Goal: Task Accomplishment & Management: Manage account settings

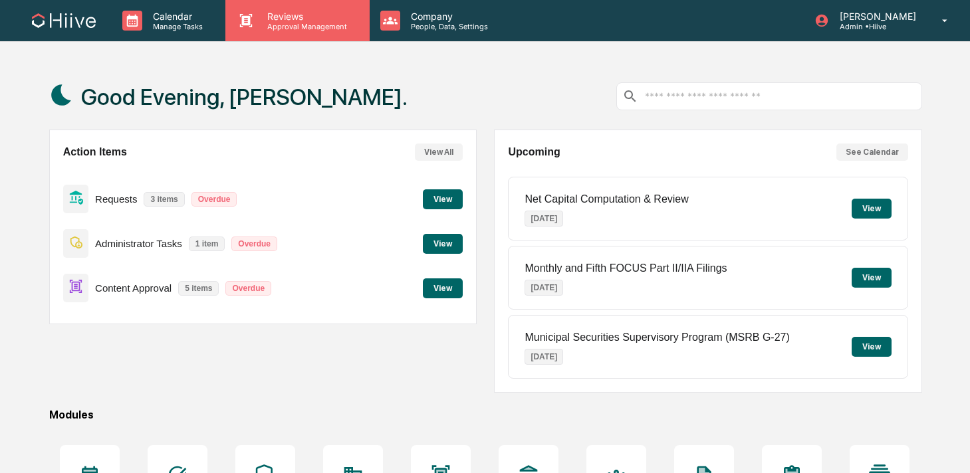
click at [253, 35] on div "Reviews Approval Management" at bounding box center [297, 20] width 144 height 41
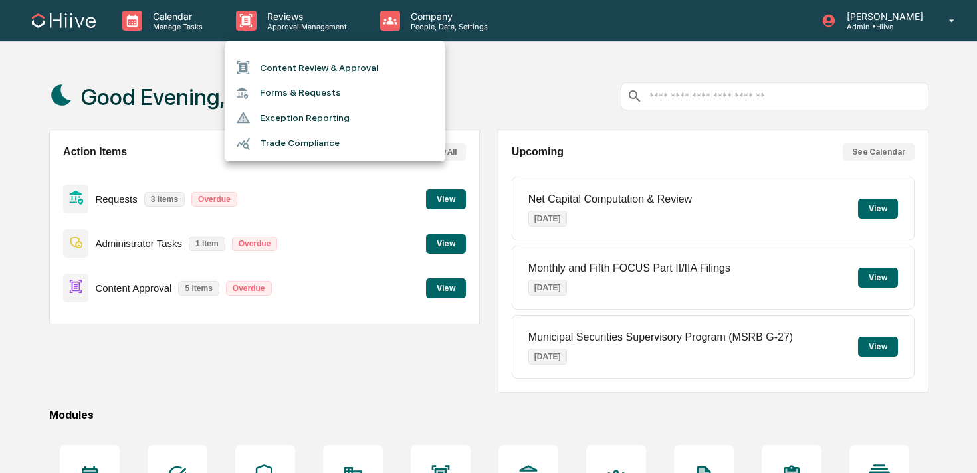
click at [270, 67] on li "Content Review & Approval" at bounding box center [334, 67] width 219 height 25
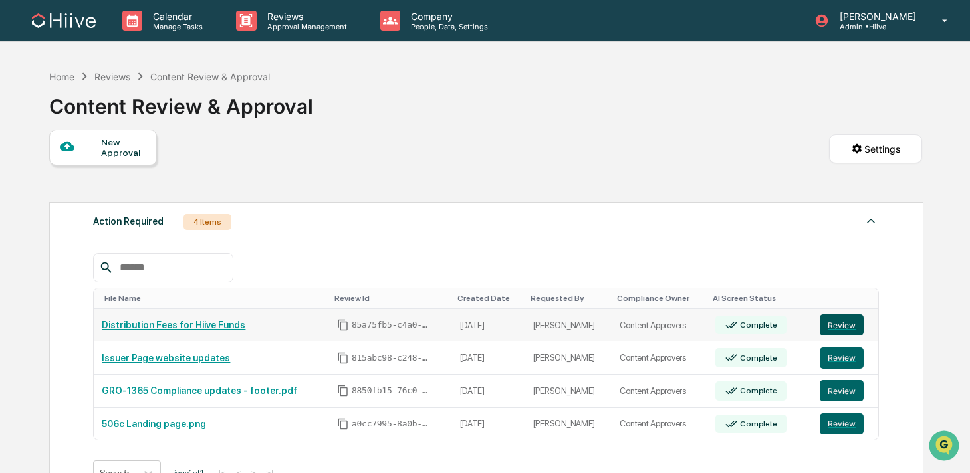
click at [835, 328] on button "Review" at bounding box center [842, 324] width 44 height 21
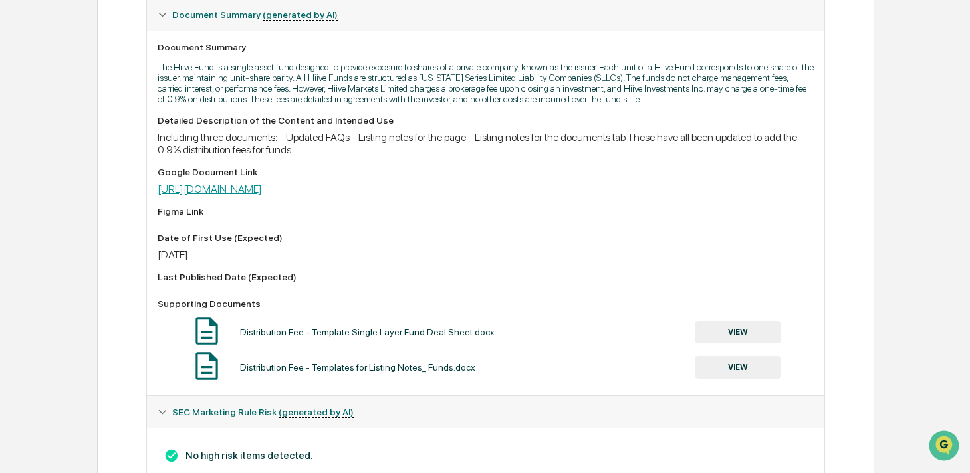
click at [262, 195] on link "https://docs.google.com/document/d/1qL8R8BUKjJpRVn9sRqmvQdMHQzoJUmvWZd8UomVdmRQ…" at bounding box center [210, 189] width 104 height 13
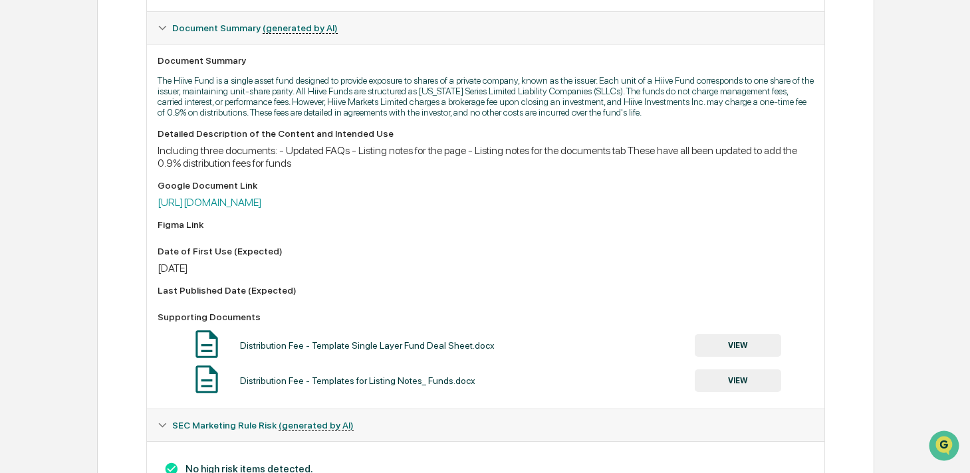
scroll to position [347, 0]
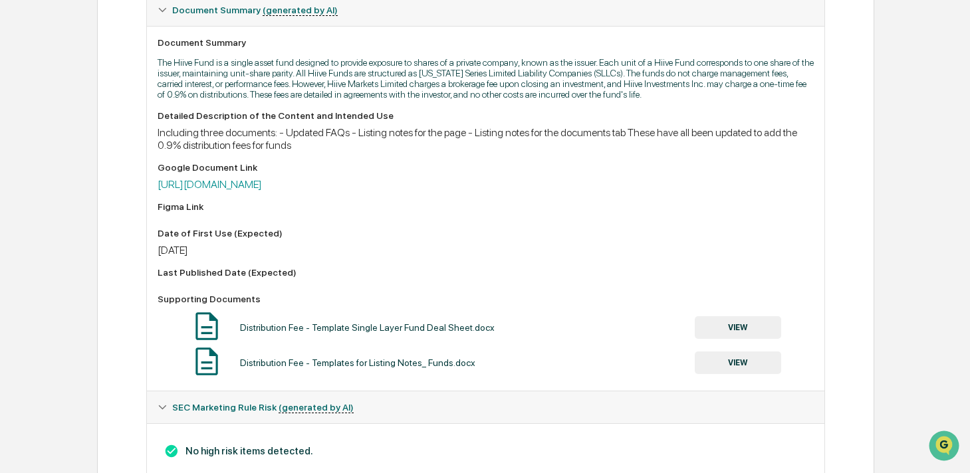
click at [726, 334] on button "VIEW" at bounding box center [738, 327] width 86 height 23
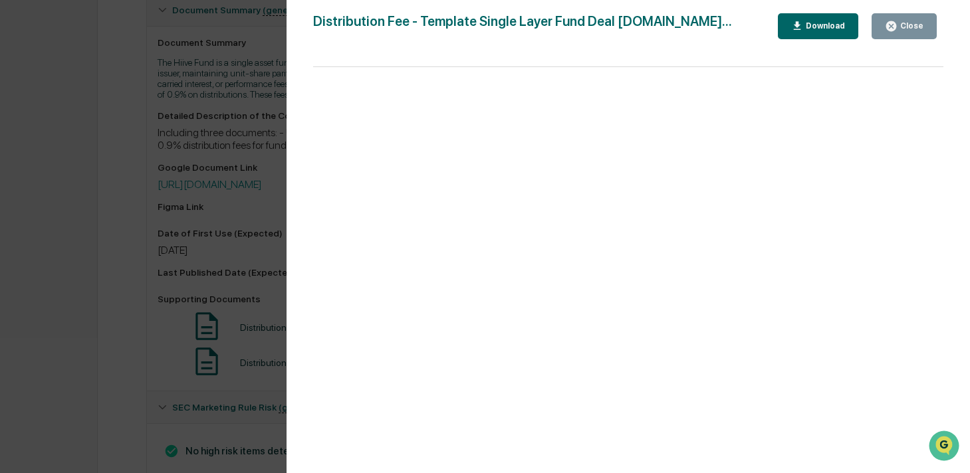
click at [894, 33] on button "Close" at bounding box center [903, 26] width 65 height 26
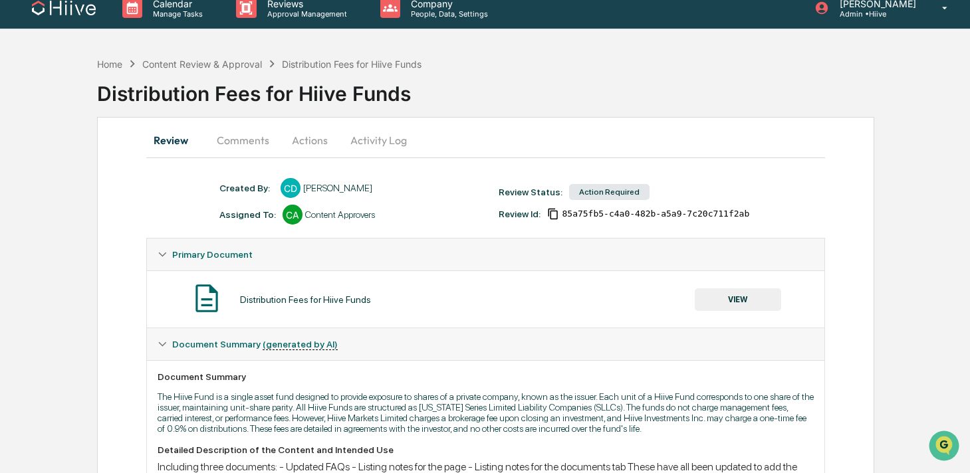
scroll to position [0, 0]
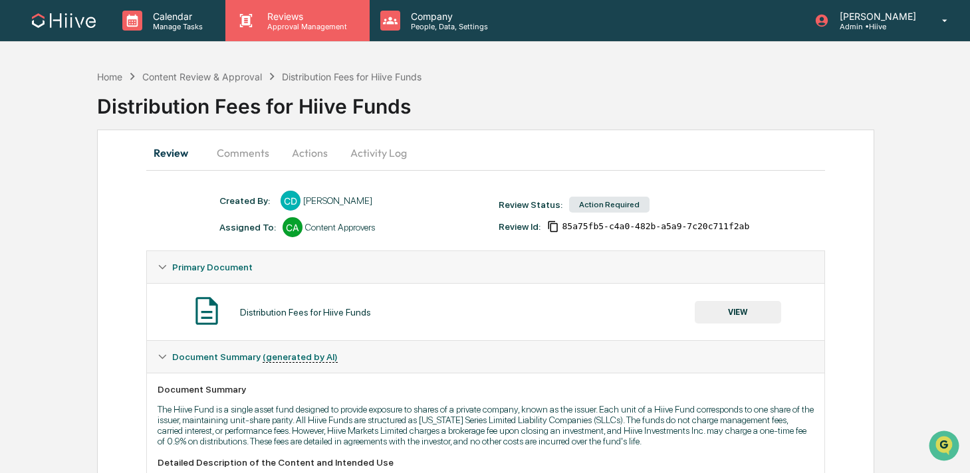
click at [288, 17] on p "Reviews" at bounding box center [305, 16] width 97 height 11
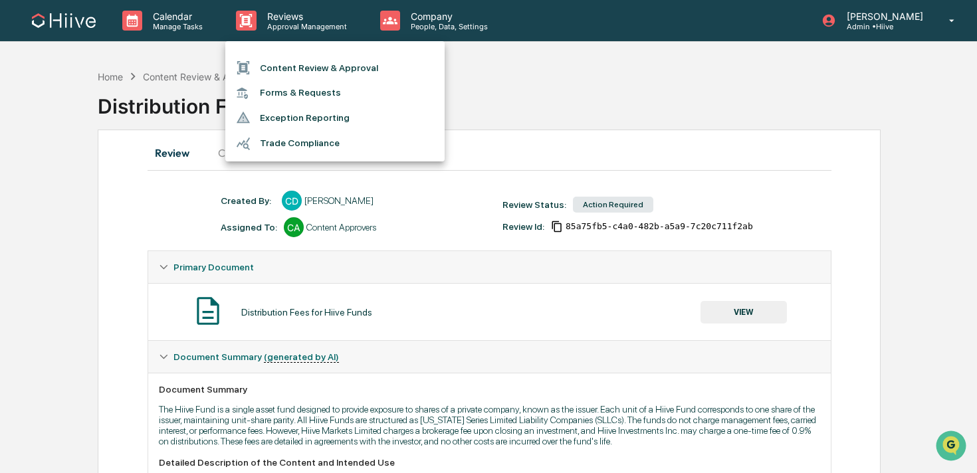
click at [311, 68] on li "Content Review & Approval" at bounding box center [334, 67] width 219 height 25
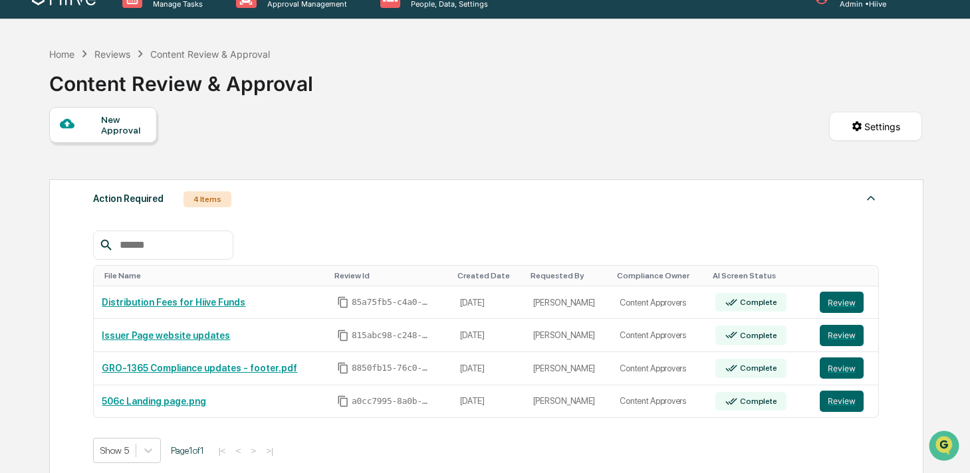
scroll to position [25, 0]
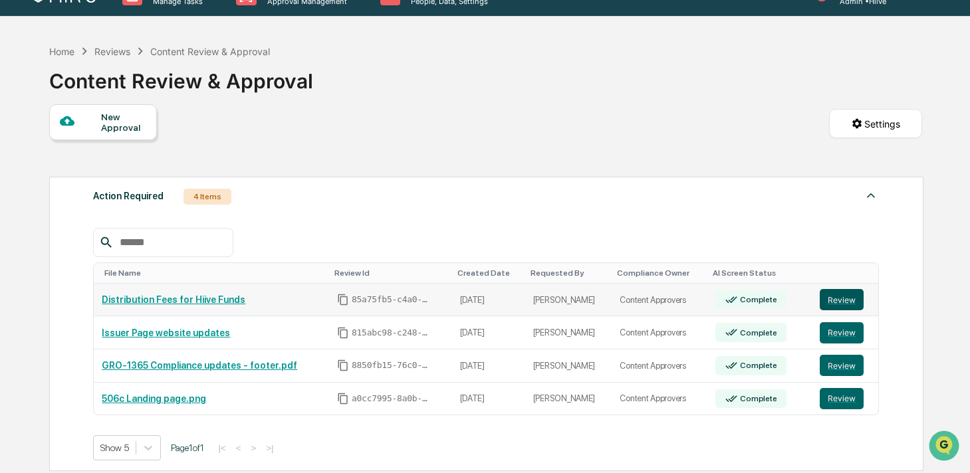
click at [832, 301] on button "Review" at bounding box center [842, 299] width 44 height 21
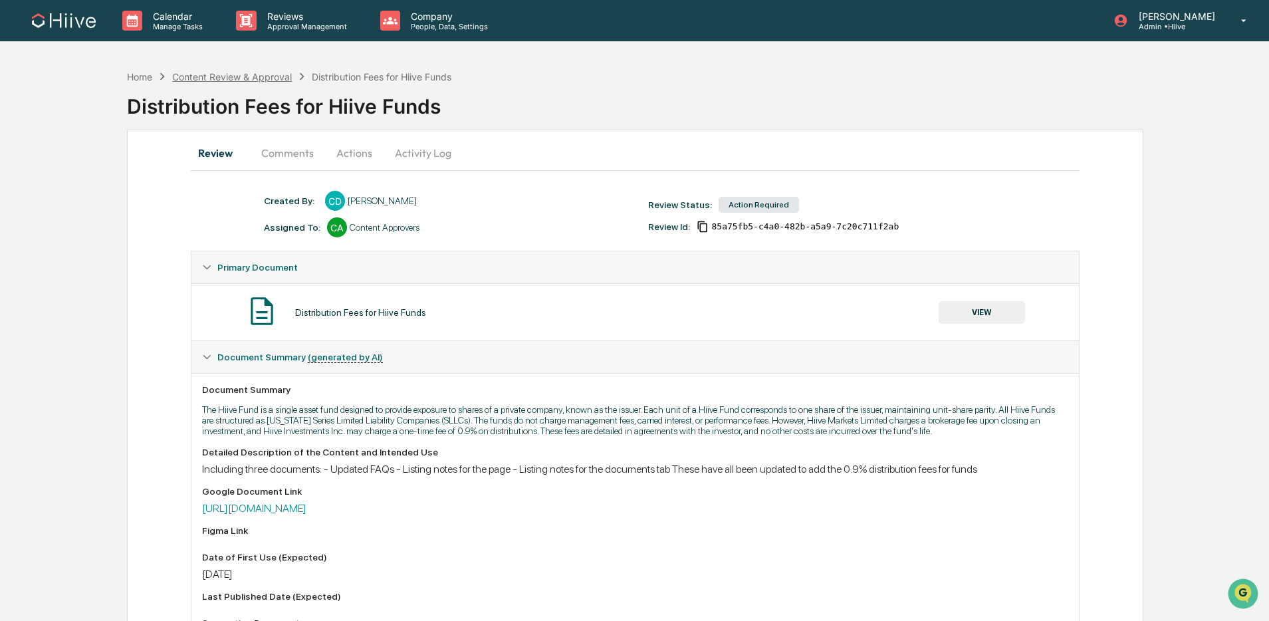
click at [203, 76] on div "Content Review & Approval" at bounding box center [232, 76] width 120 height 11
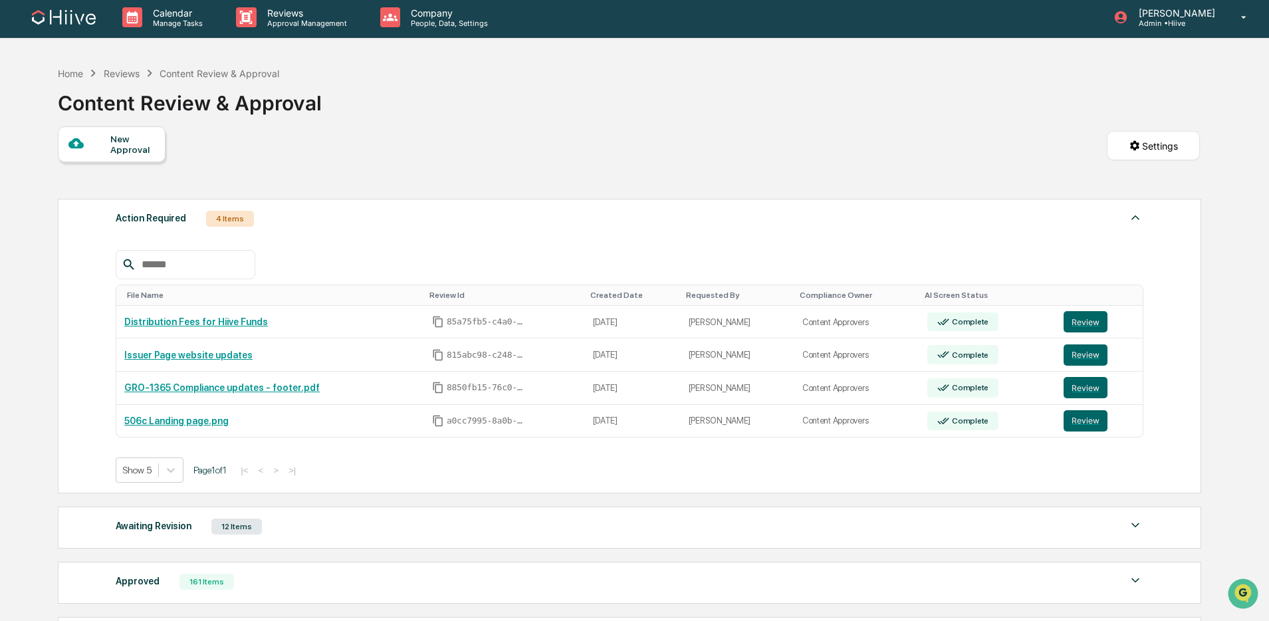
click at [268, 473] on div "Awaiting Revision 12 Items" at bounding box center [630, 526] width 1028 height 19
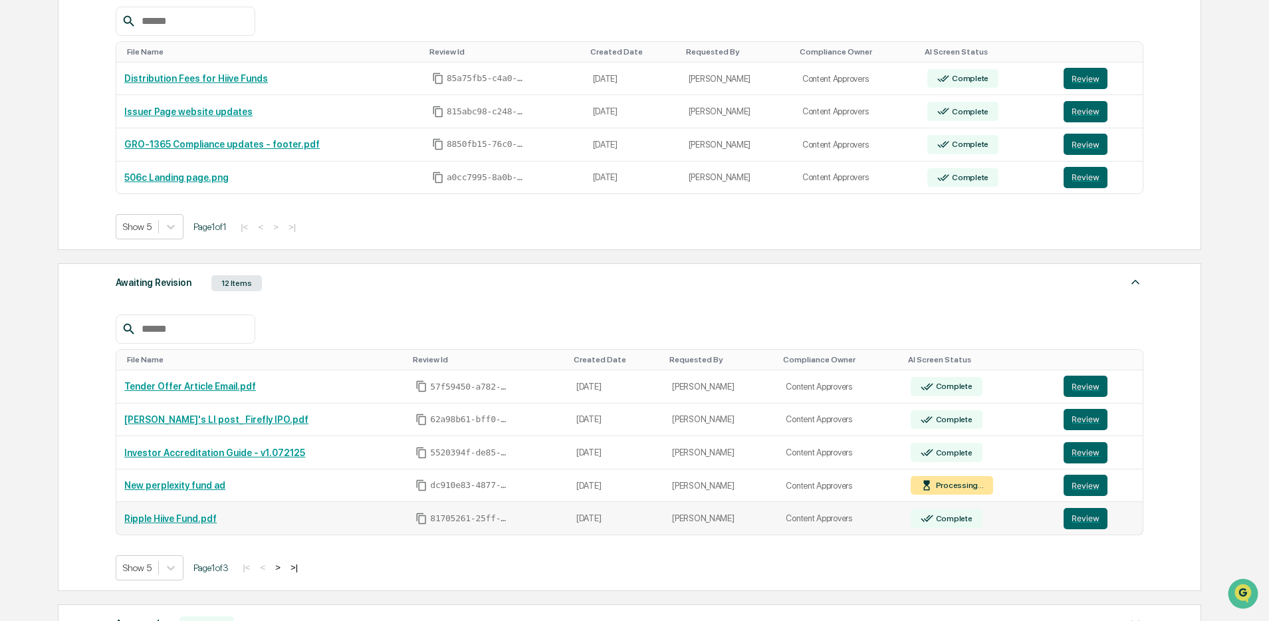
scroll to position [277, 0]
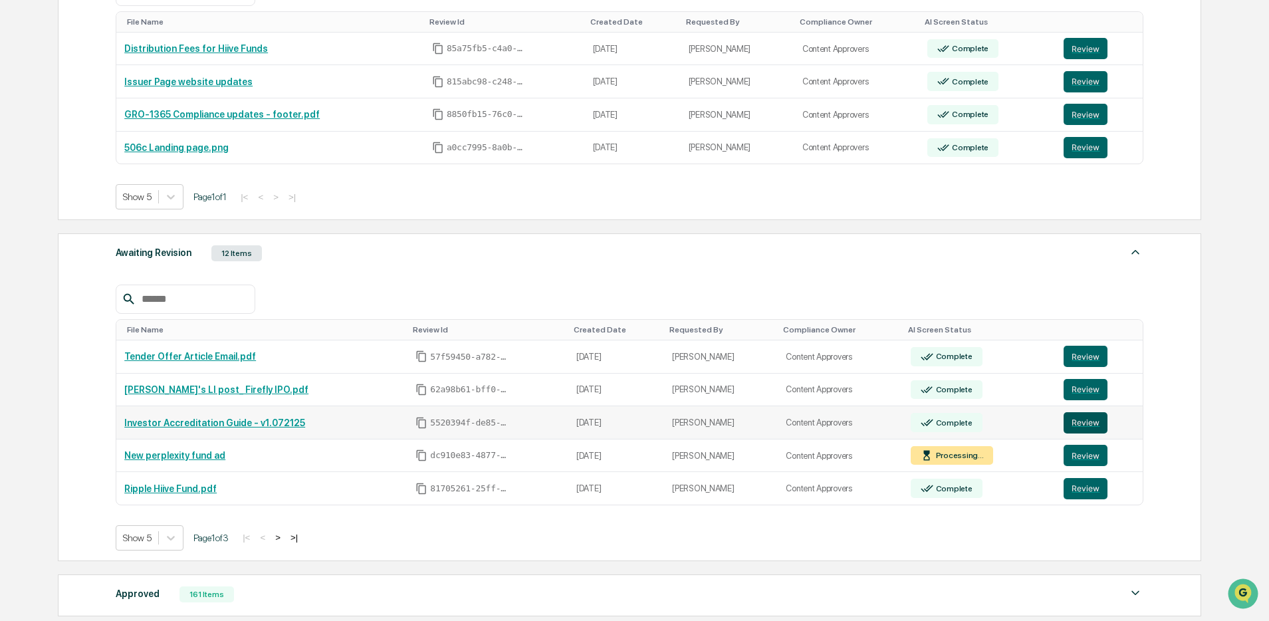
click at [976, 424] on button "Review" at bounding box center [1085, 422] width 44 height 21
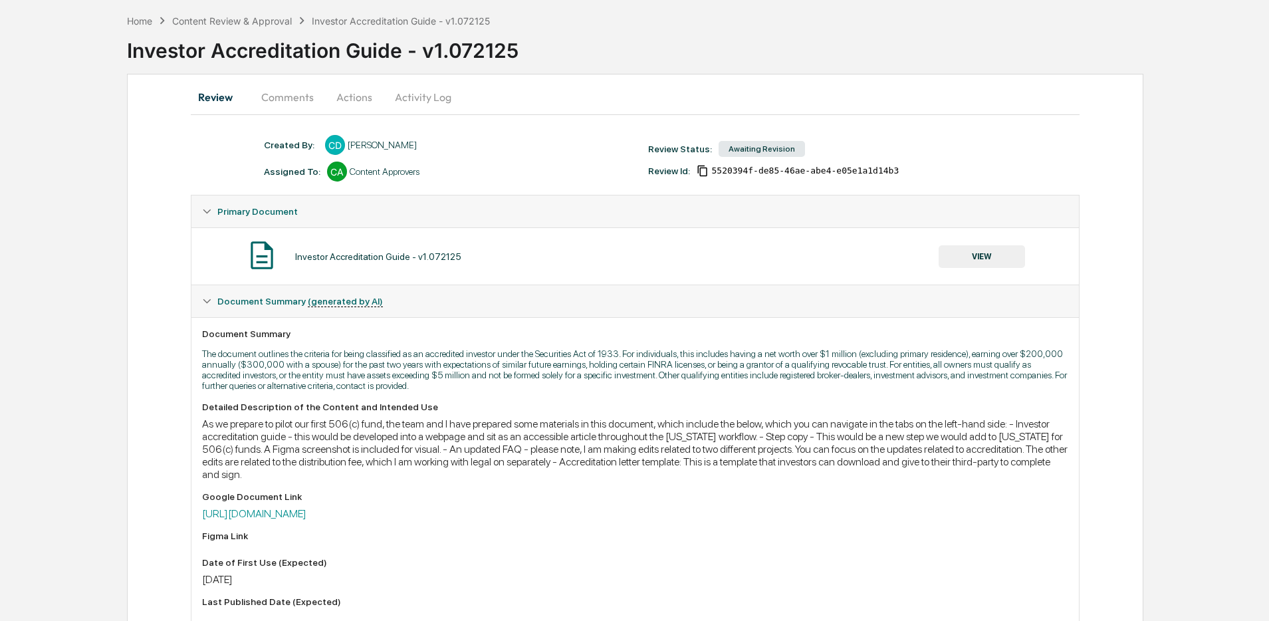
scroll to position [57, 0]
click at [306, 512] on link "https://docs.google.com/document/d/1TaLR4IyCzxnmW3apNOIIHC1nmbiCCc1-E0Ka0cm9zfM…" at bounding box center [254, 512] width 104 height 13
click at [310, 102] on button "Comments" at bounding box center [288, 96] width 74 height 32
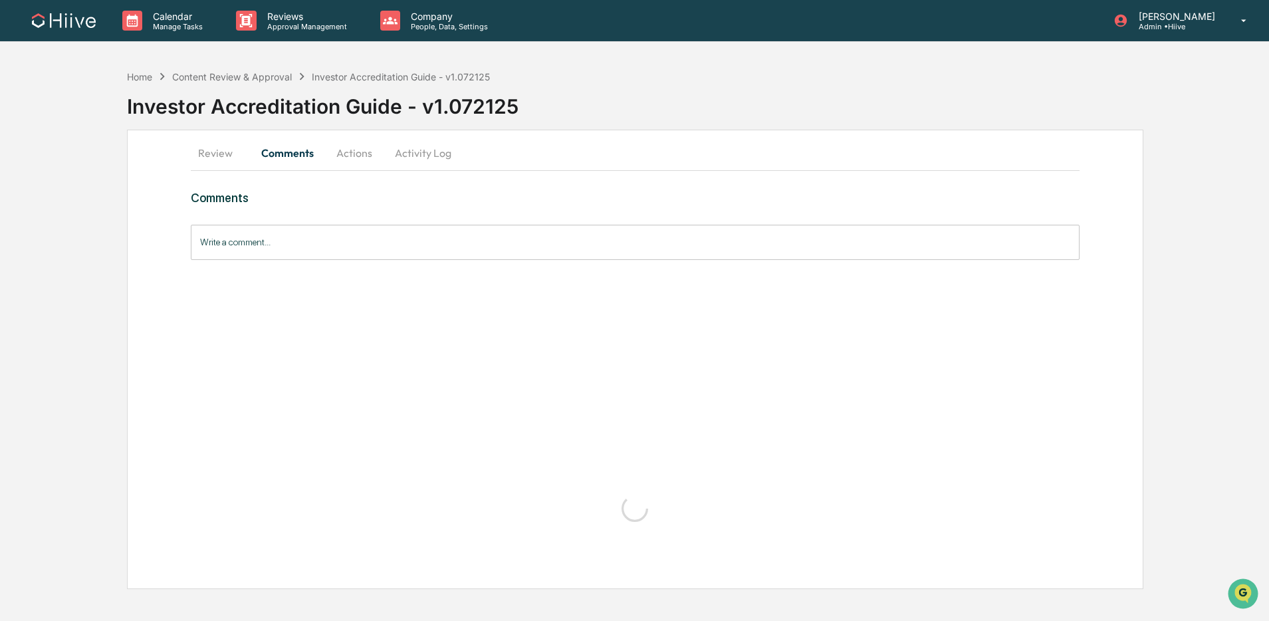
scroll to position [0, 0]
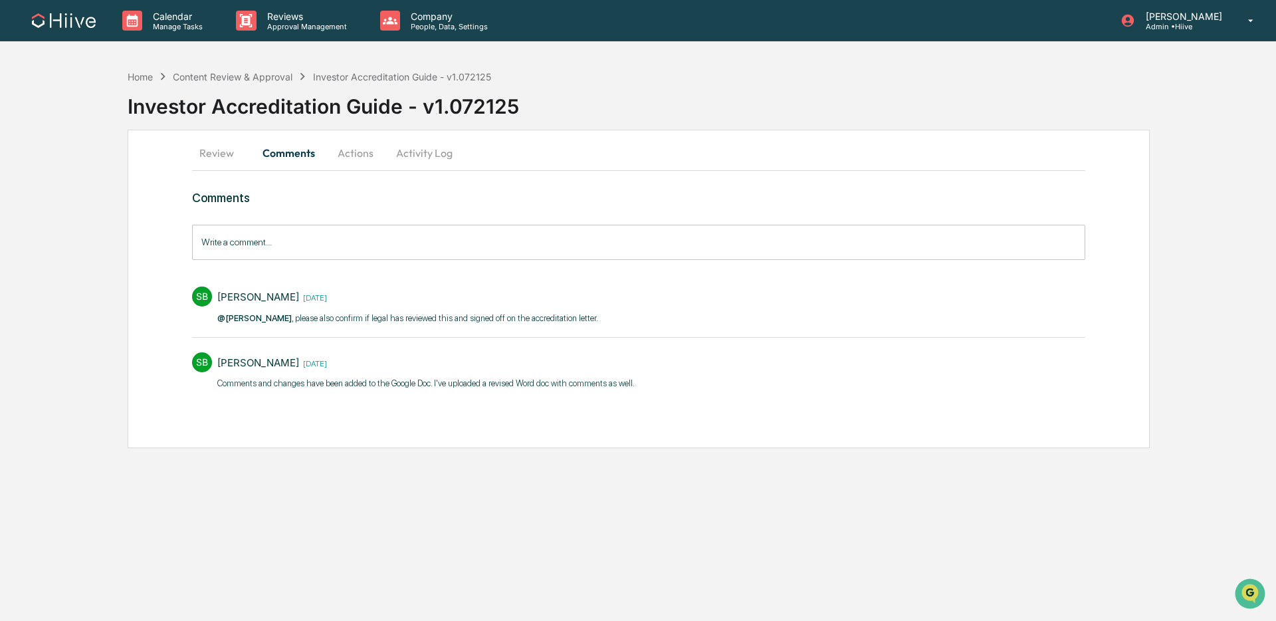
click at [418, 159] on button "Activity Log" at bounding box center [425, 153] width 78 height 32
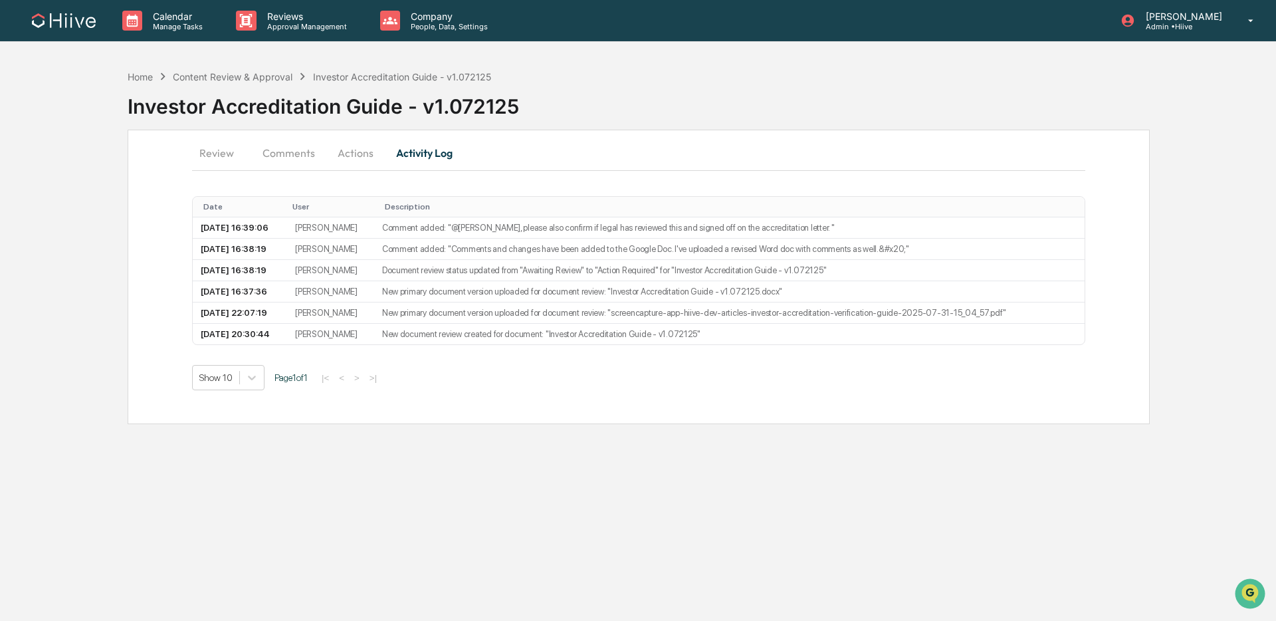
click at [366, 147] on button "Actions" at bounding box center [356, 153] width 60 height 32
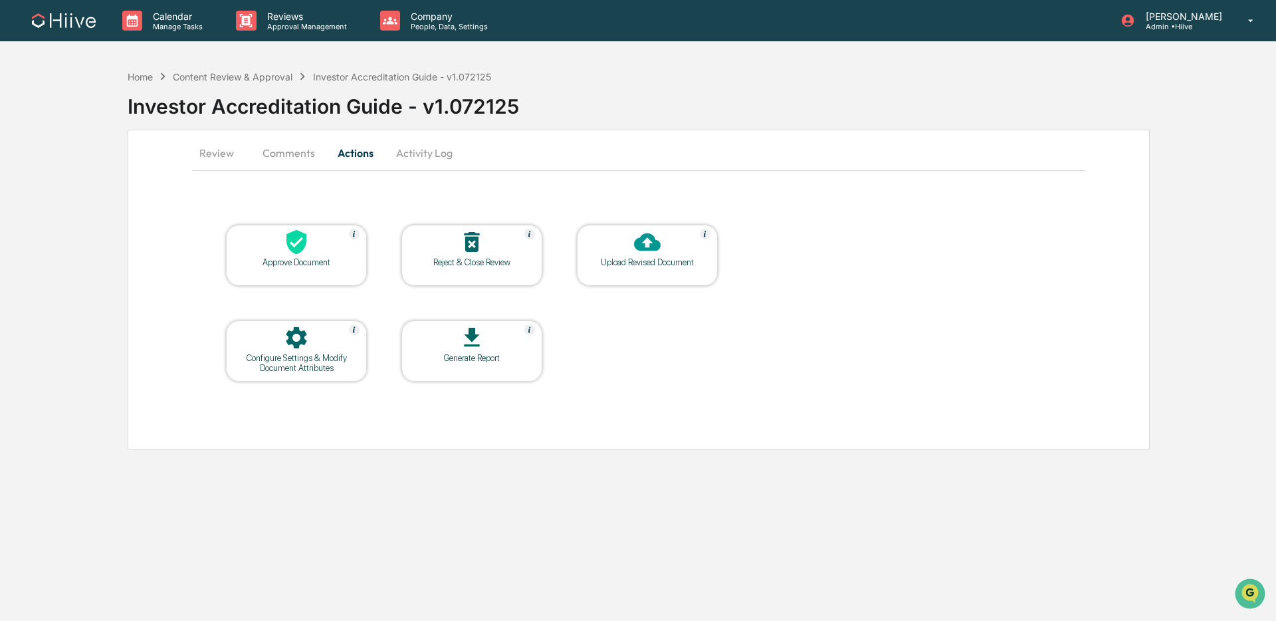
click at [313, 148] on button "Comments" at bounding box center [289, 153] width 74 height 32
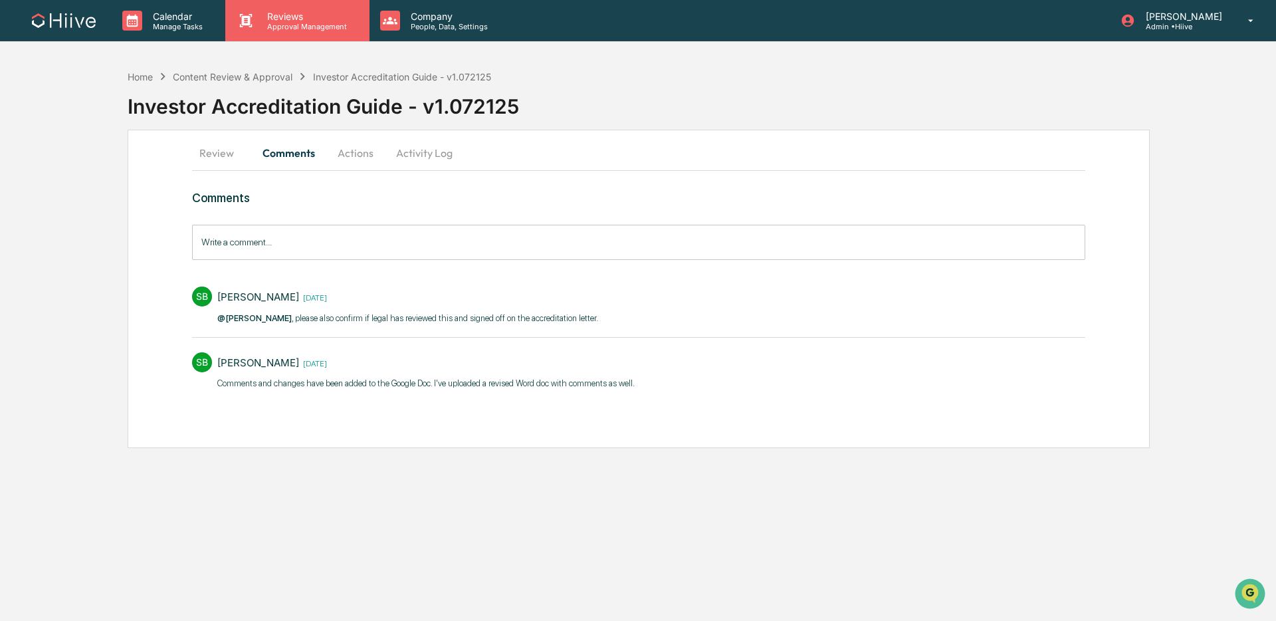
click at [275, 11] on p "Reviews" at bounding box center [305, 16] width 97 height 11
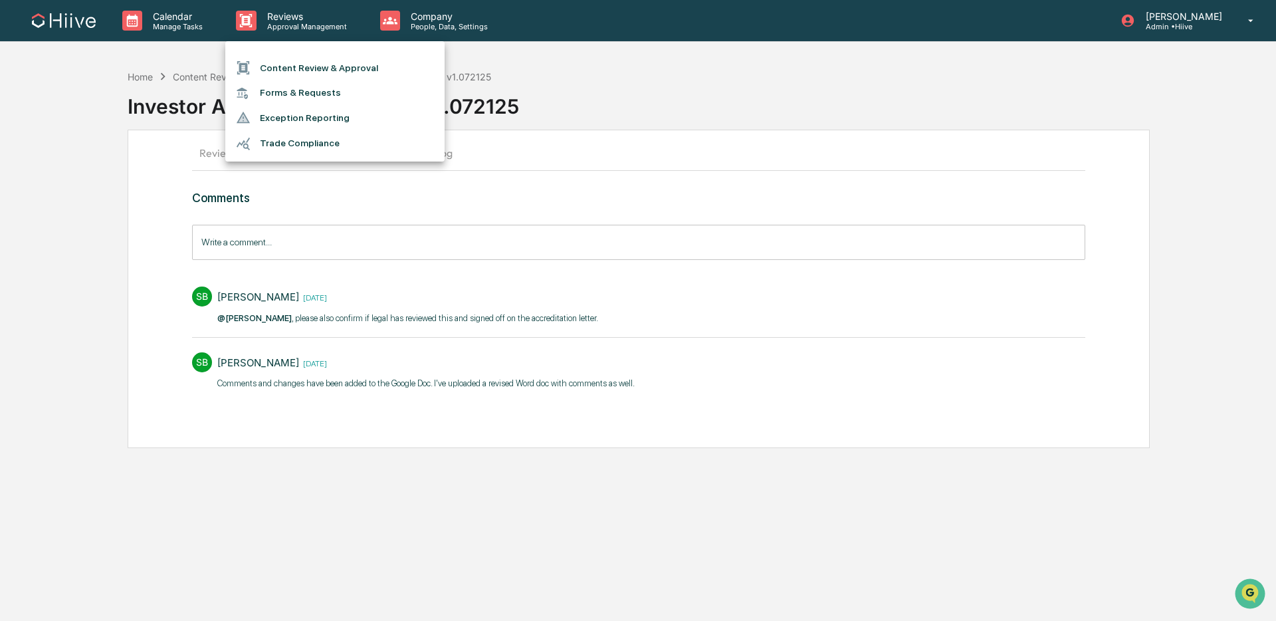
click at [332, 68] on li "Content Review & Approval" at bounding box center [334, 67] width 219 height 25
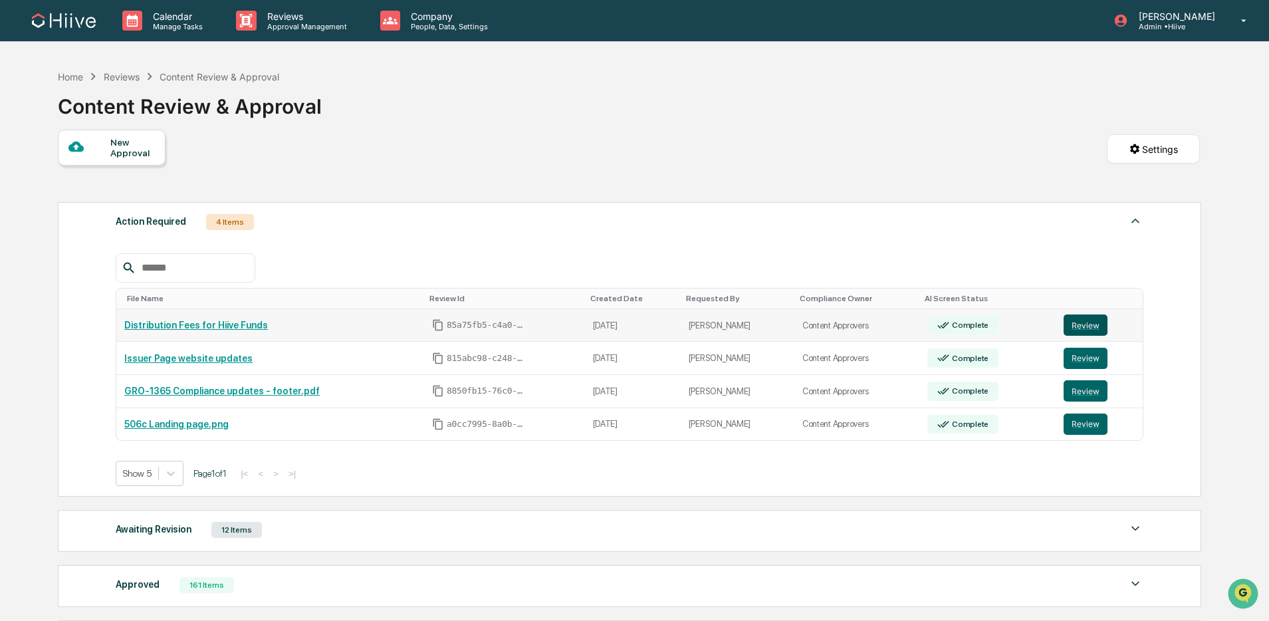
click at [1068, 321] on button "Review" at bounding box center [1085, 324] width 44 height 21
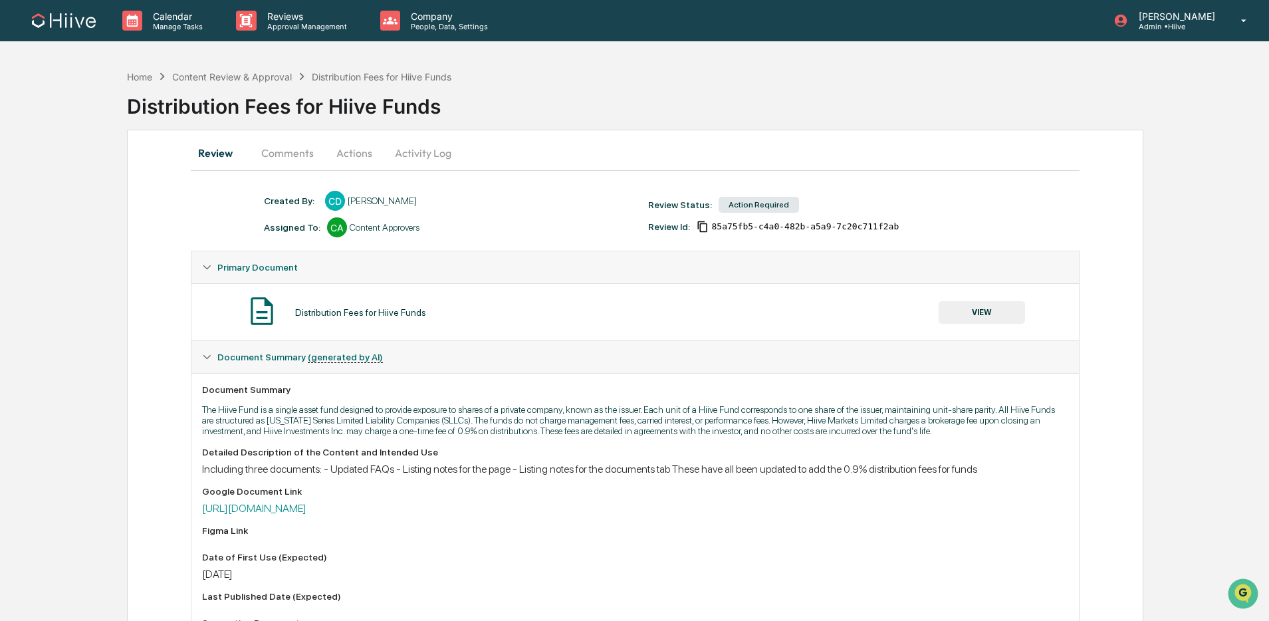
click at [298, 153] on button "Comments" at bounding box center [288, 153] width 74 height 32
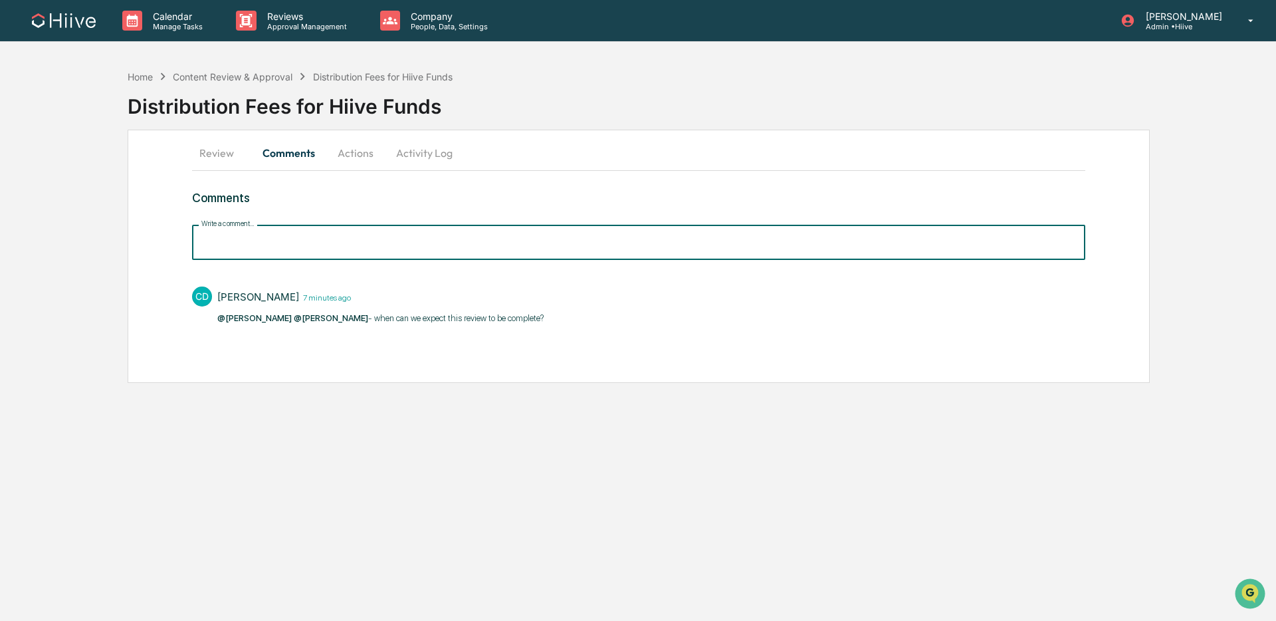
click at [398, 241] on input "Write a comment..." at bounding box center [638, 242] width 893 height 35
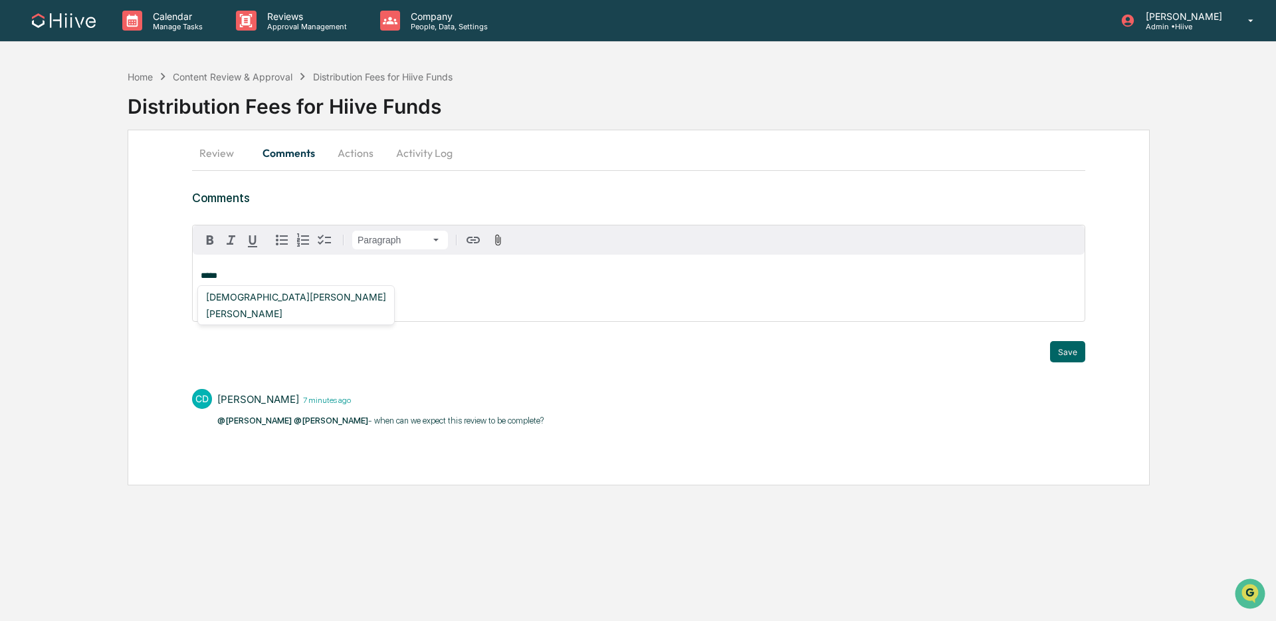
drag, startPoint x: 252, startPoint y: 315, endPoint x: 261, endPoint y: 314, distance: 9.3
click at [252, 316] on div "[PERSON_NAME]" at bounding box center [296, 313] width 191 height 17
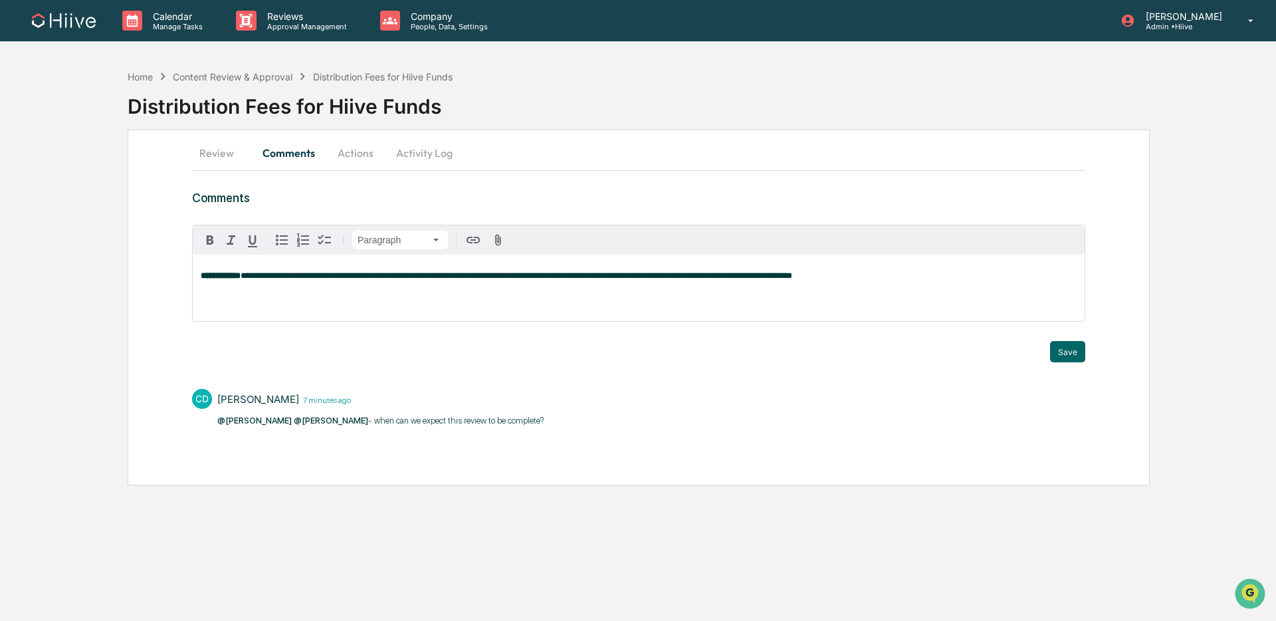
click at [466, 278] on span "**********" at bounding box center [517, 275] width 552 height 9
drag, startPoint x: 1055, startPoint y: 346, endPoint x: 846, endPoint y: 280, distance: 218.8
click at [1055, 346] on button "Save" at bounding box center [1067, 351] width 35 height 21
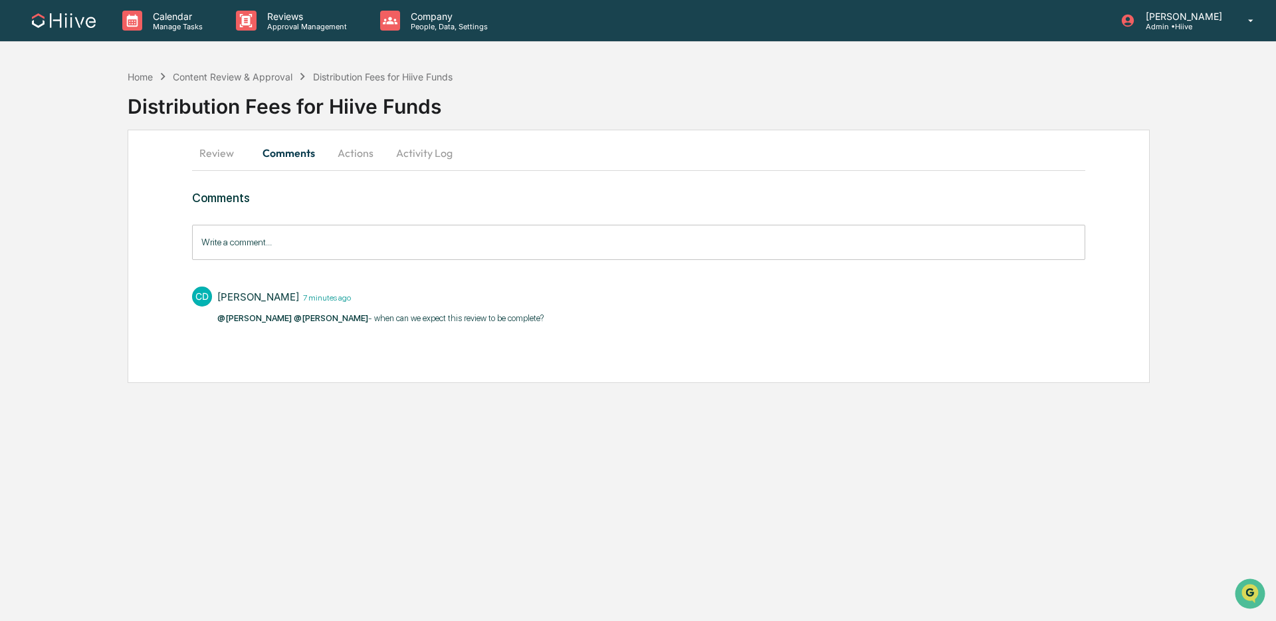
click at [413, 146] on button "Activity Log" at bounding box center [425, 153] width 78 height 32
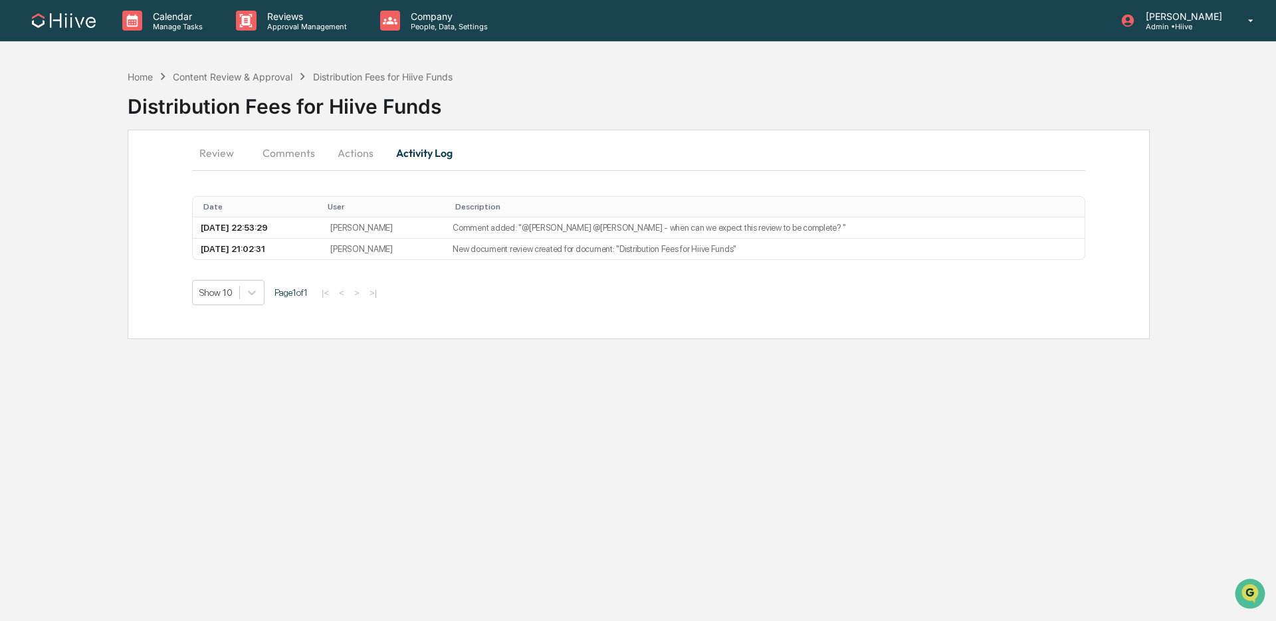
drag, startPoint x: 409, startPoint y: 153, endPoint x: 390, endPoint y: 153, distance: 18.6
click at [407, 153] on button "Activity Log" at bounding box center [425, 153] width 78 height 32
click at [349, 152] on button "Actions" at bounding box center [356, 153] width 60 height 32
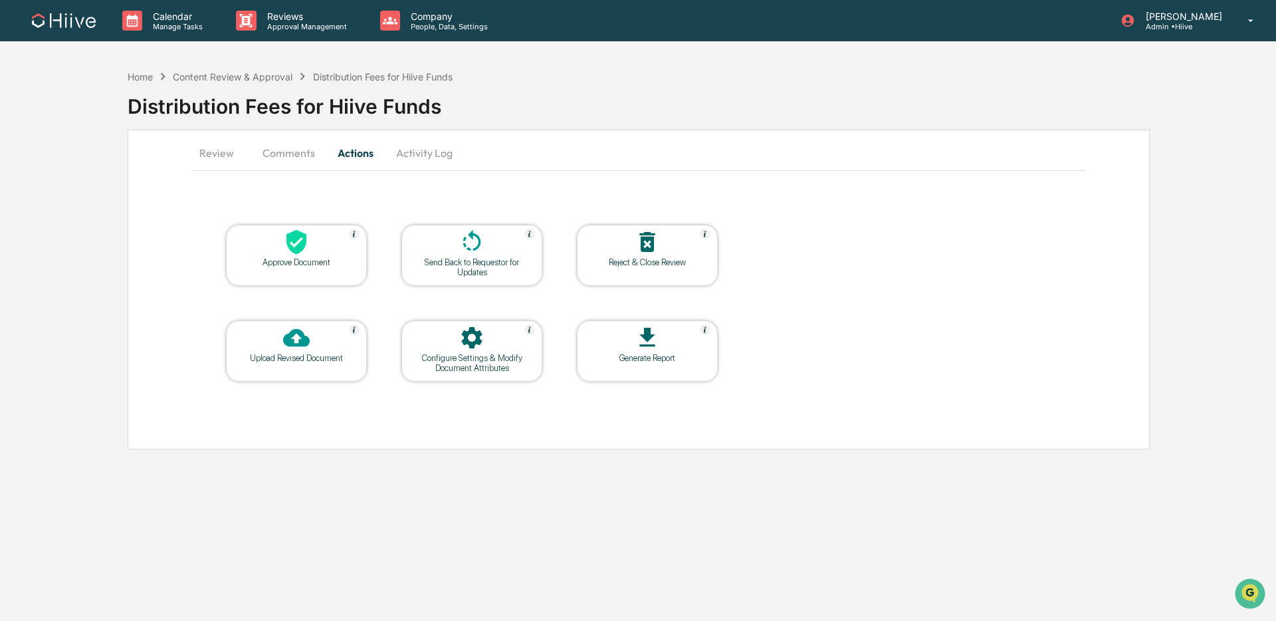
click at [461, 233] on icon at bounding box center [472, 242] width 27 height 27
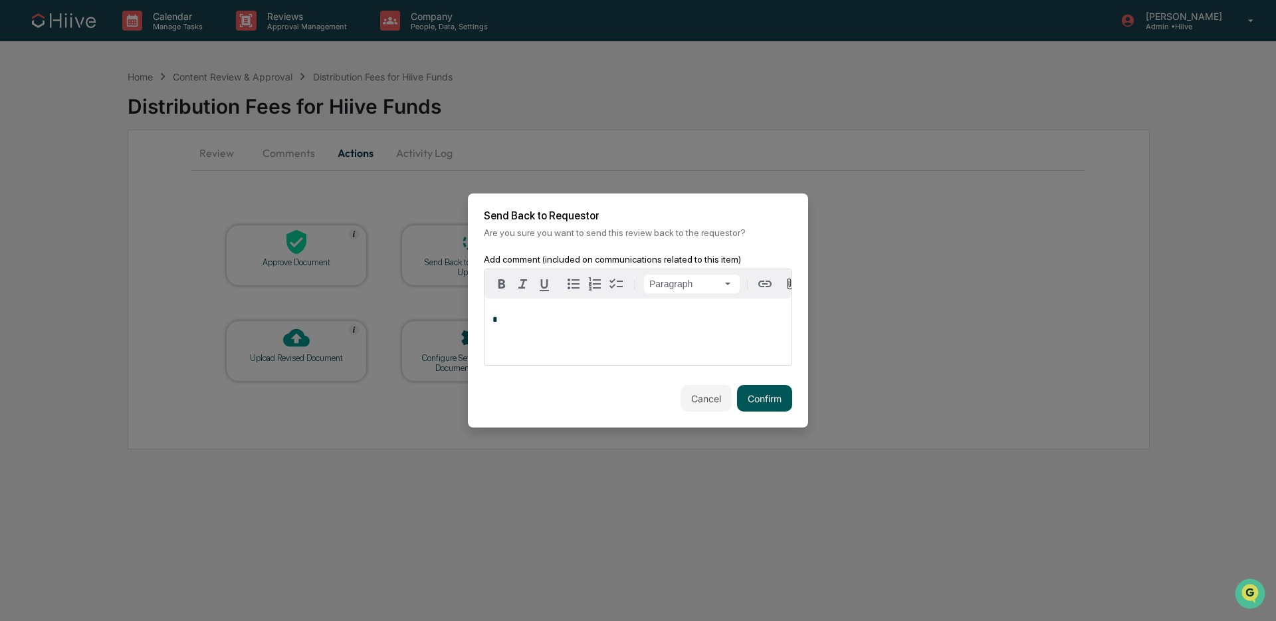
click at [783, 401] on button "Confirm" at bounding box center [764, 398] width 55 height 27
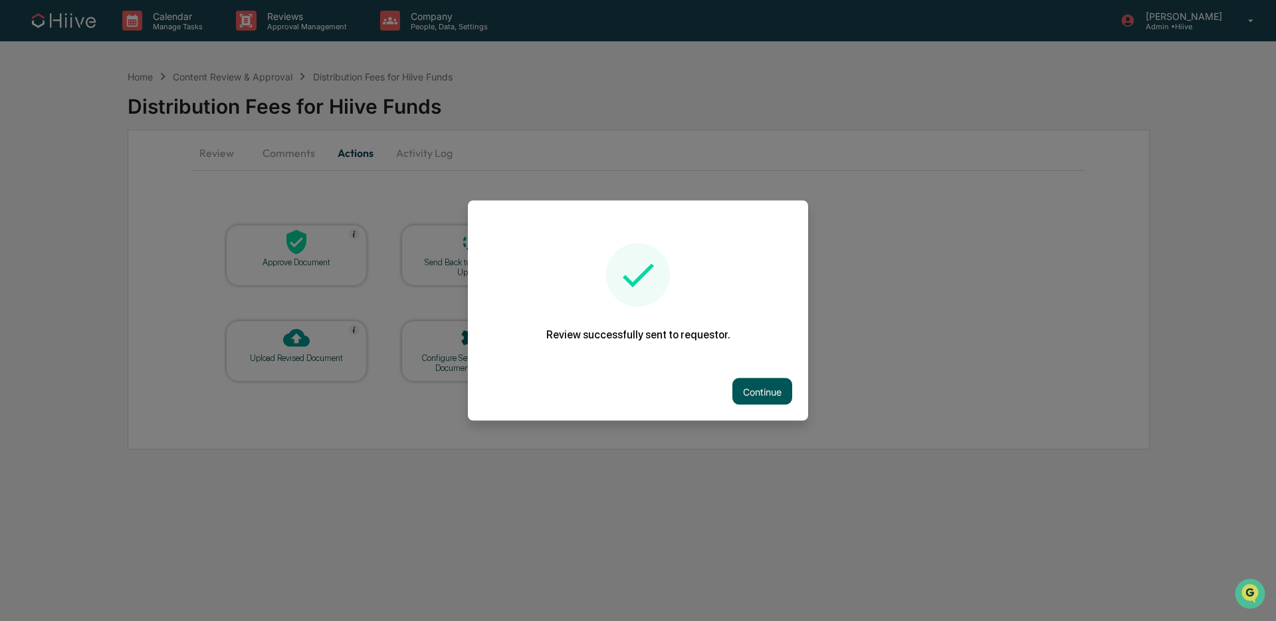
click at [772, 393] on button "Continue" at bounding box center [762, 391] width 60 height 27
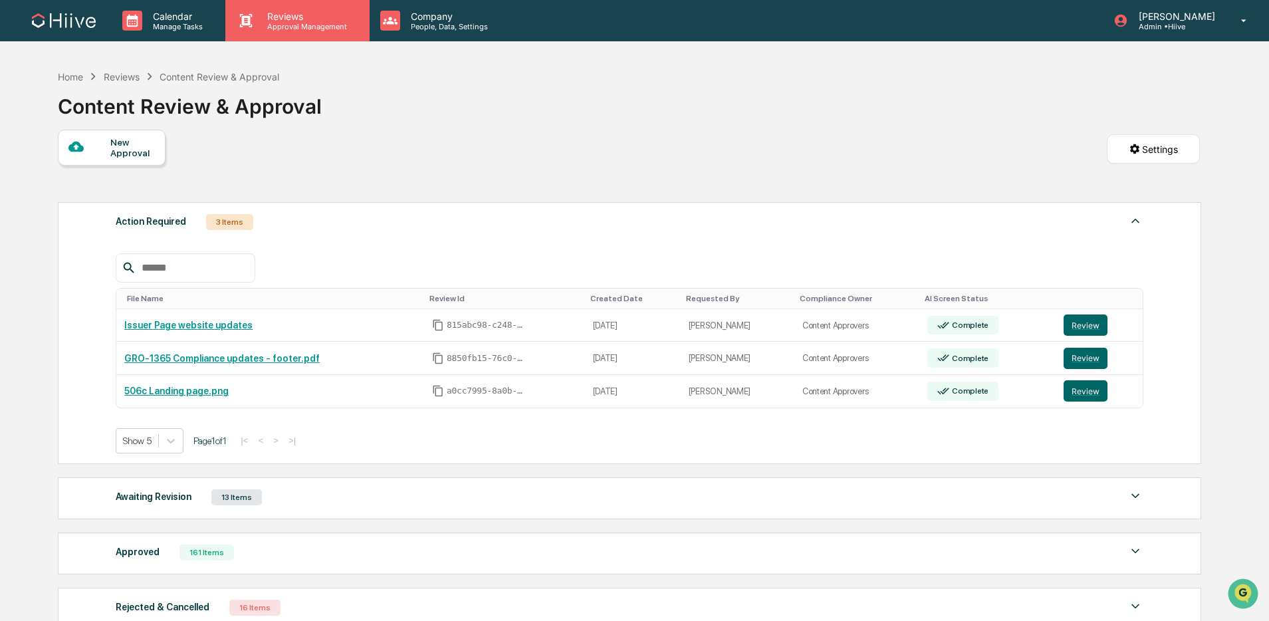
click at [304, 31] on div "Reviews Approval Management" at bounding box center [297, 20] width 144 height 41
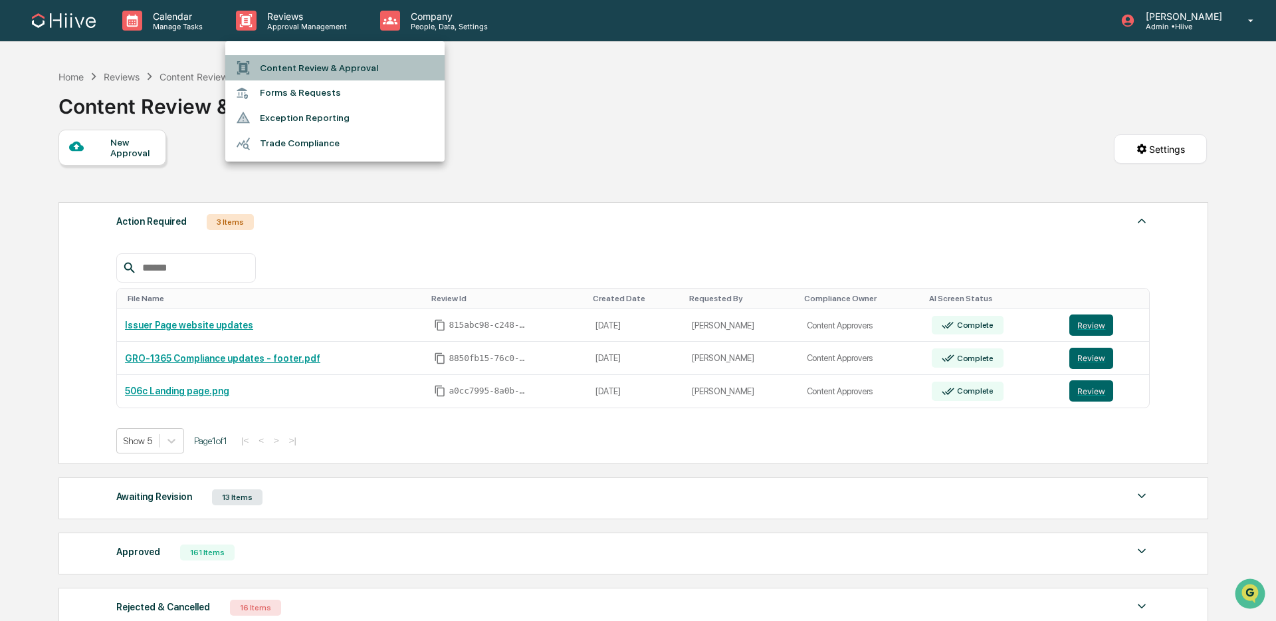
click at [306, 68] on li "Content Review & Approval" at bounding box center [334, 67] width 219 height 25
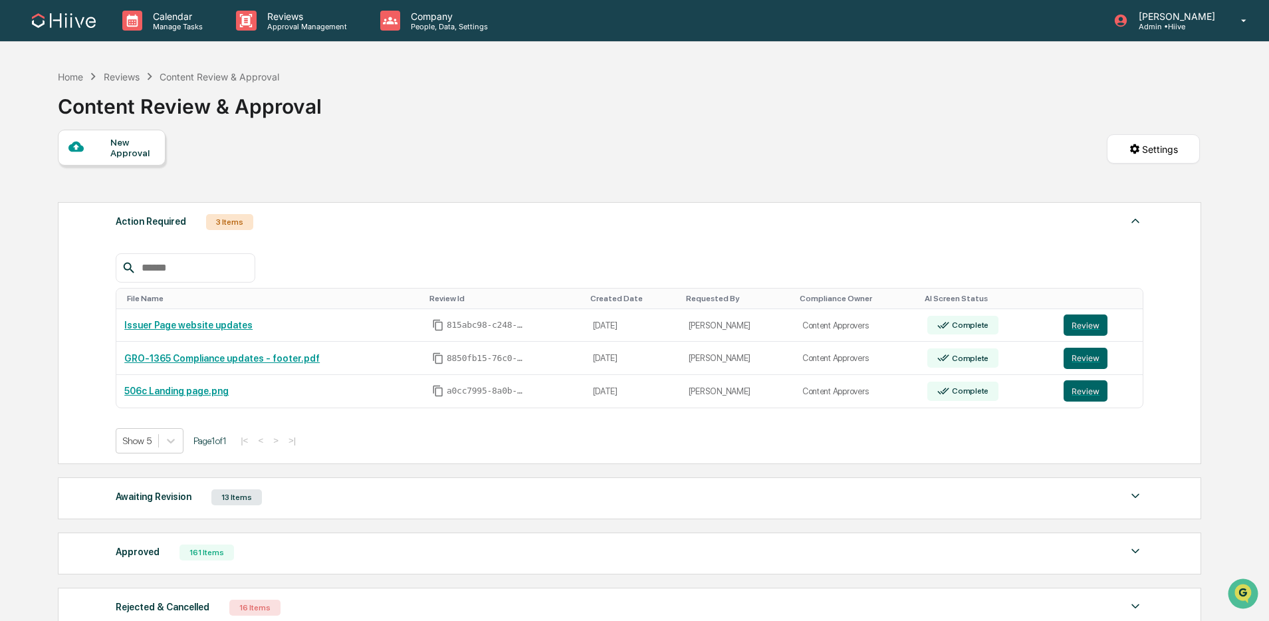
click at [262, 505] on div "13 Items" at bounding box center [236, 497] width 51 height 16
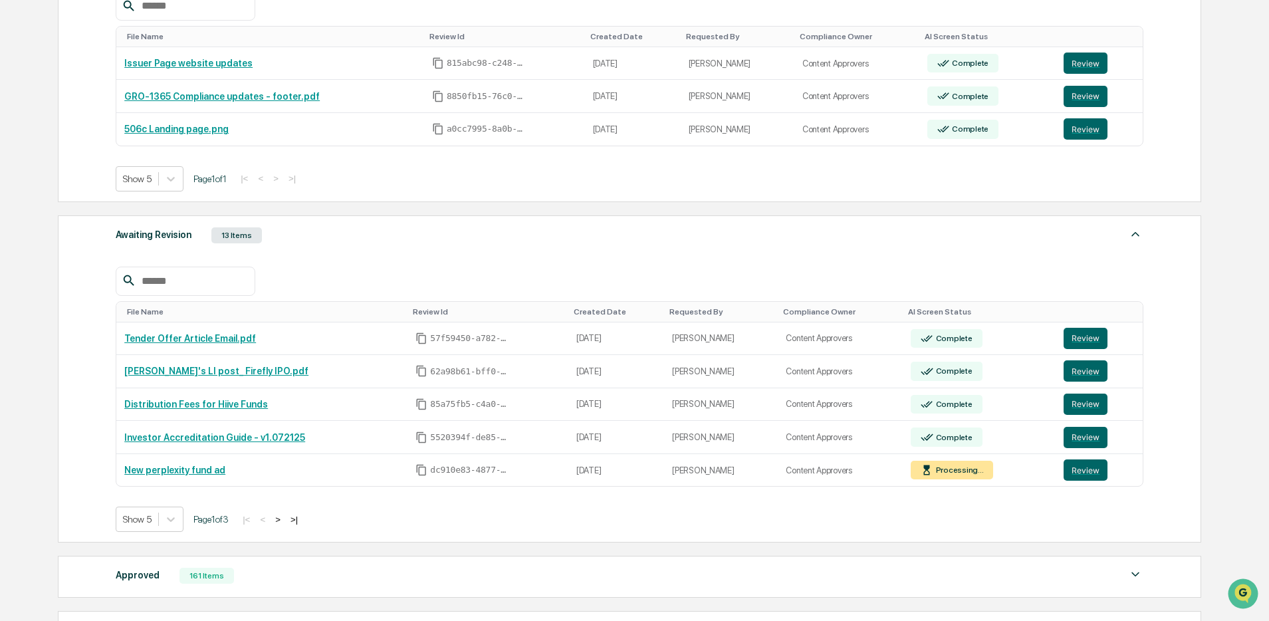
scroll to position [264, 0]
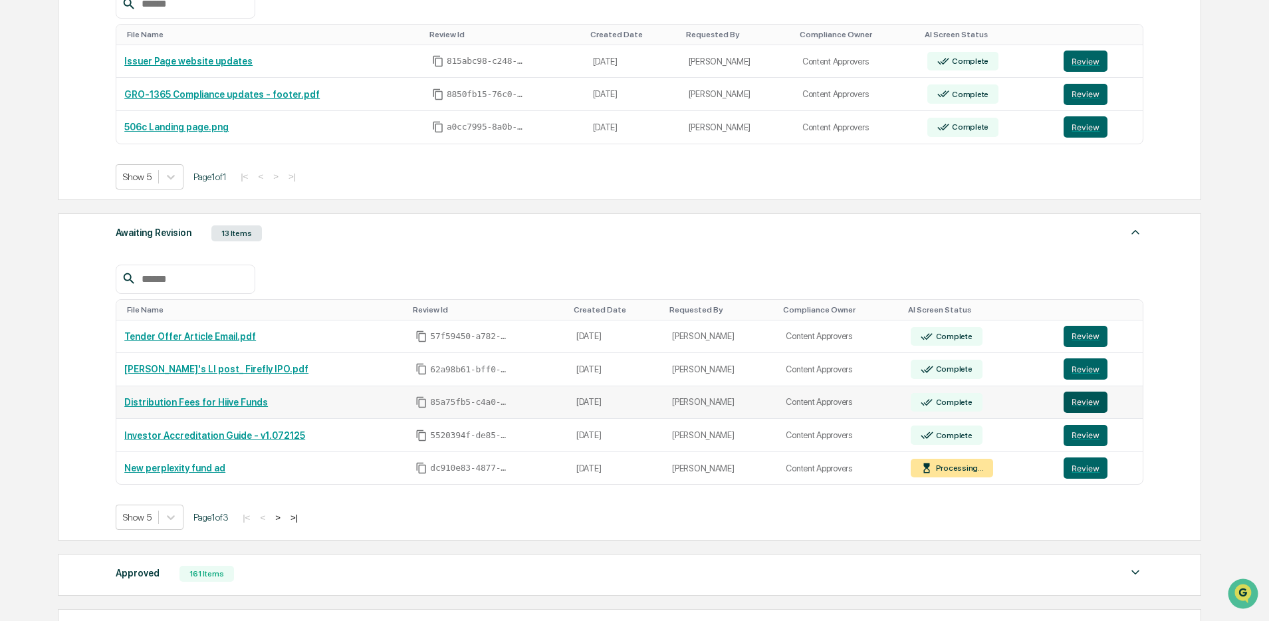
click at [1089, 405] on button "Review" at bounding box center [1085, 401] width 44 height 21
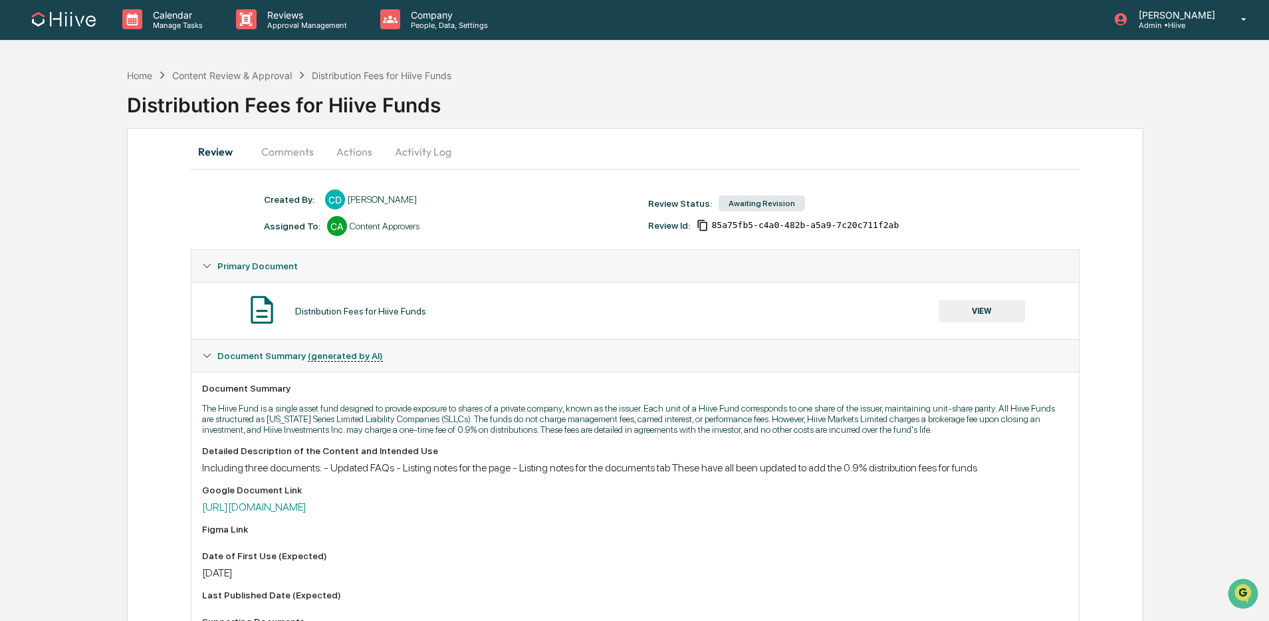
scroll to position [233, 0]
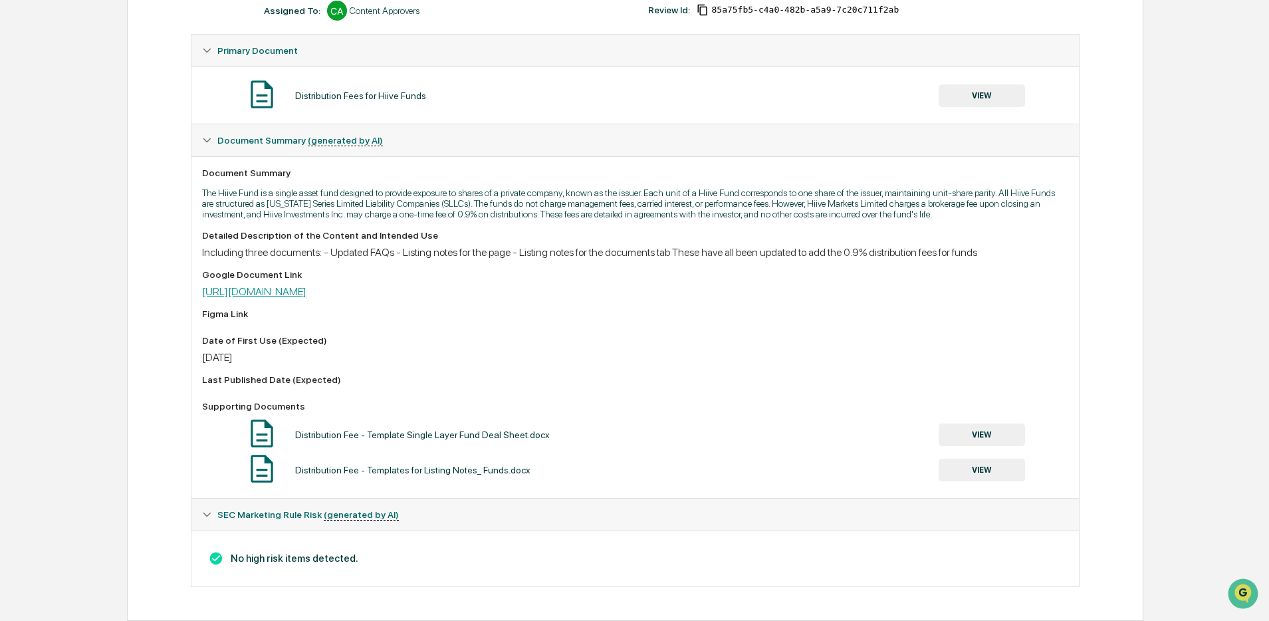
click at [306, 288] on link "[URL][DOMAIN_NAME]" at bounding box center [254, 291] width 104 height 13
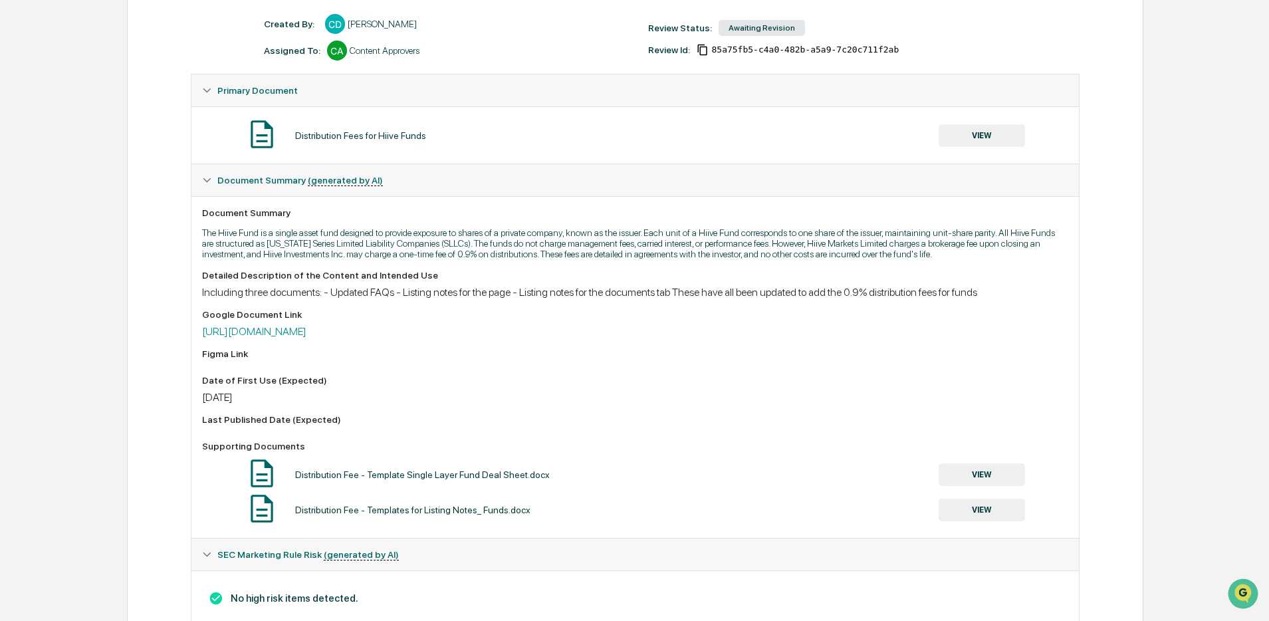
scroll to position [78, 0]
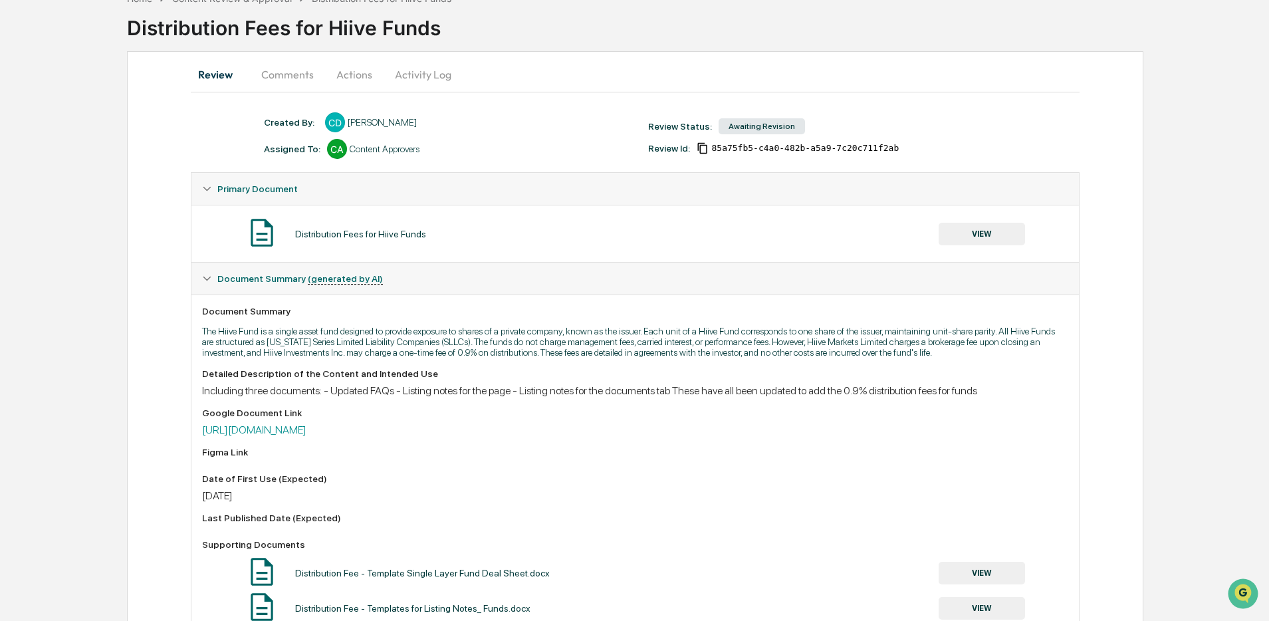
click at [1008, 237] on button "VIEW" at bounding box center [982, 234] width 86 height 23
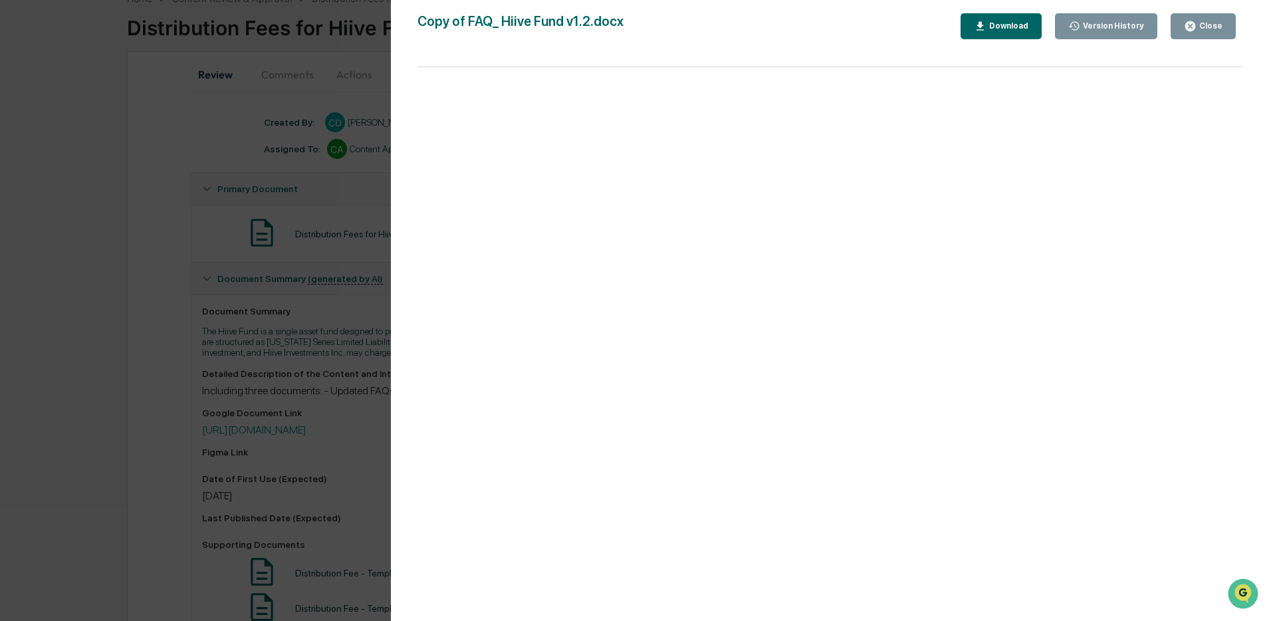
click at [1113, 25] on div "Version History" at bounding box center [1112, 25] width 64 height 9
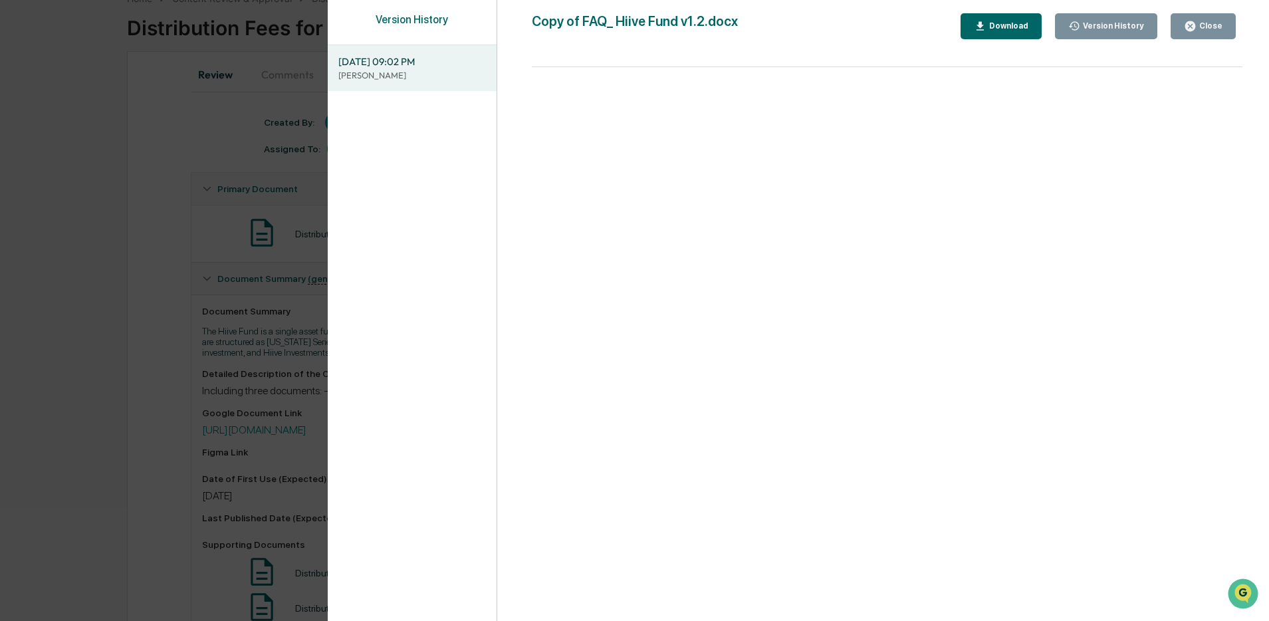
click at [226, 206] on div "Version History 07/31/2025, 09:02 PM Chris DeLap Copy of FAQ_ Hiive Fund v1.2.d…" at bounding box center [634, 310] width 1269 height 621
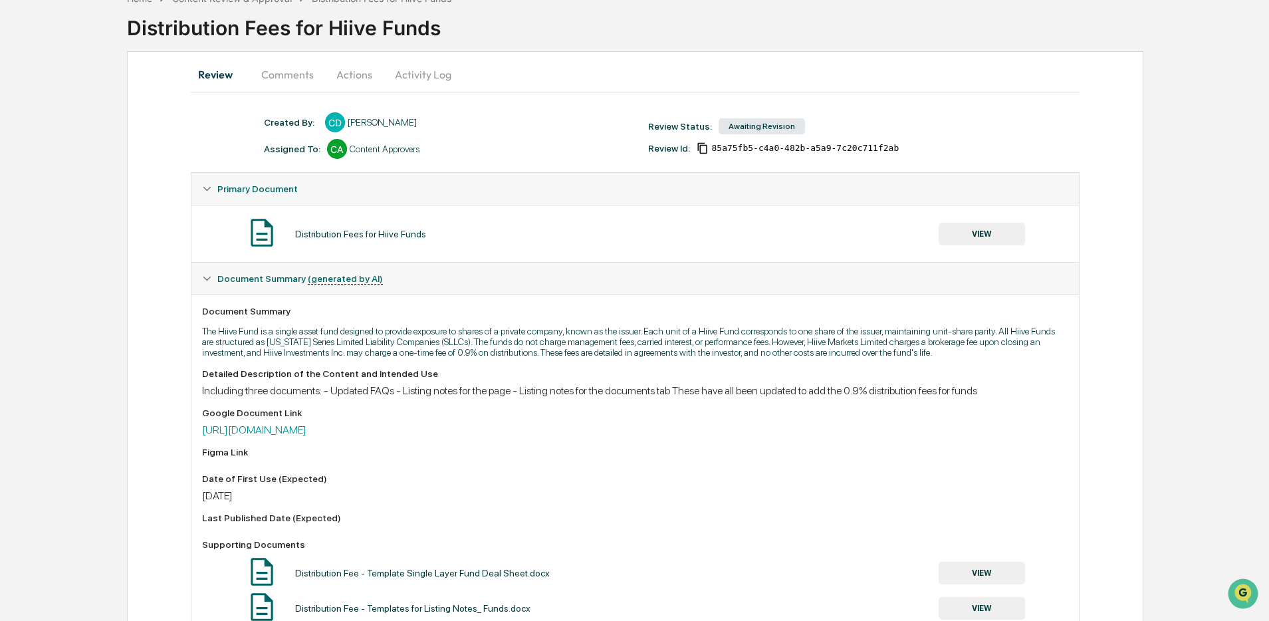
click at [393, 73] on button "Activity Log" at bounding box center [423, 74] width 78 height 32
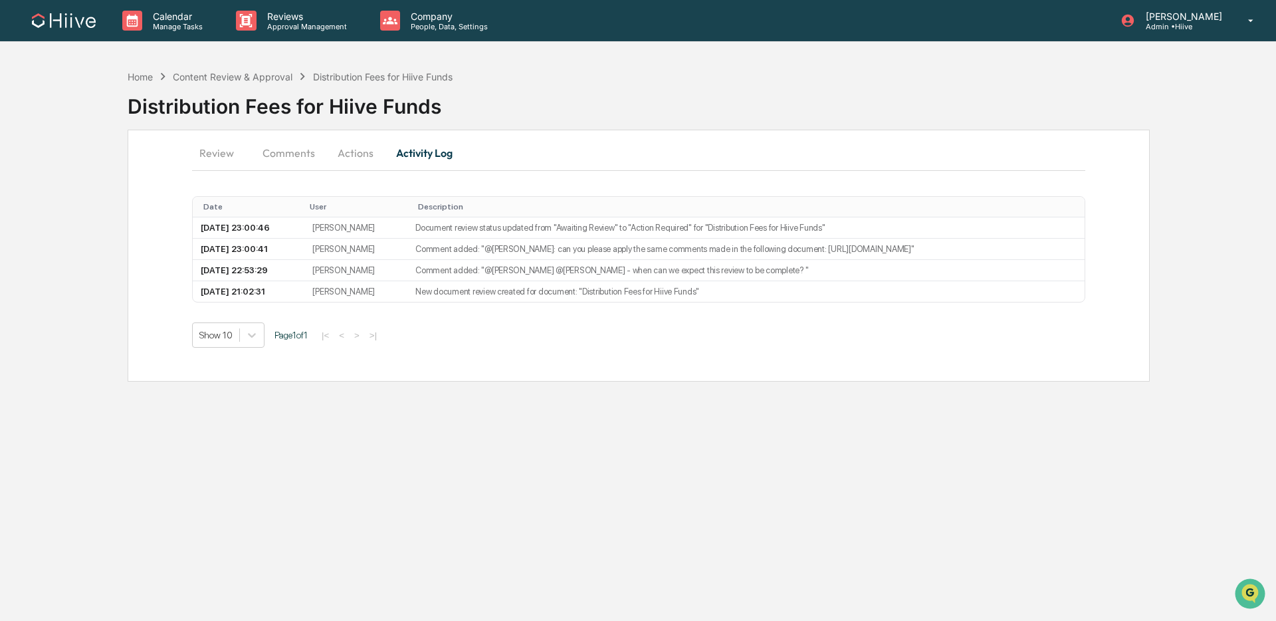
click at [284, 144] on button "Comments" at bounding box center [289, 153] width 74 height 32
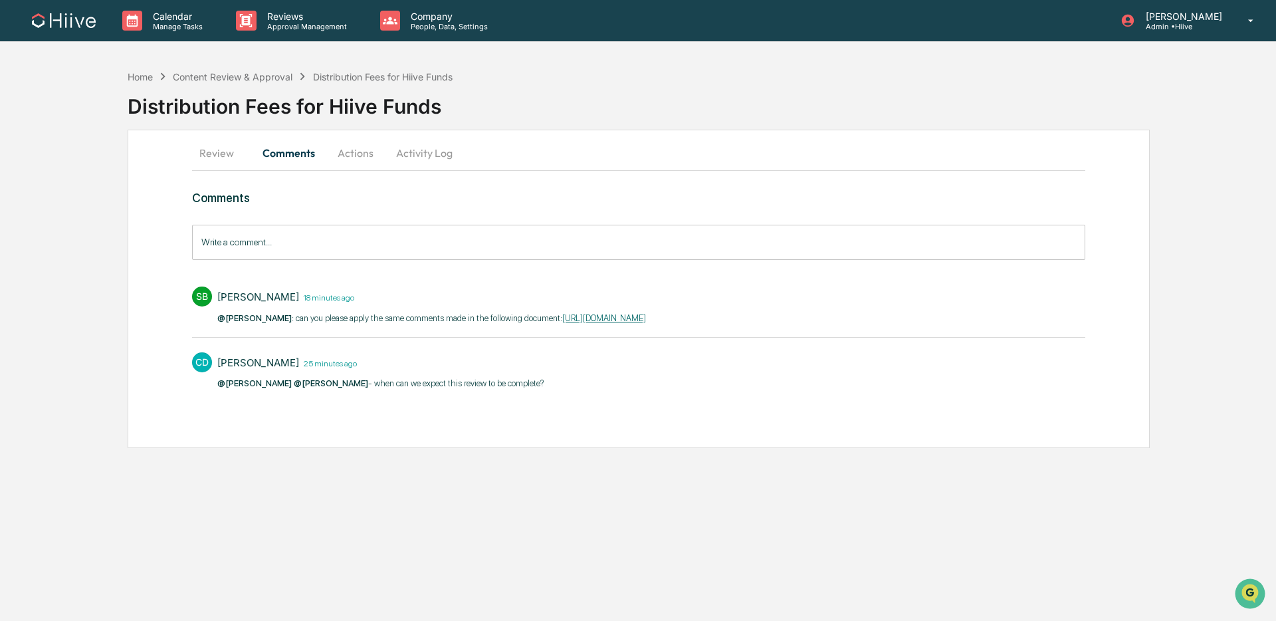
click at [349, 160] on button "Actions" at bounding box center [356, 153] width 60 height 32
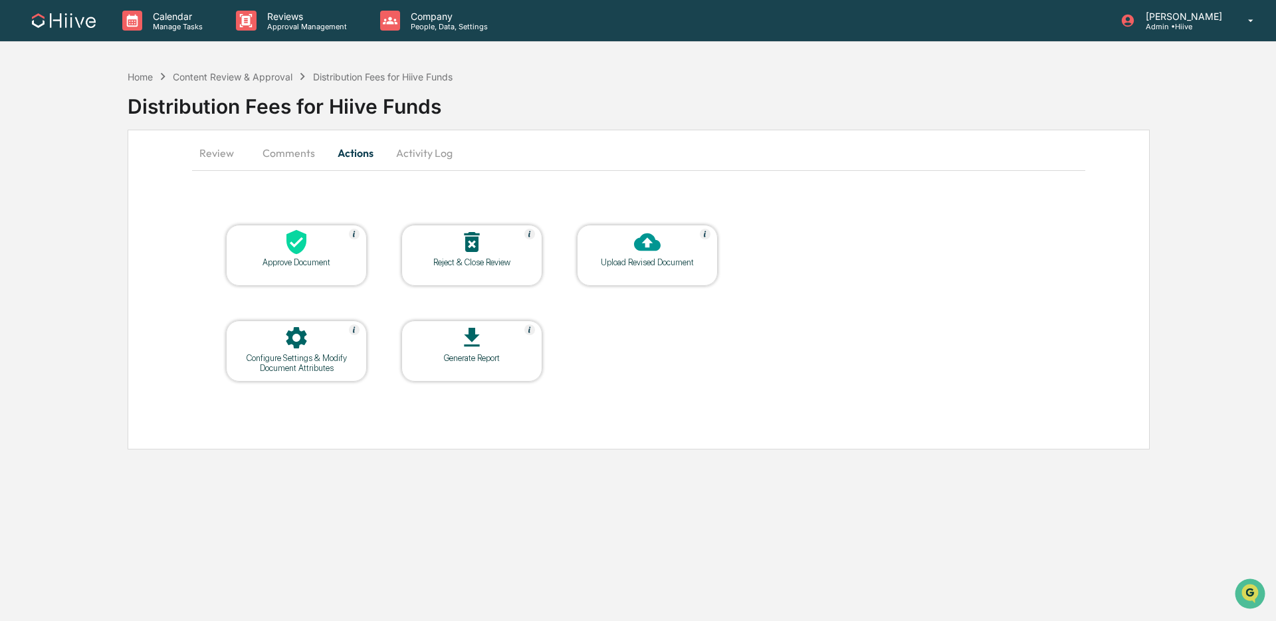
click at [273, 156] on button "Comments" at bounding box center [289, 153] width 74 height 32
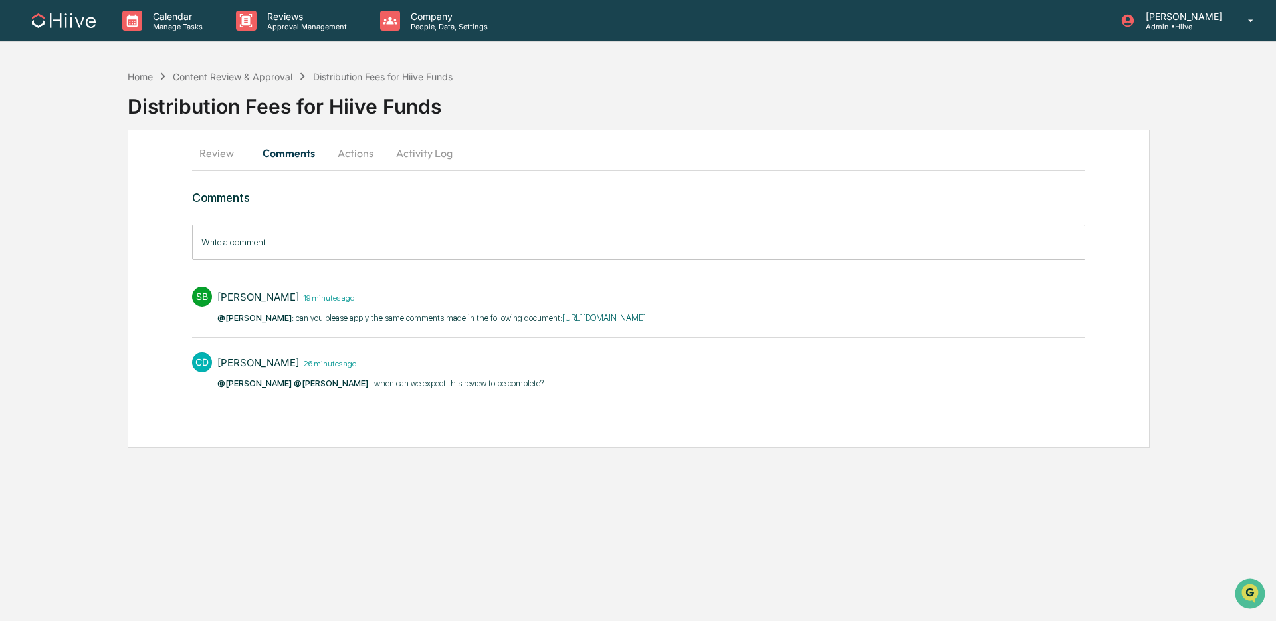
click at [438, 152] on button "Activity Log" at bounding box center [425, 153] width 78 height 32
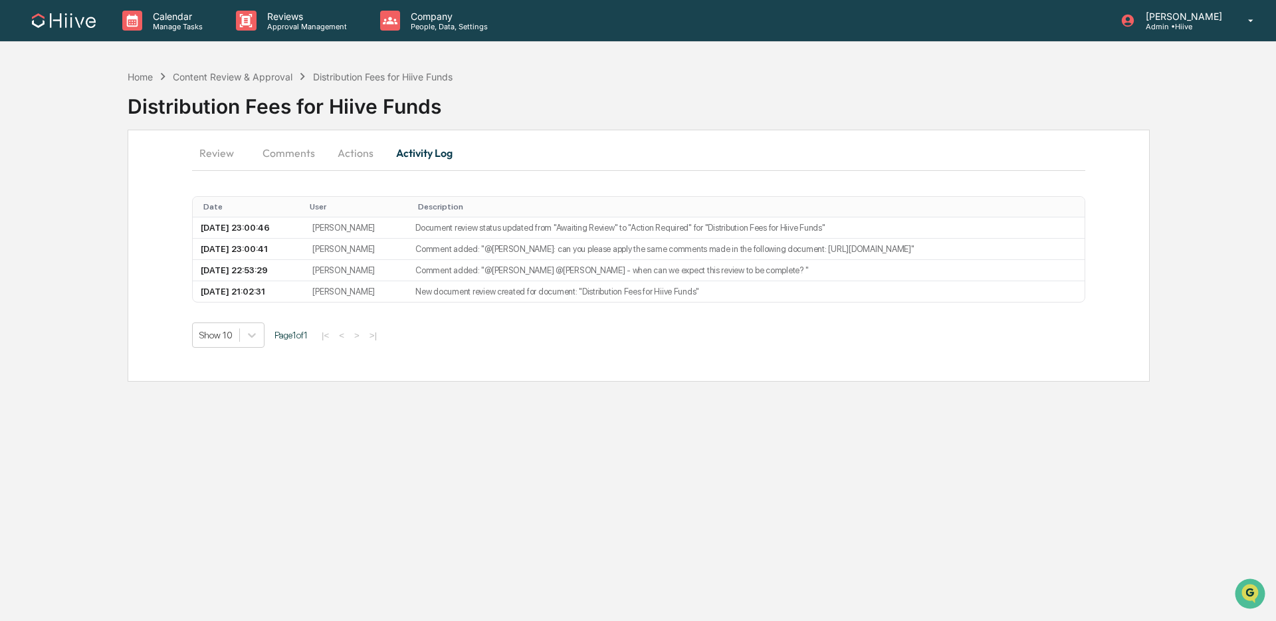
click at [339, 154] on button "Actions" at bounding box center [356, 153] width 60 height 32
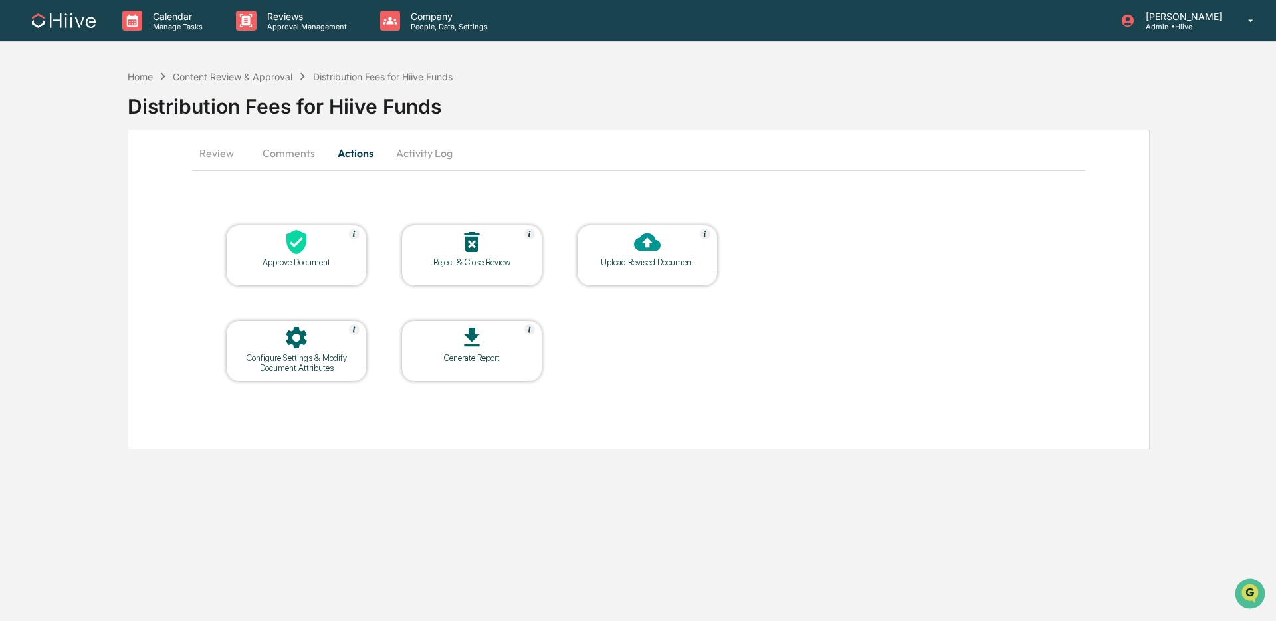
click at [653, 244] on icon at bounding box center [647, 242] width 27 height 18
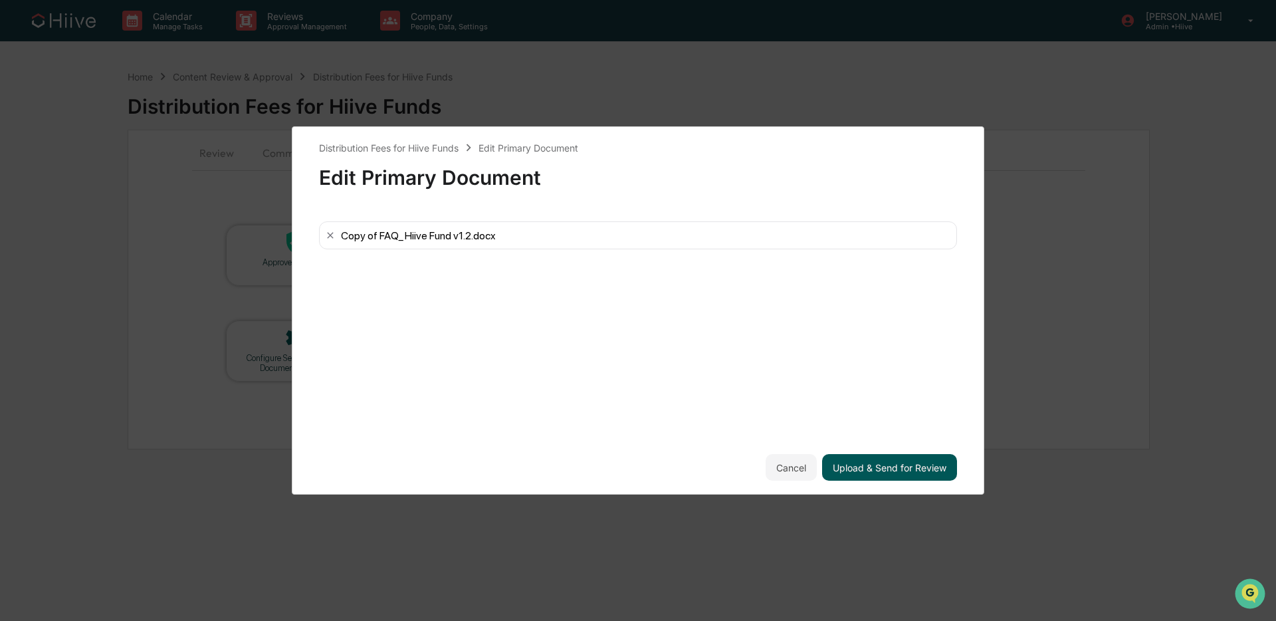
click at [898, 465] on button "Upload & Send for Review" at bounding box center [889, 467] width 135 height 27
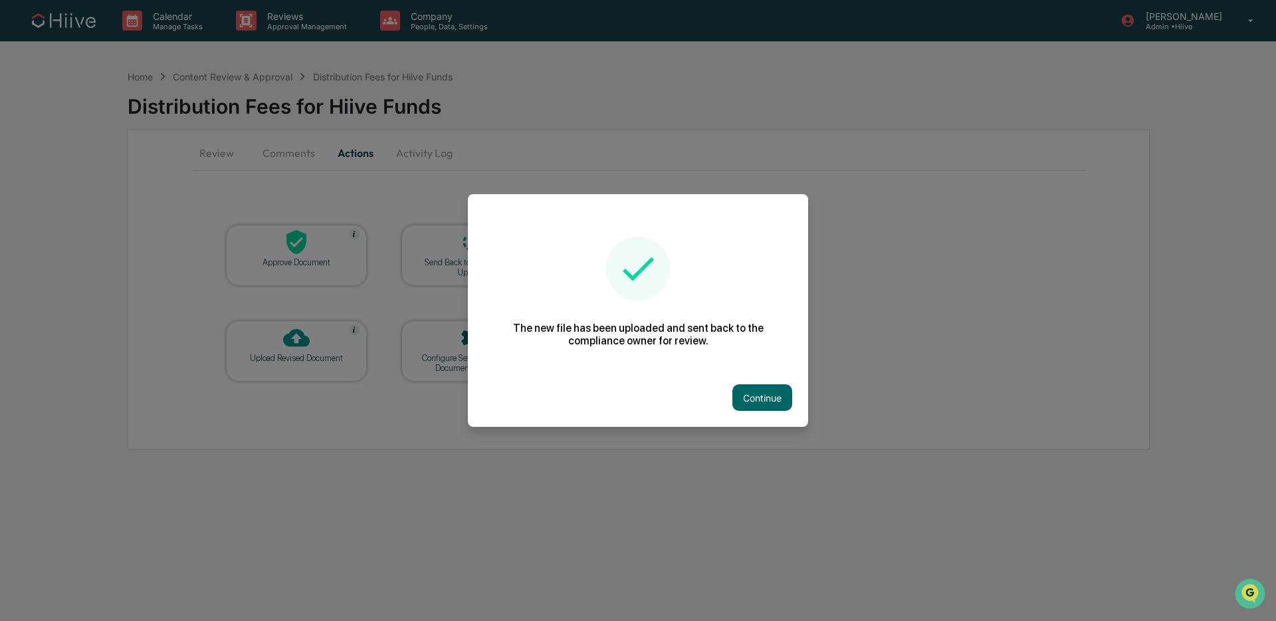
drag, startPoint x: 770, startPoint y: 402, endPoint x: 715, endPoint y: 403, distance: 55.2
click at [768, 402] on button "Continue" at bounding box center [762, 397] width 60 height 27
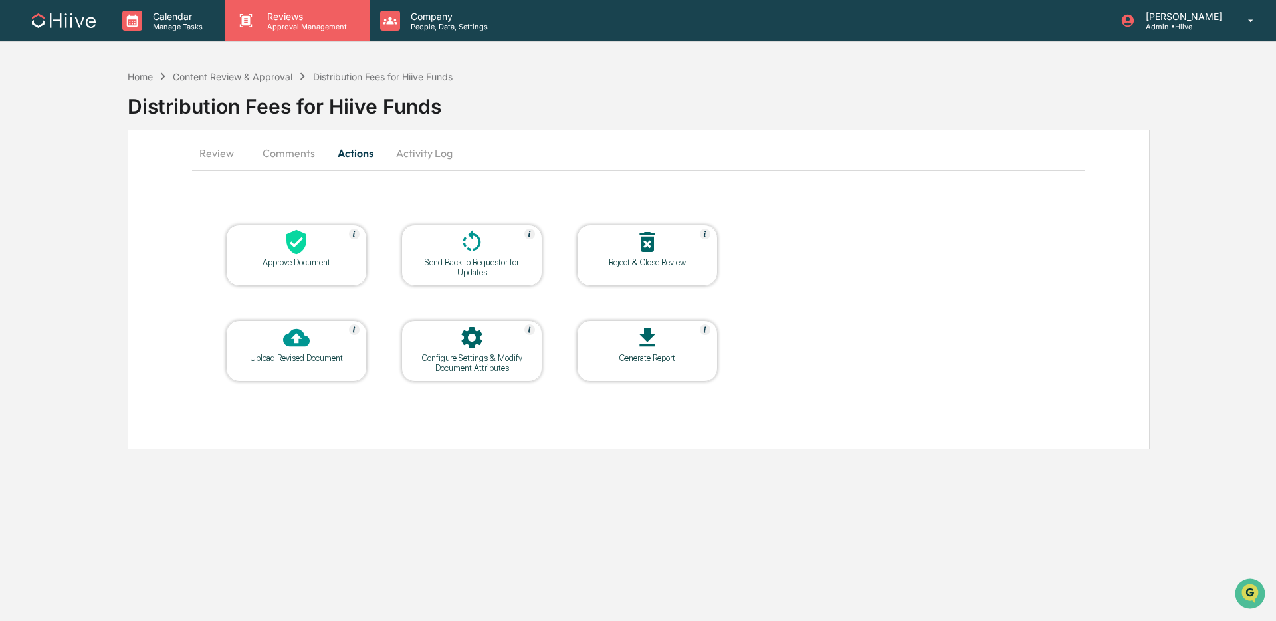
click at [277, 23] on p "Approval Management" at bounding box center [305, 26] width 97 height 9
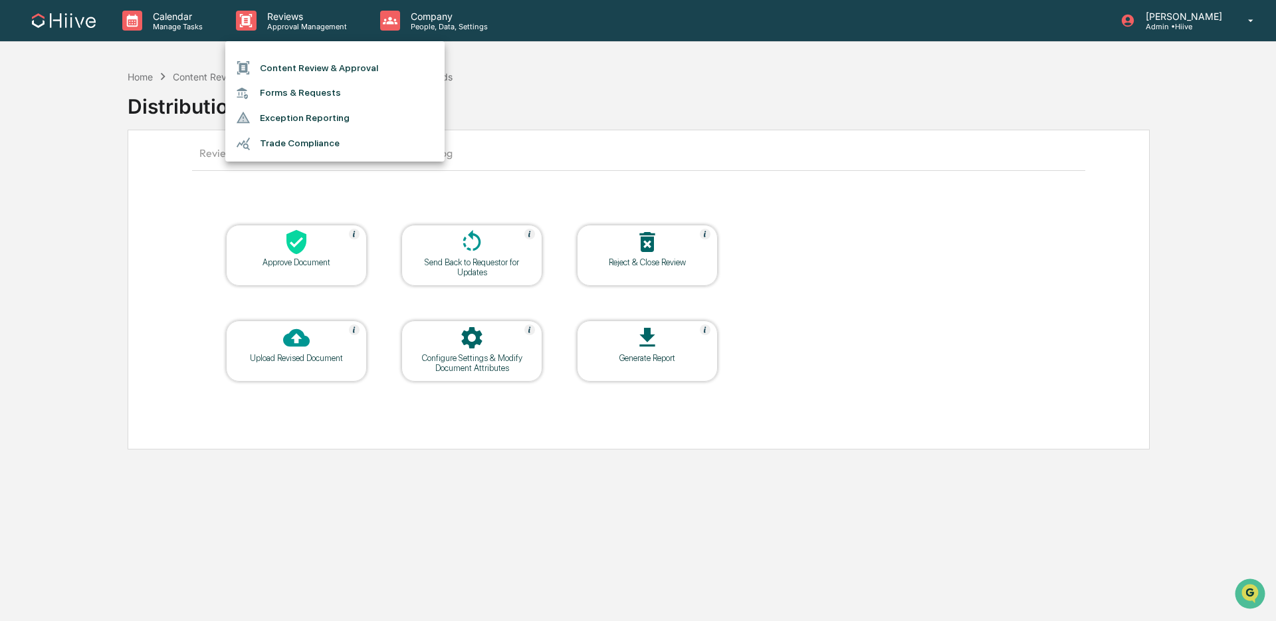
click at [289, 58] on li "Content Review & Approval" at bounding box center [334, 67] width 219 height 25
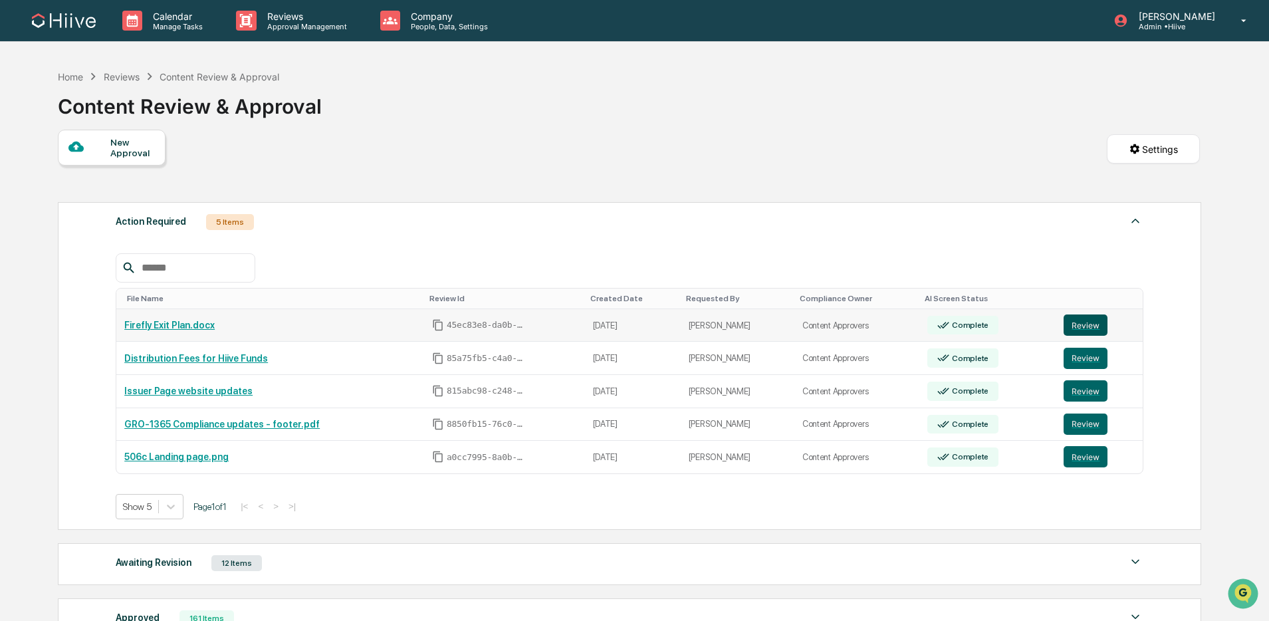
click at [1089, 338] on td "Review" at bounding box center [1099, 325] width 87 height 33
click at [1089, 330] on button "Review" at bounding box center [1085, 324] width 44 height 21
click at [1081, 363] on button "Review" at bounding box center [1085, 358] width 44 height 21
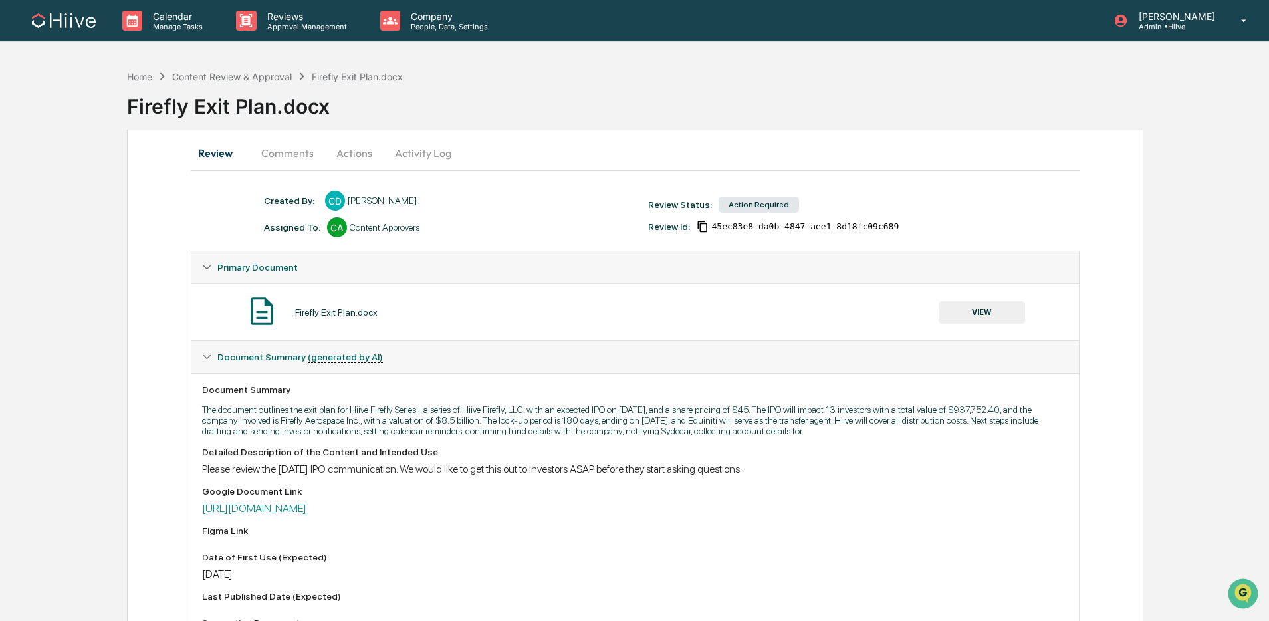
scroll to position [1, 0]
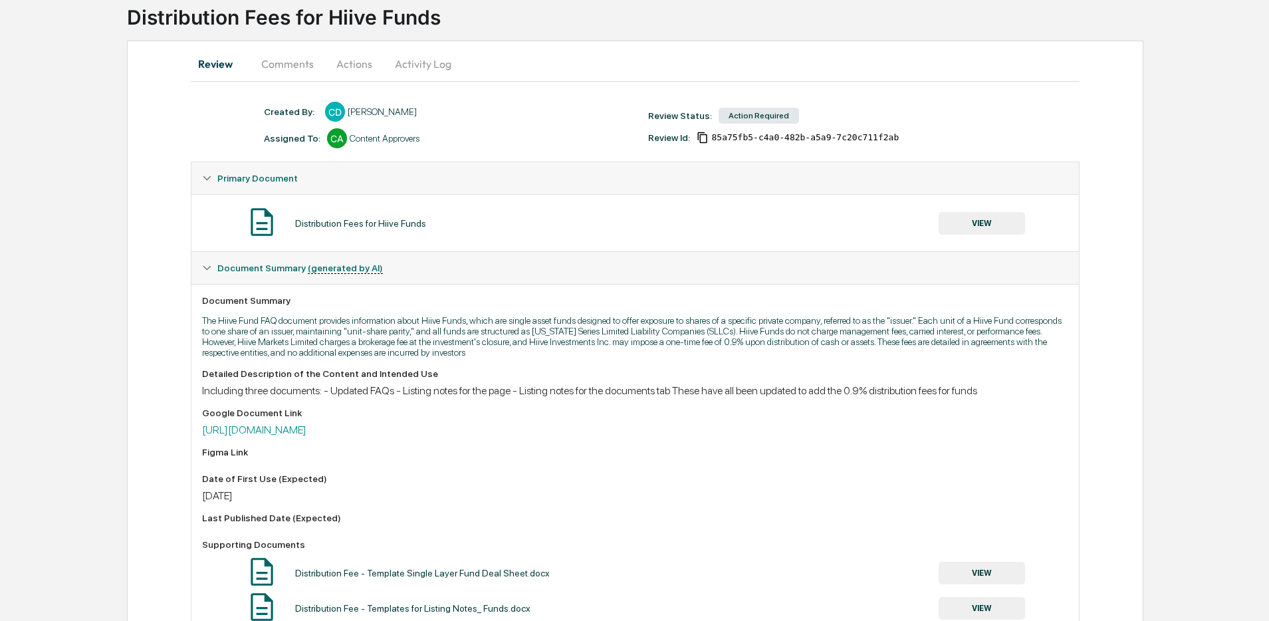
scroll to position [92, 0]
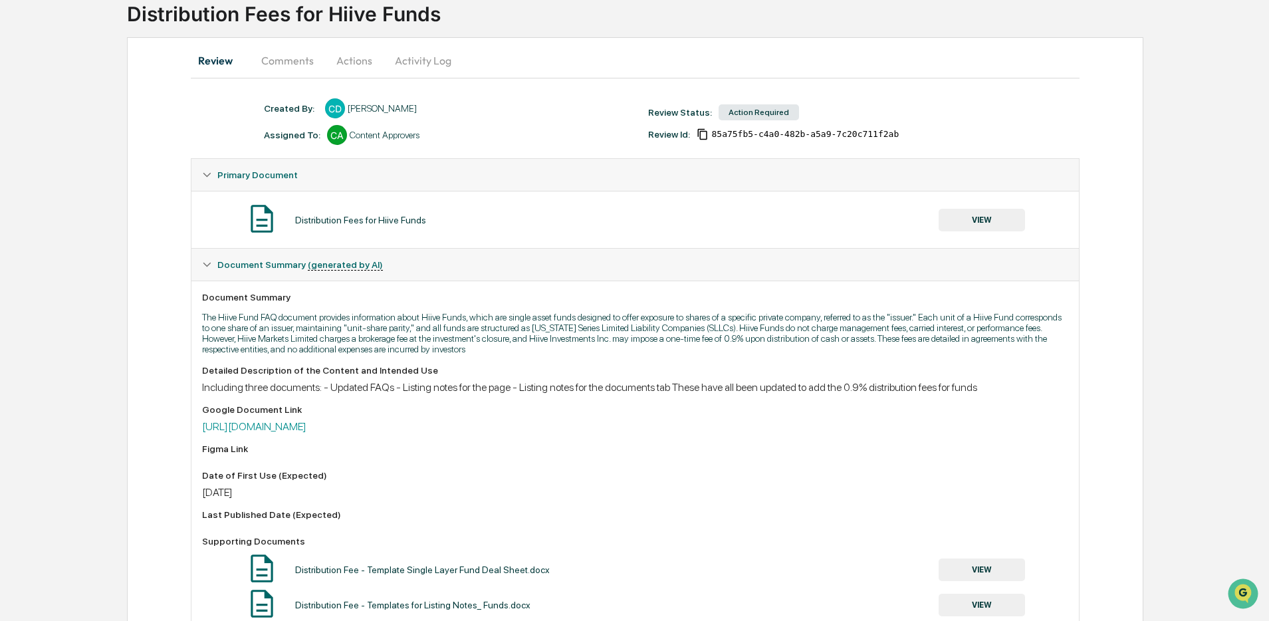
click at [275, 47] on button "Comments" at bounding box center [288, 61] width 74 height 32
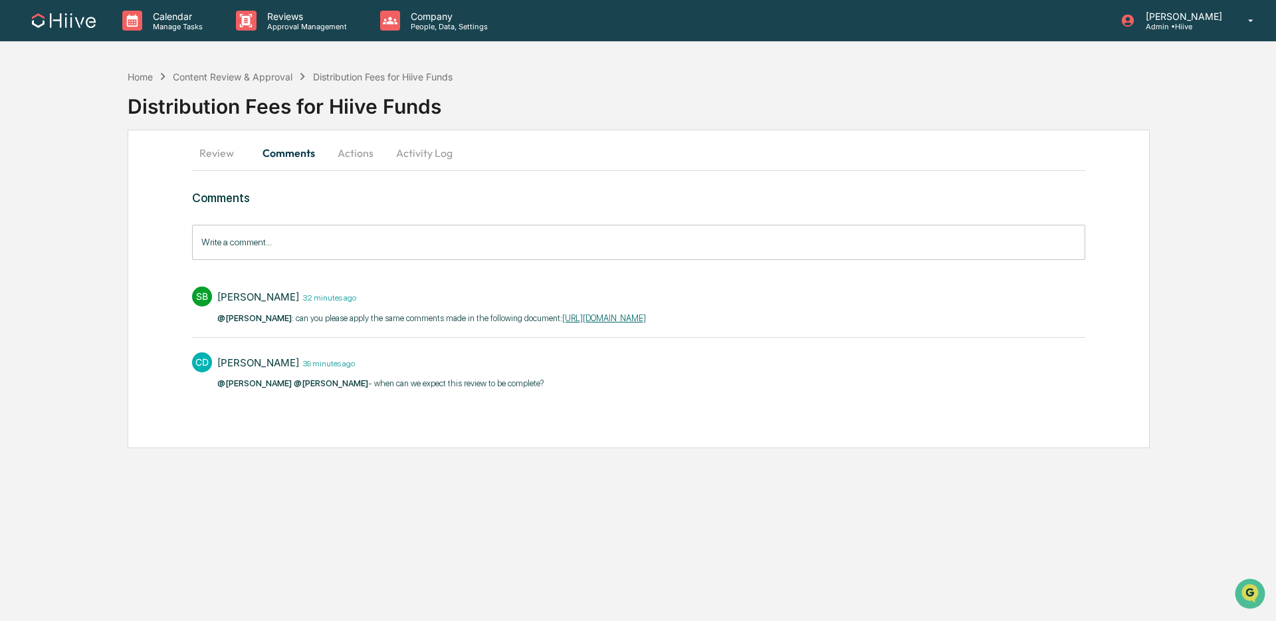
click at [219, 147] on button "Review" at bounding box center [222, 153] width 60 height 32
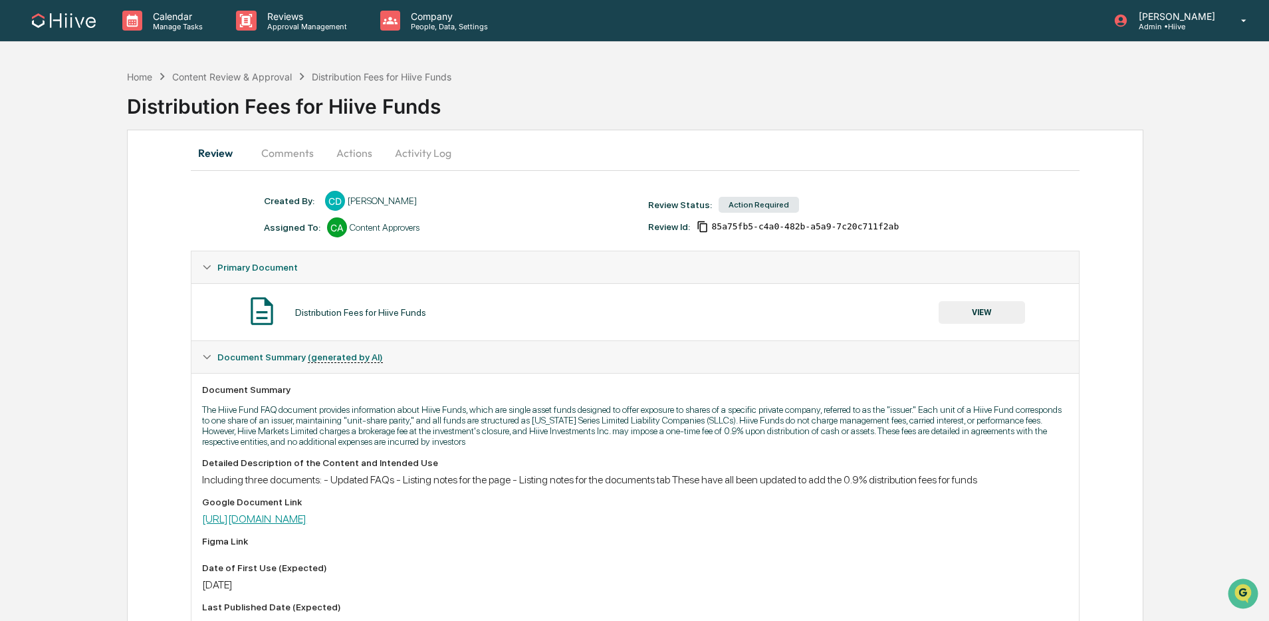
click at [306, 519] on link "[URL][DOMAIN_NAME]" at bounding box center [254, 518] width 104 height 13
click at [278, 158] on button "Comments" at bounding box center [288, 153] width 74 height 32
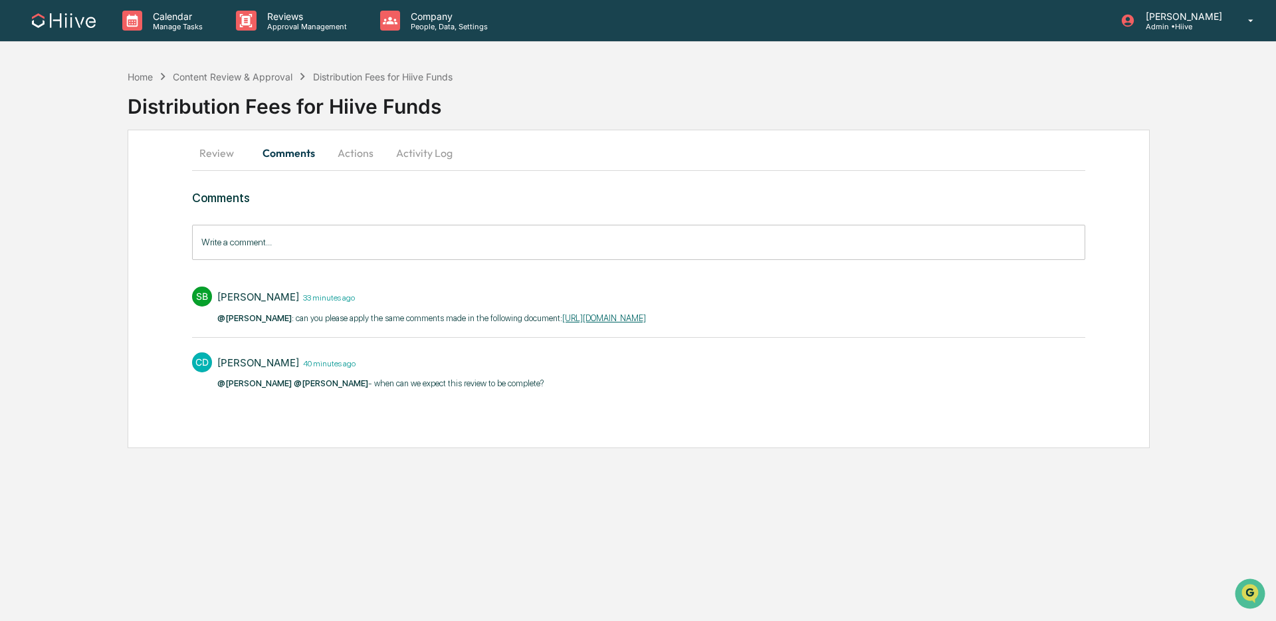
click at [214, 159] on button "Review" at bounding box center [222, 153] width 60 height 32
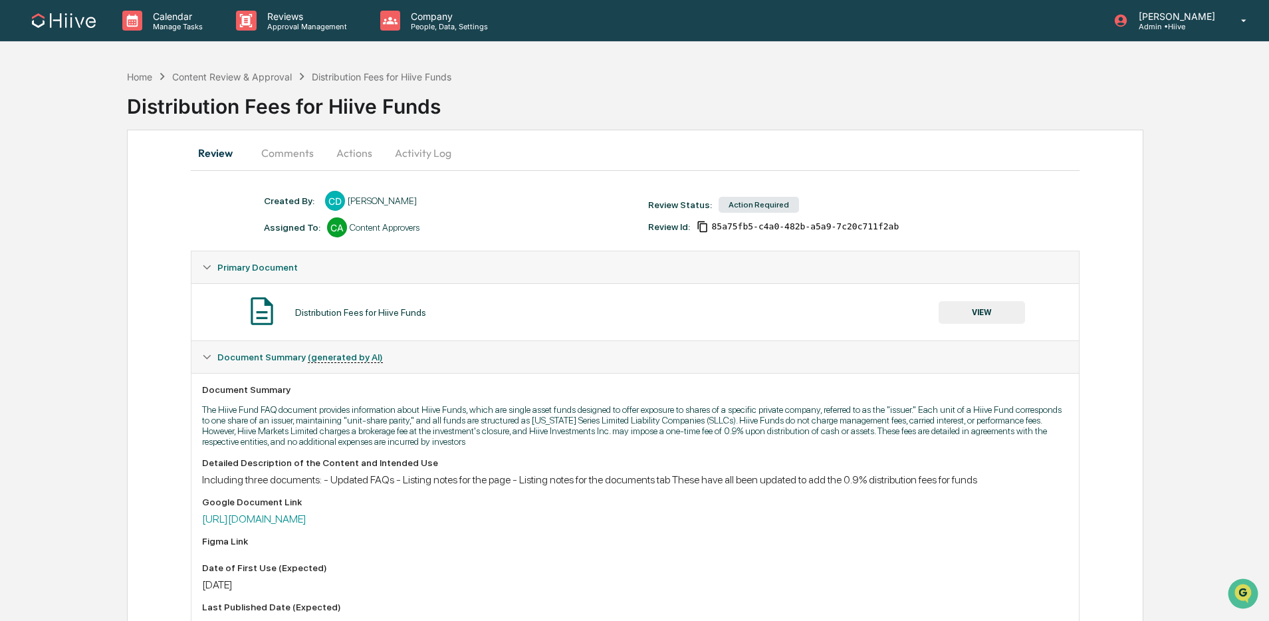
click at [249, 158] on button "Review" at bounding box center [221, 153] width 60 height 32
click at [337, 145] on button "Actions" at bounding box center [354, 153] width 60 height 32
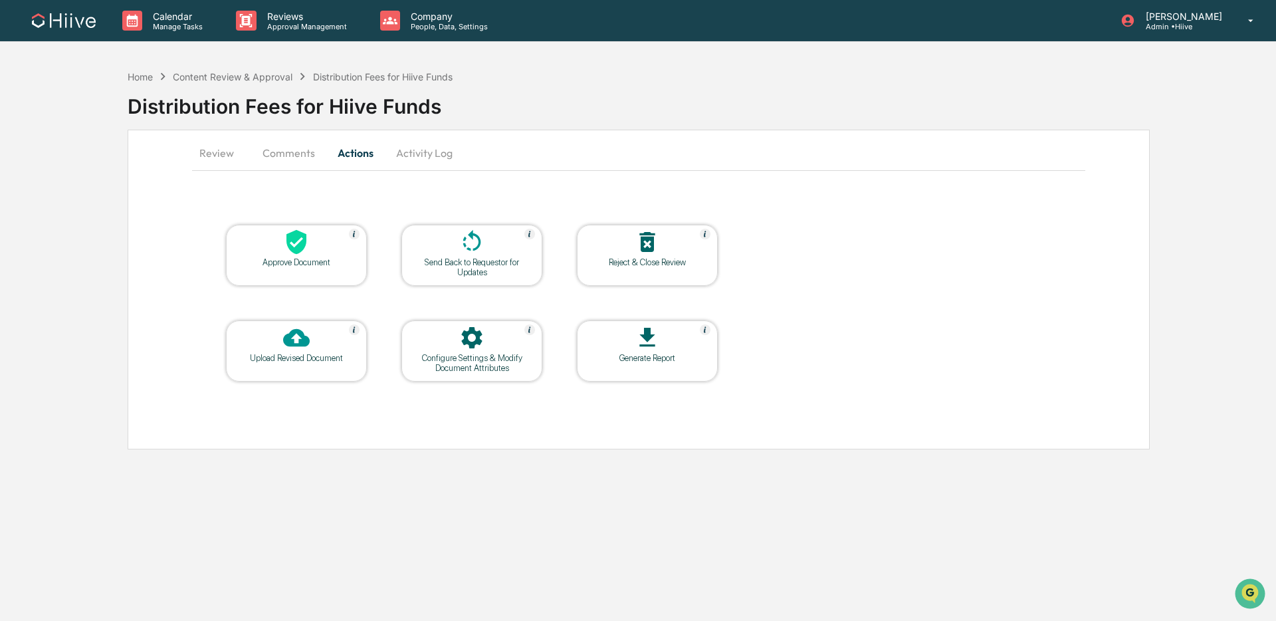
click at [402, 147] on button "Activity Log" at bounding box center [425, 153] width 78 height 32
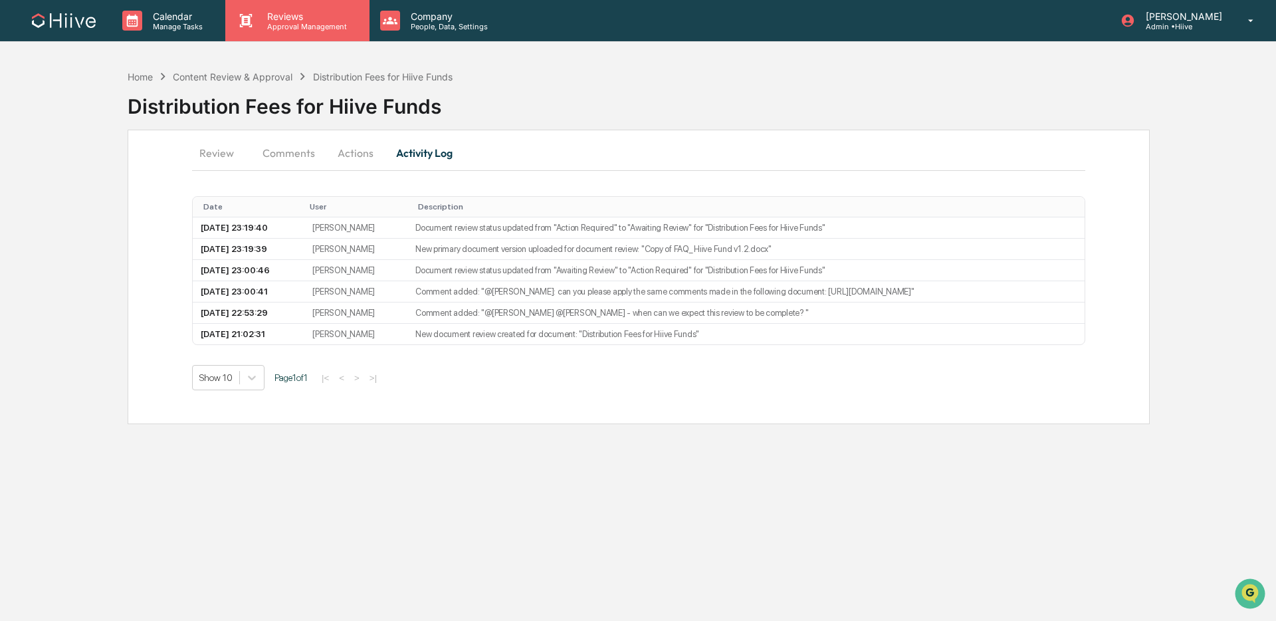
click at [271, 19] on p "Reviews" at bounding box center [305, 16] width 97 height 11
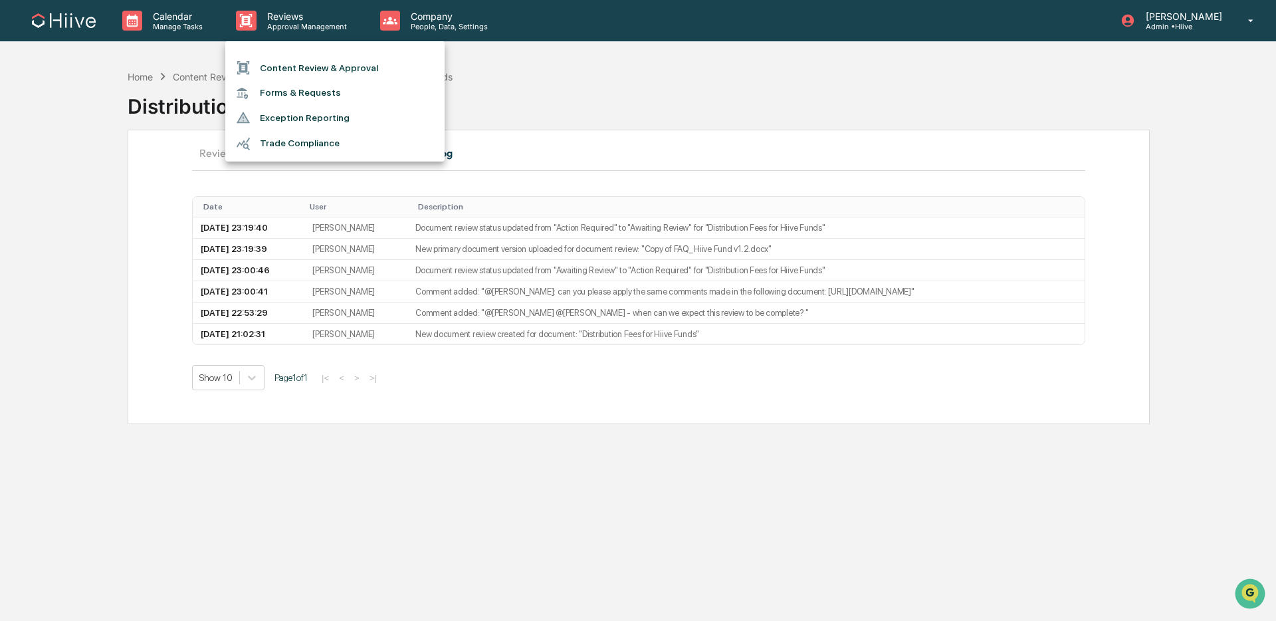
click at [637, 106] on div at bounding box center [638, 310] width 1276 height 621
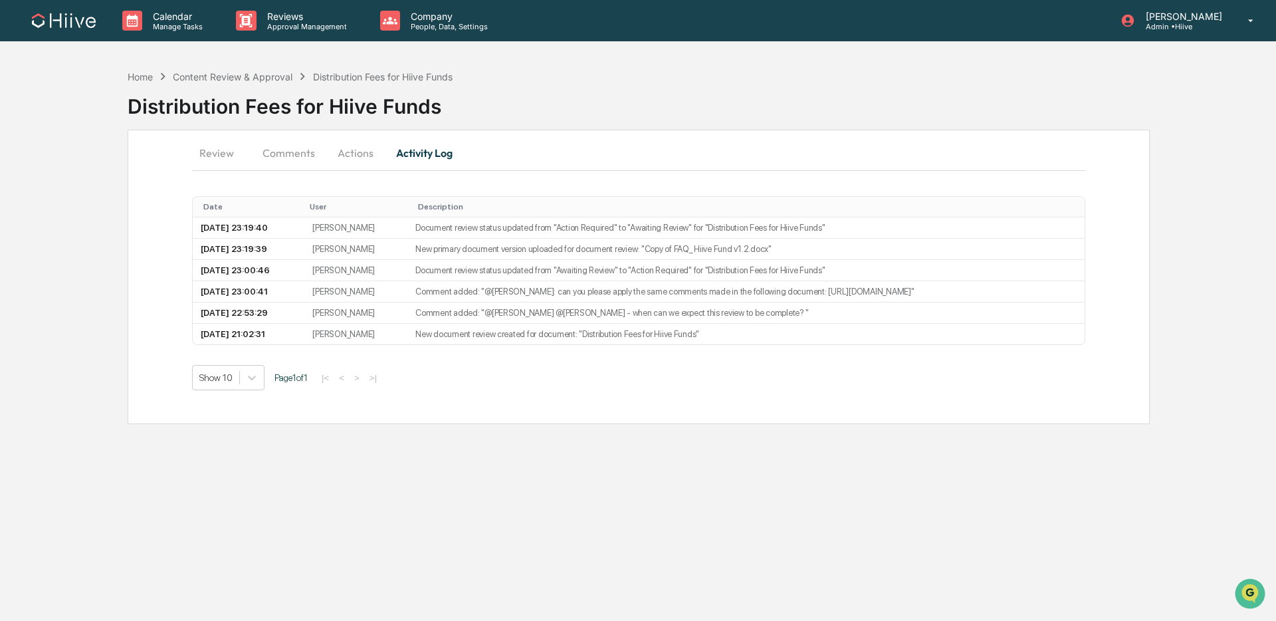
click at [285, 148] on button "Comments" at bounding box center [289, 153] width 74 height 32
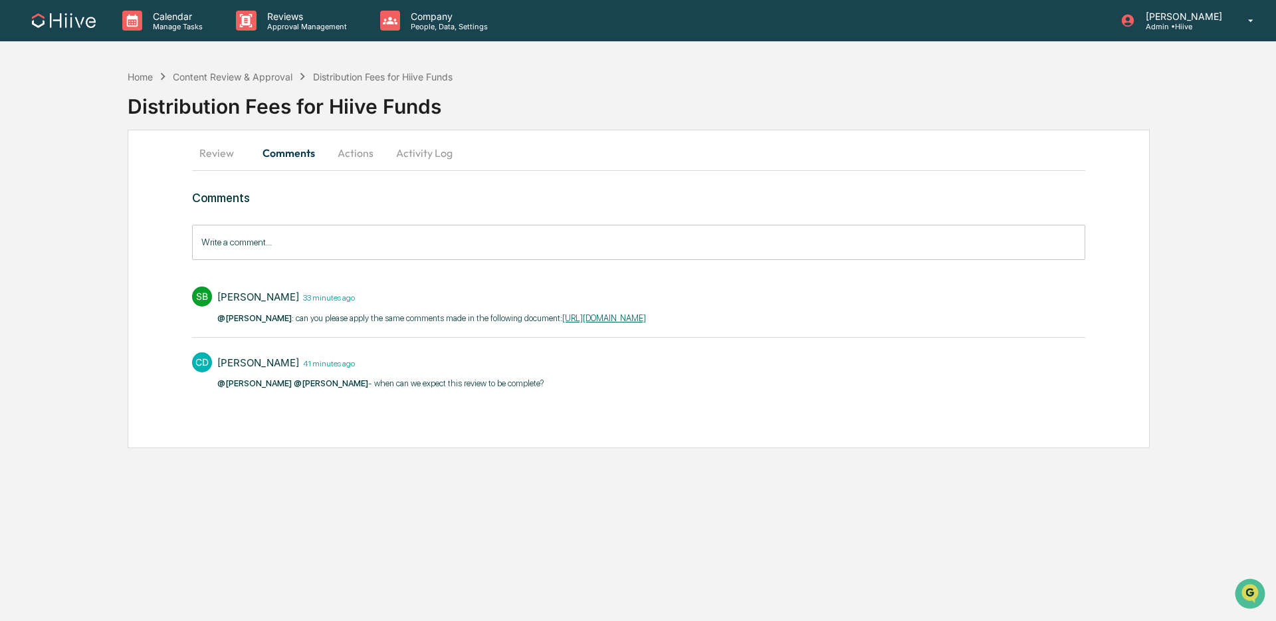
click at [209, 156] on button "Review" at bounding box center [222, 153] width 60 height 32
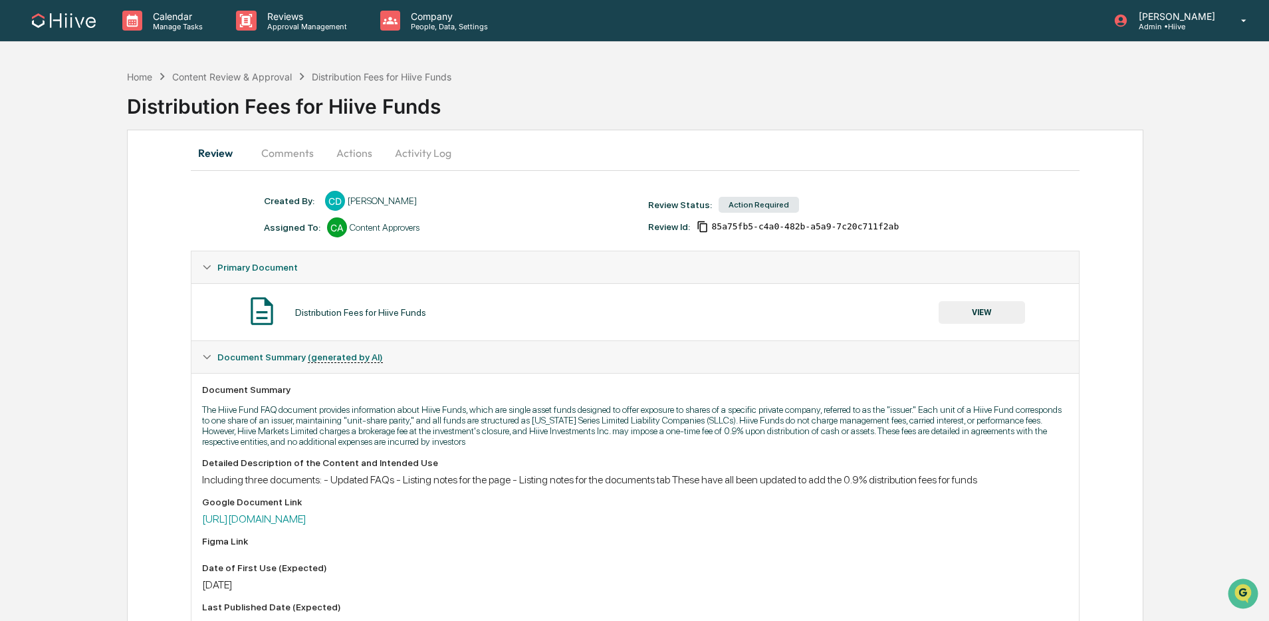
click at [363, 153] on button "Actions" at bounding box center [354, 153] width 60 height 32
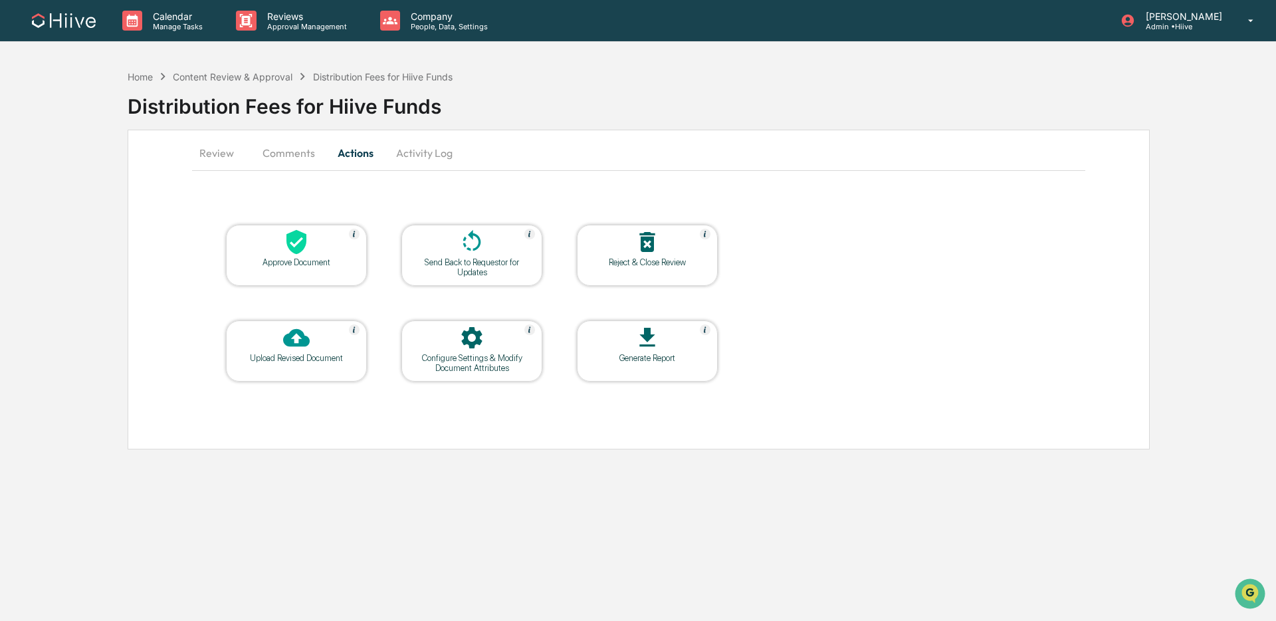
click at [459, 247] on icon at bounding box center [472, 242] width 27 height 27
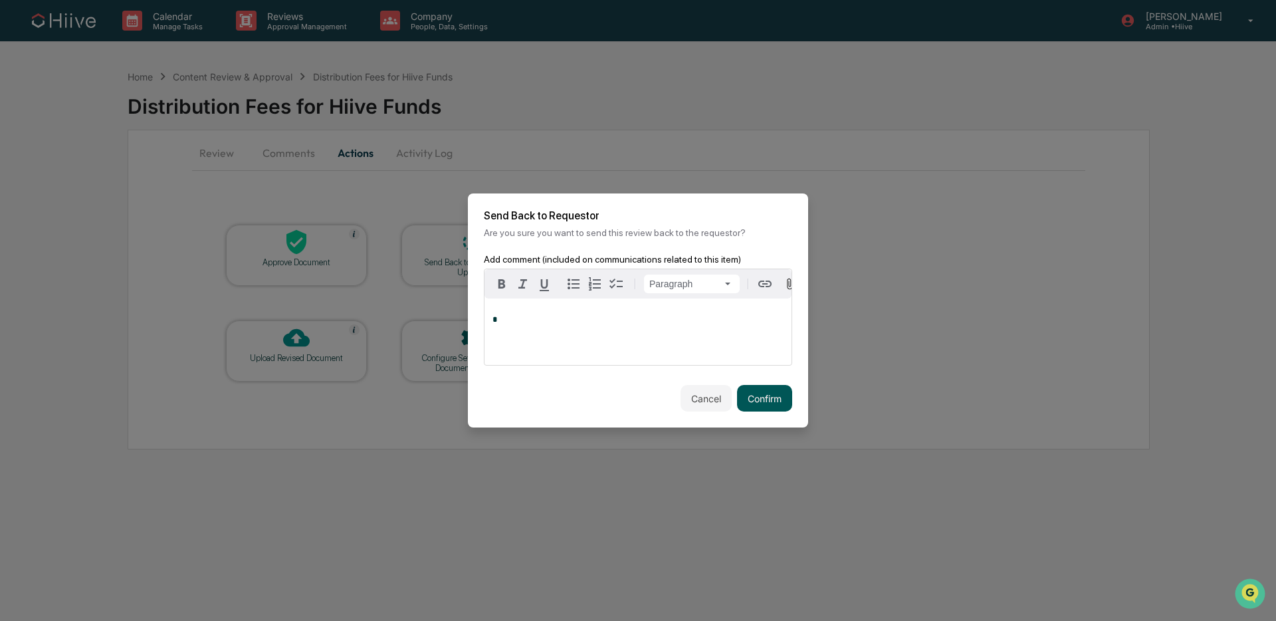
click at [765, 402] on button "Confirm" at bounding box center [764, 398] width 55 height 27
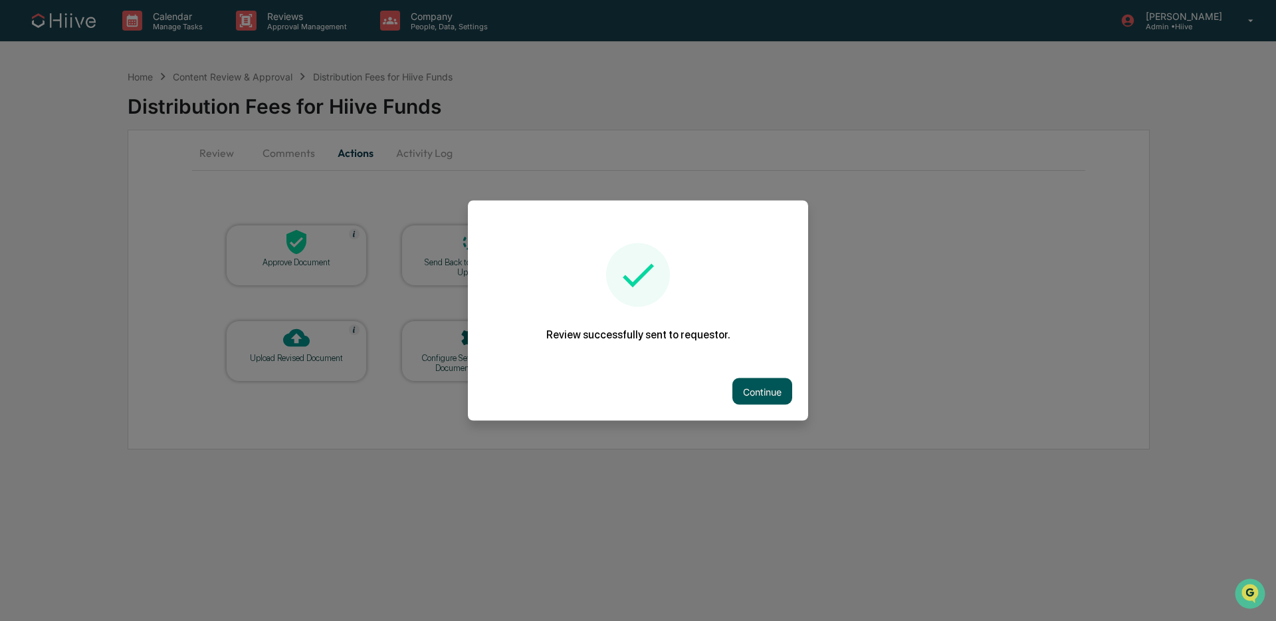
drag, startPoint x: 750, startPoint y: 374, endPoint x: 747, endPoint y: 381, distance: 8.0
click at [750, 374] on div "Continue" at bounding box center [638, 391] width 340 height 58
click at [747, 381] on button "Continue" at bounding box center [762, 391] width 60 height 27
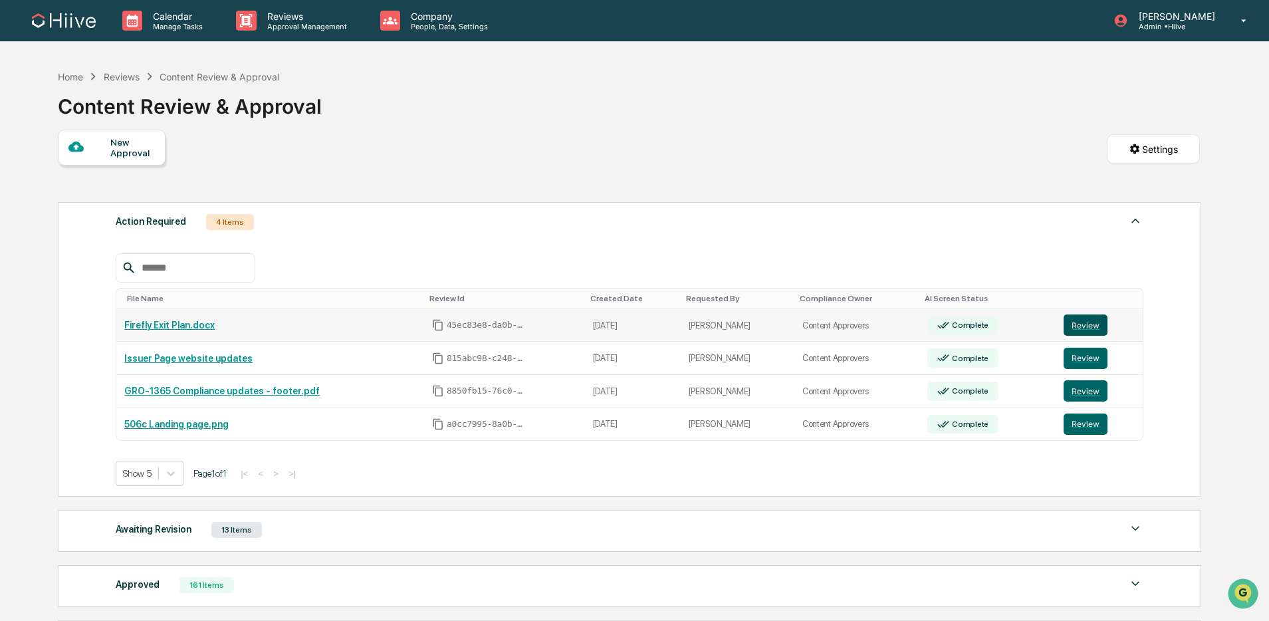
click at [1080, 324] on button "Review" at bounding box center [1085, 324] width 44 height 21
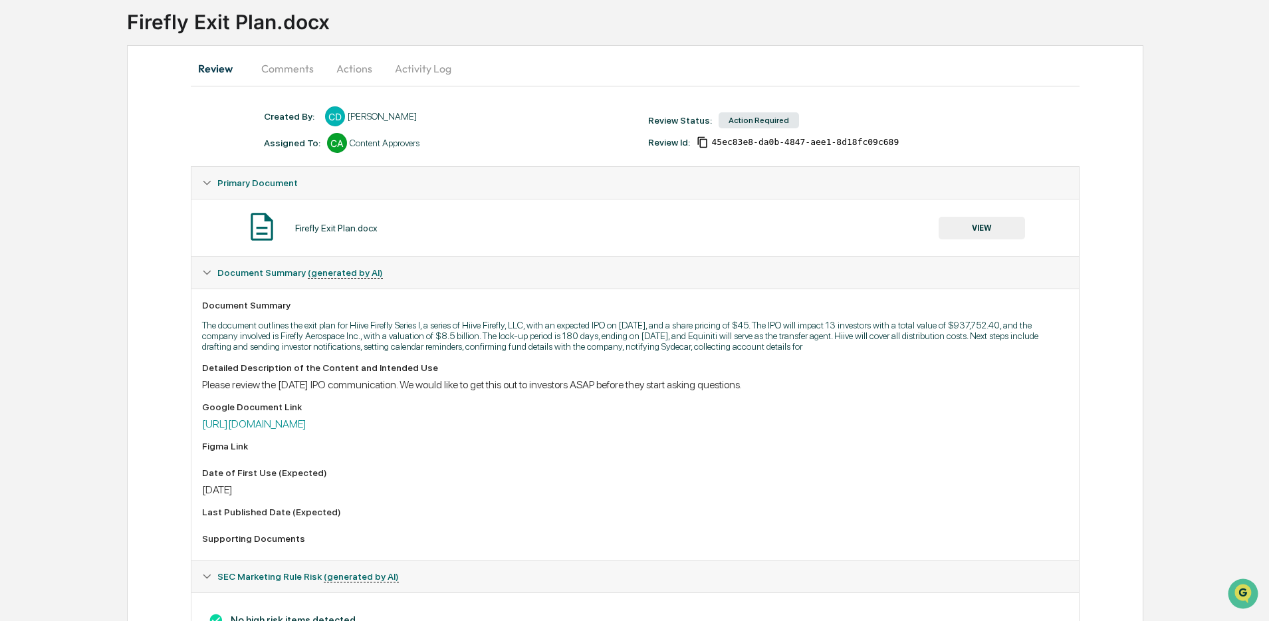
scroll to position [75, 0]
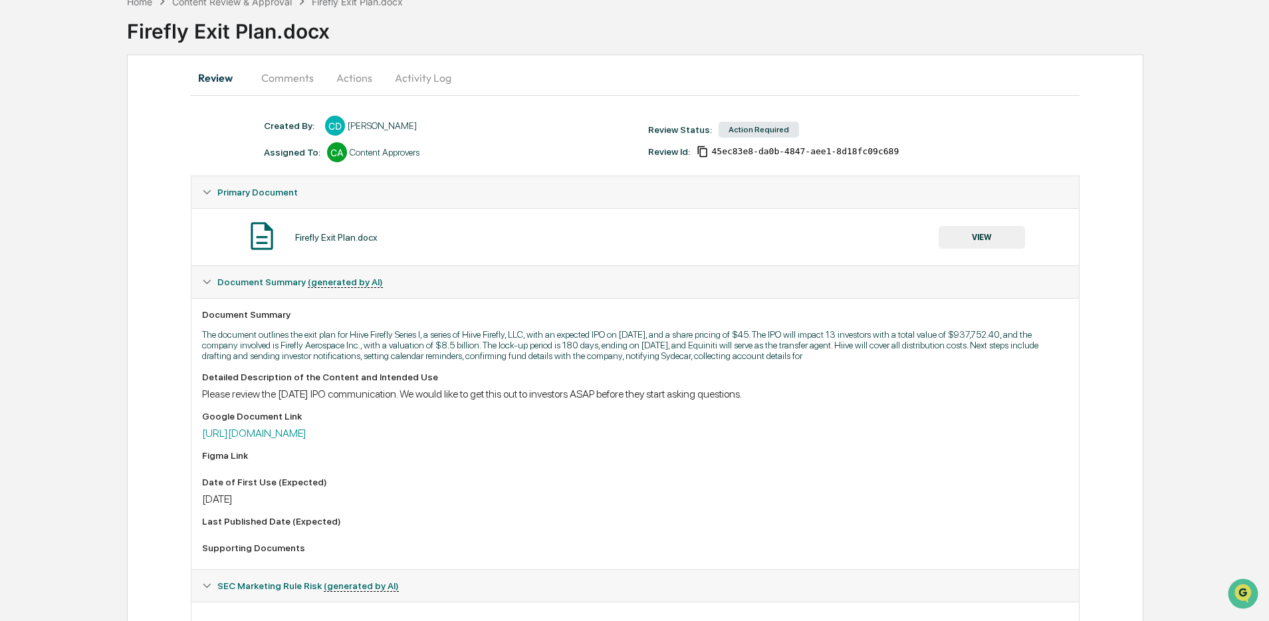
click at [964, 247] on button "VIEW" at bounding box center [982, 237] width 86 height 23
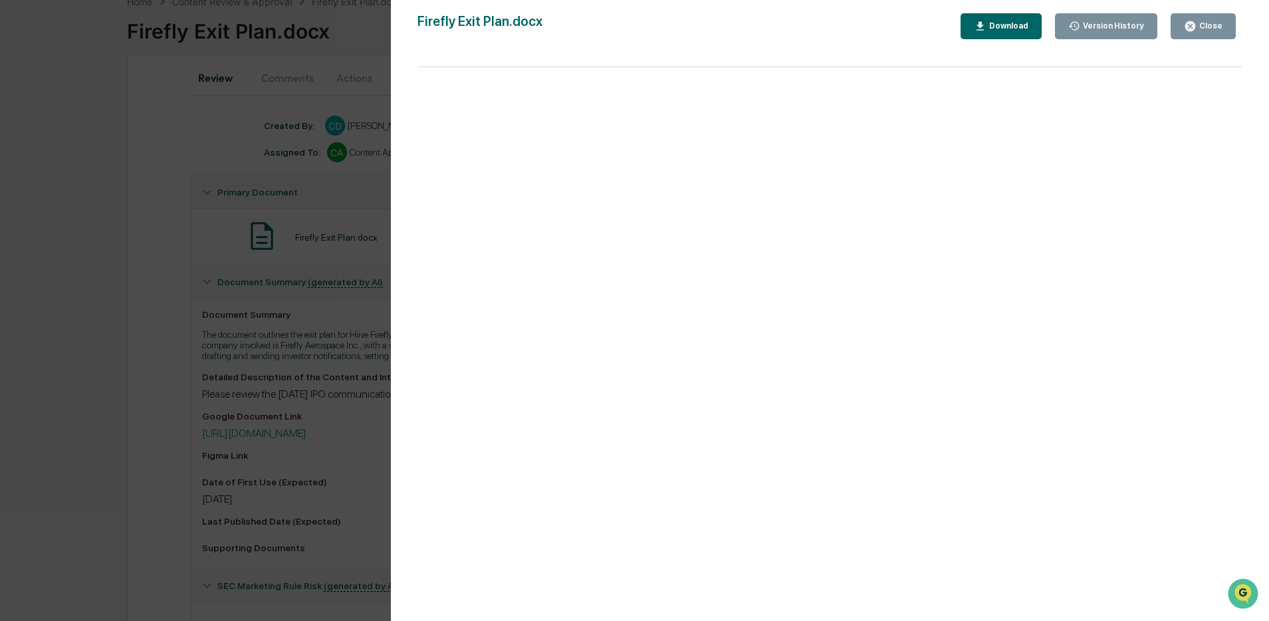
drag, startPoint x: 321, startPoint y: 245, endPoint x: 346, endPoint y: 252, distance: 26.3
click at [320, 245] on div "Version History 08/12/2025, 11:26 PM Chris DeLap Firefly Exit Plan.docx Close V…" at bounding box center [634, 310] width 1269 height 621
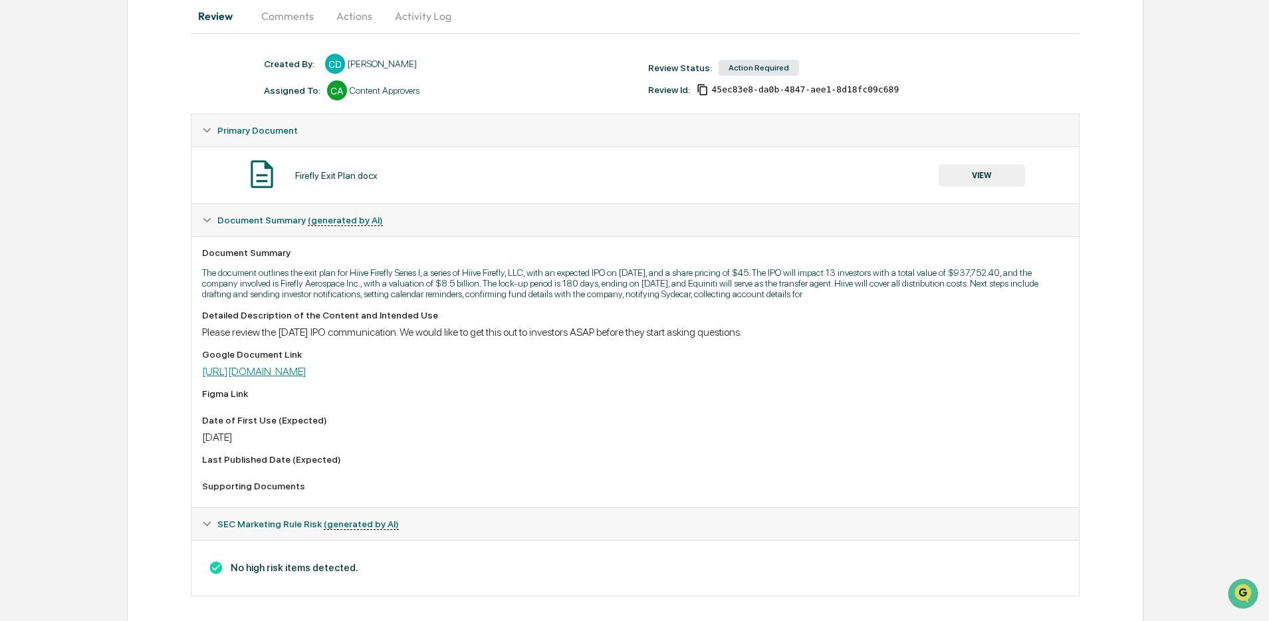
scroll to position [154, 0]
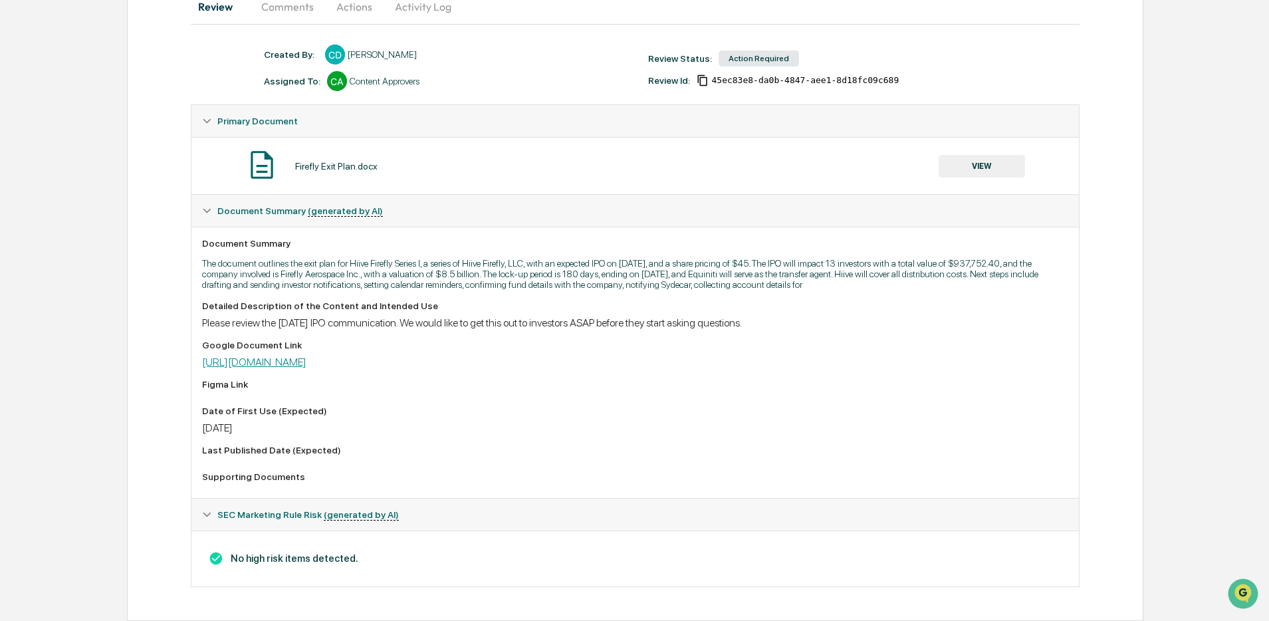
click at [306, 368] on link "https://docs.google.com/document/d/1aaufVSpvbSHEcAkIQUyIW7F9KIqMlPO4/edit" at bounding box center [254, 362] width 104 height 13
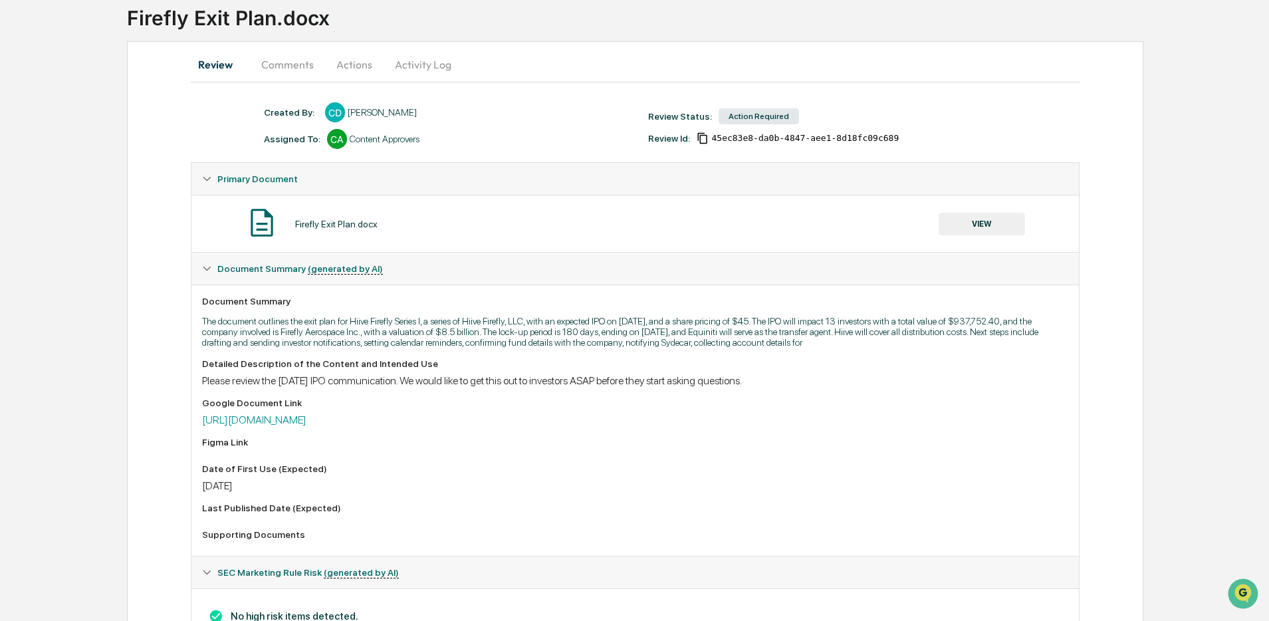
scroll to position [162, 0]
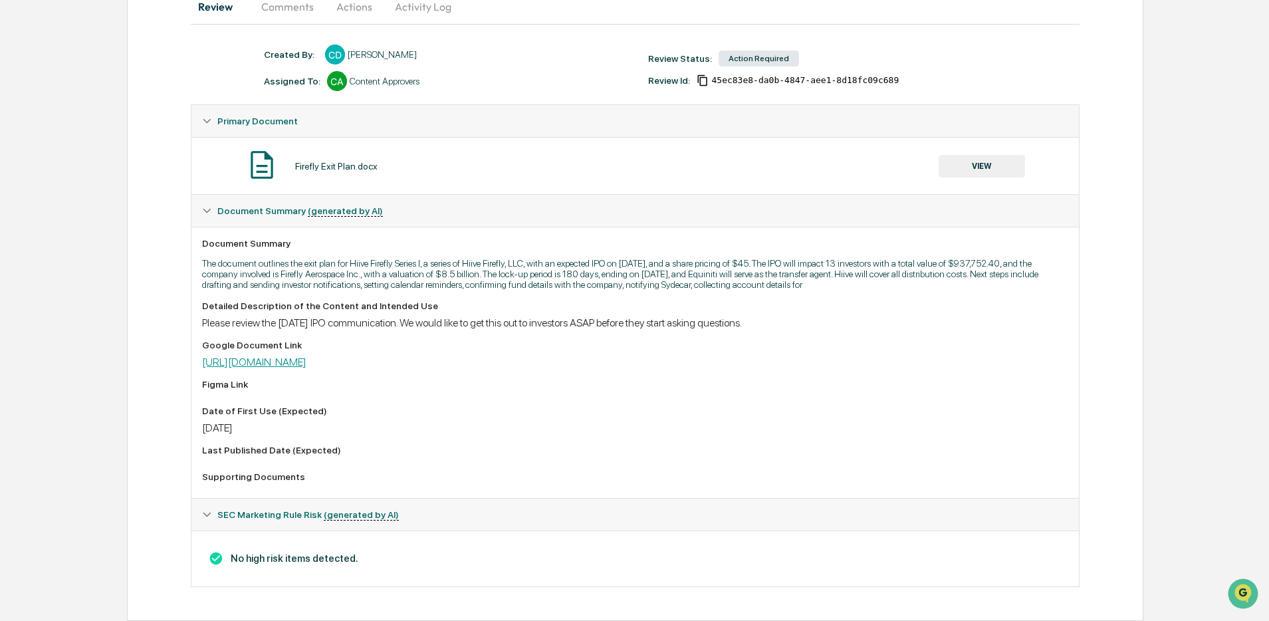
click at [297, 363] on link "https://docs.google.com/document/d/1aaufVSpvbSHEcAkIQUyIW7F9KIqMlPO4/edit" at bounding box center [254, 362] width 104 height 13
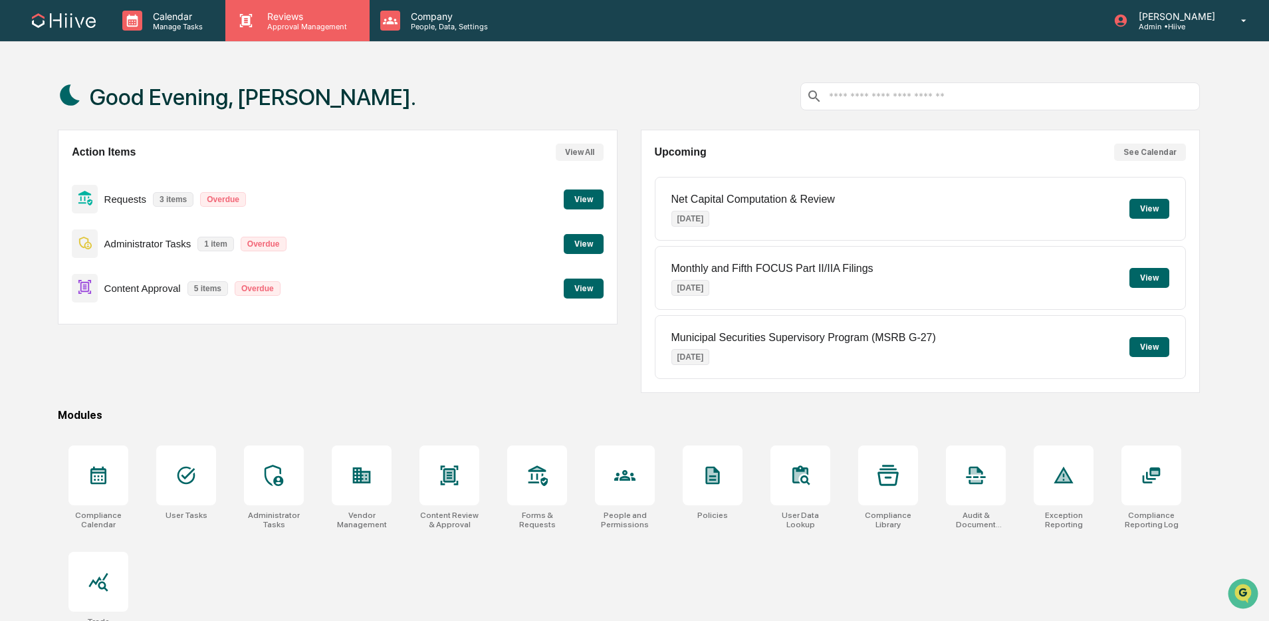
click at [300, 20] on p "Reviews" at bounding box center [305, 16] width 97 height 11
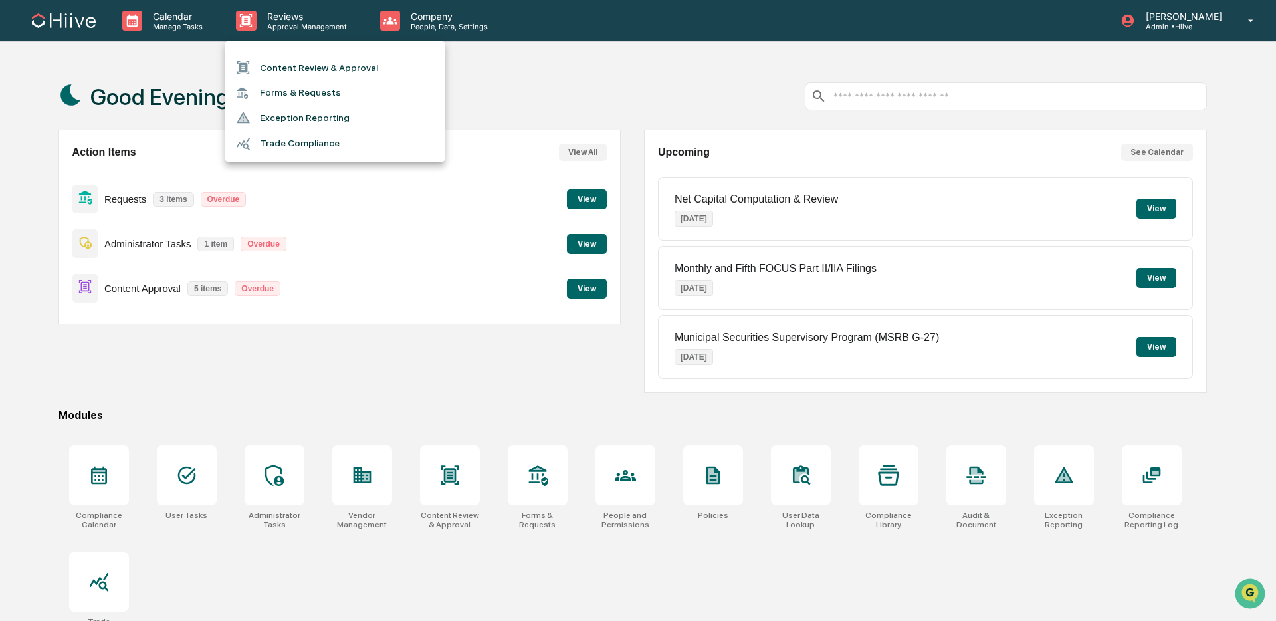
click at [302, 61] on li "Content Review & Approval" at bounding box center [334, 67] width 219 height 25
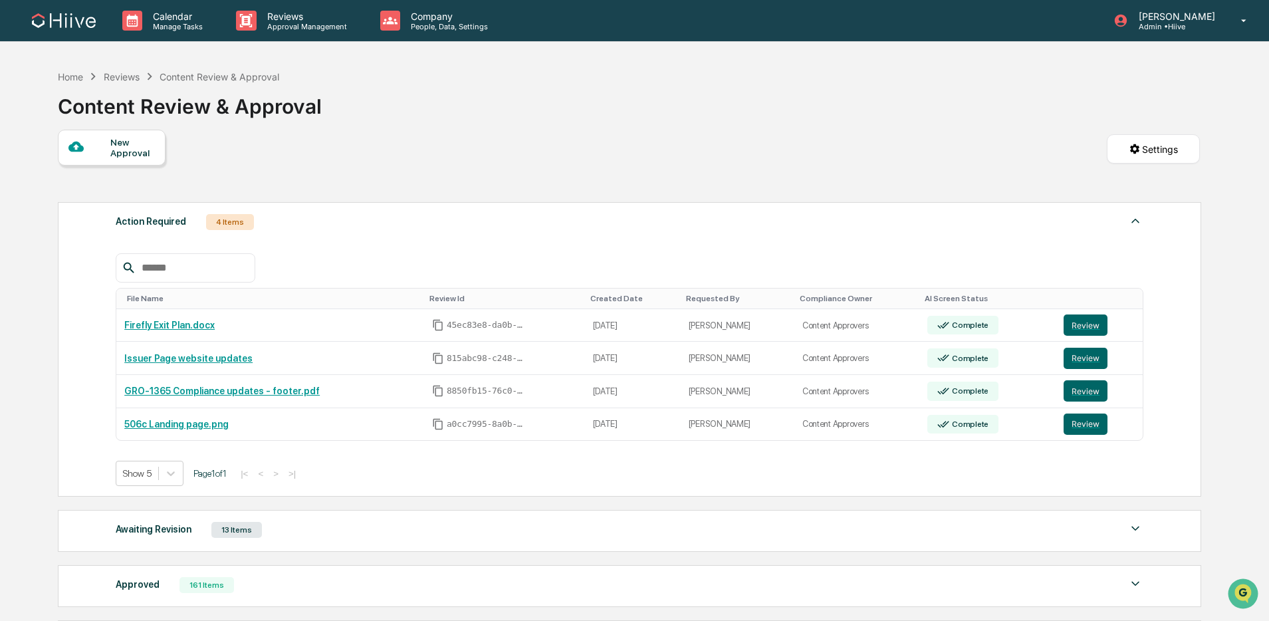
scroll to position [167, 0]
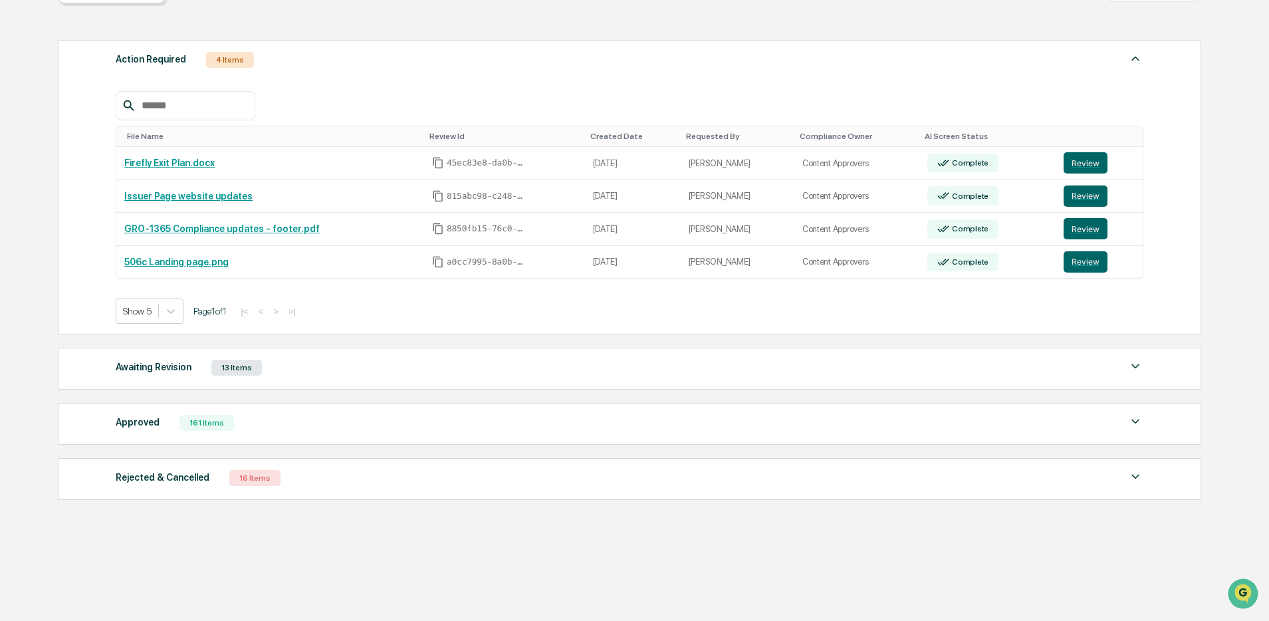
click at [227, 432] on div "Approved 161 Items File Name Review Id Created Date Requested By Compliance Own…" at bounding box center [629, 424] width 1143 height 42
drag, startPoint x: 284, startPoint y: 424, endPoint x: 278, endPoint y: 425, distance: 6.8
click at [284, 424] on div "Approved 161 Items" at bounding box center [630, 422] width 1028 height 19
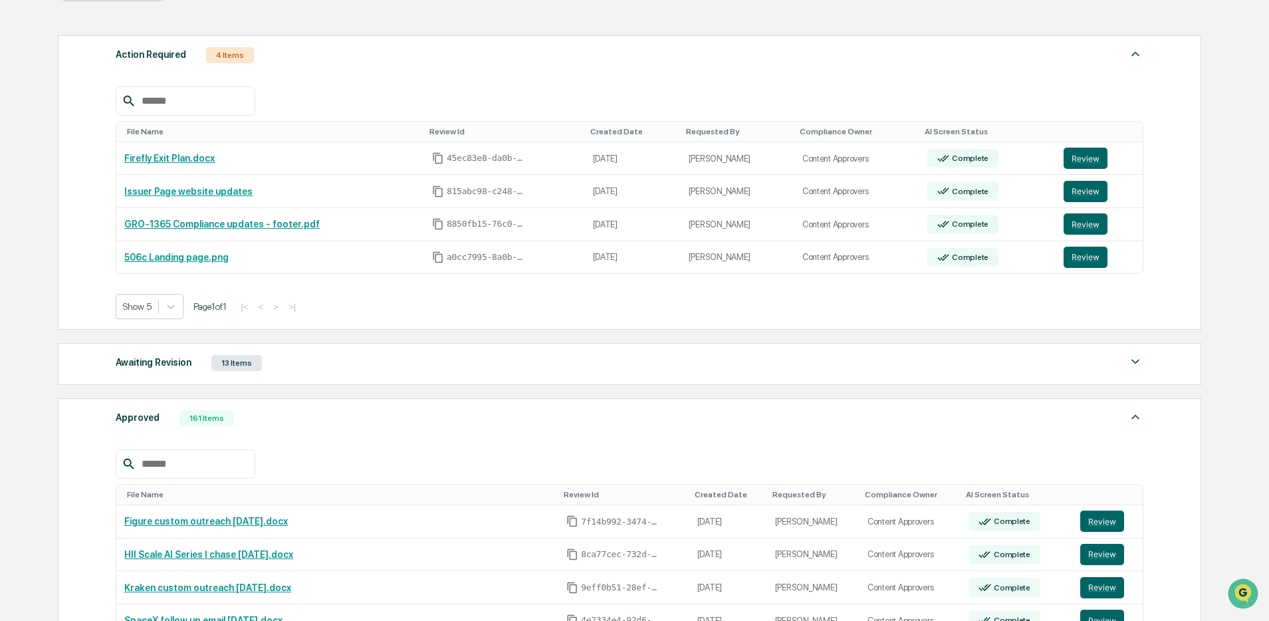
click at [193, 465] on input "text" at bounding box center [192, 463] width 113 height 17
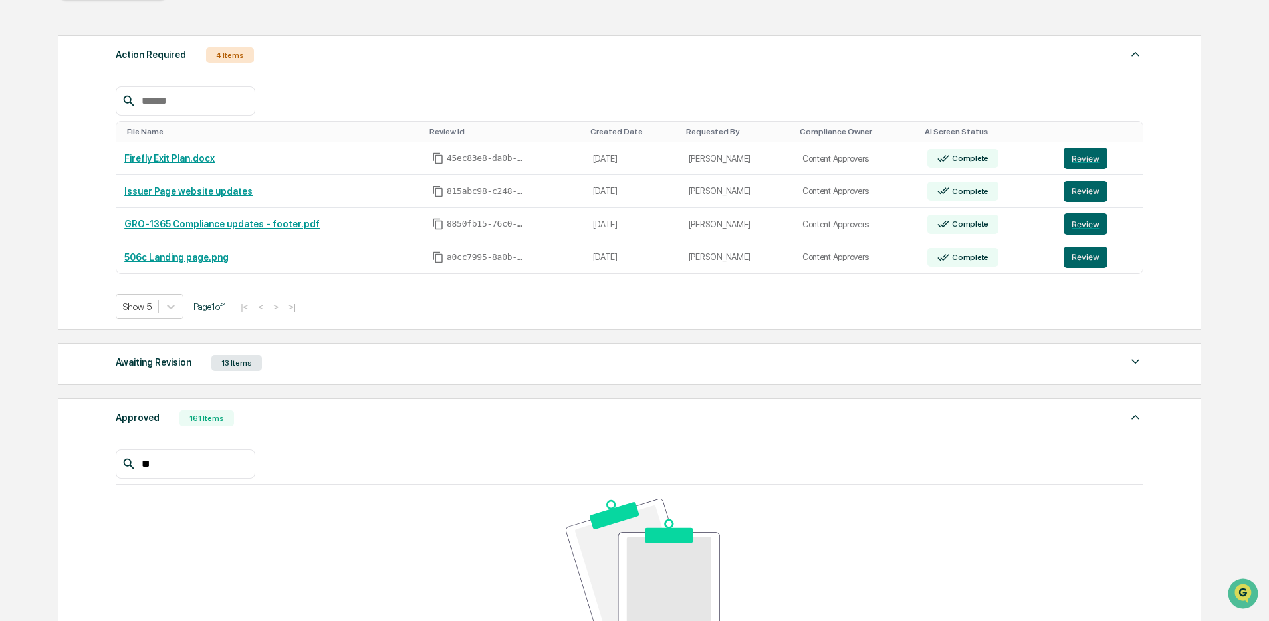
type input "*"
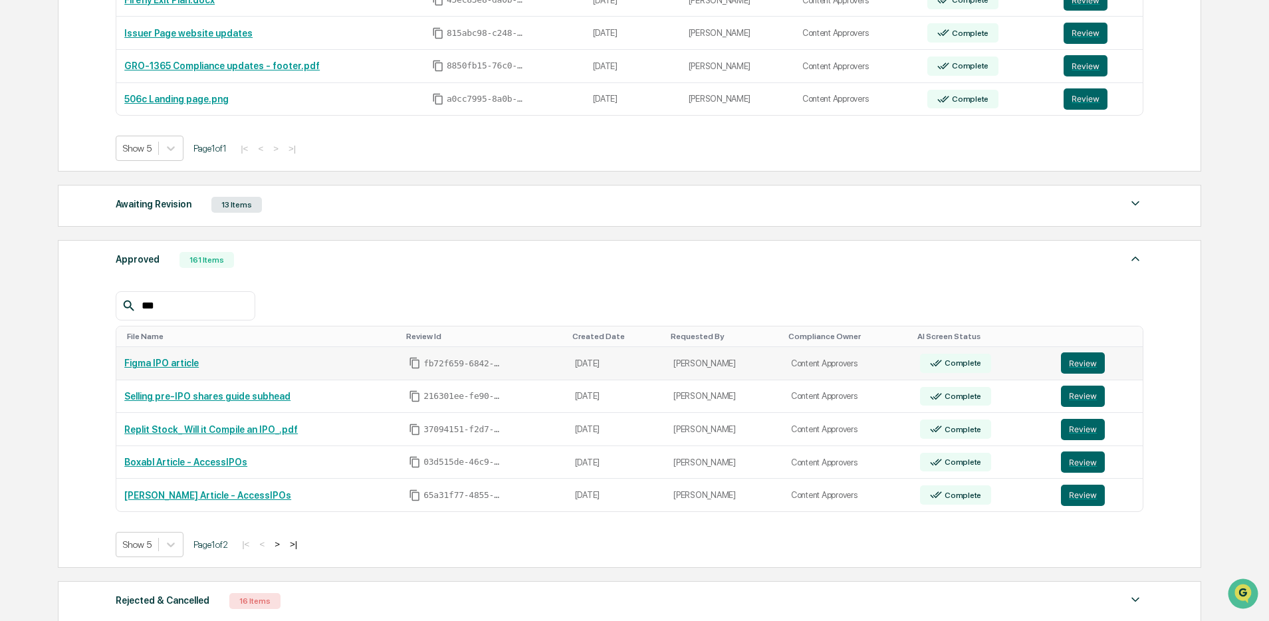
scroll to position [326, 0]
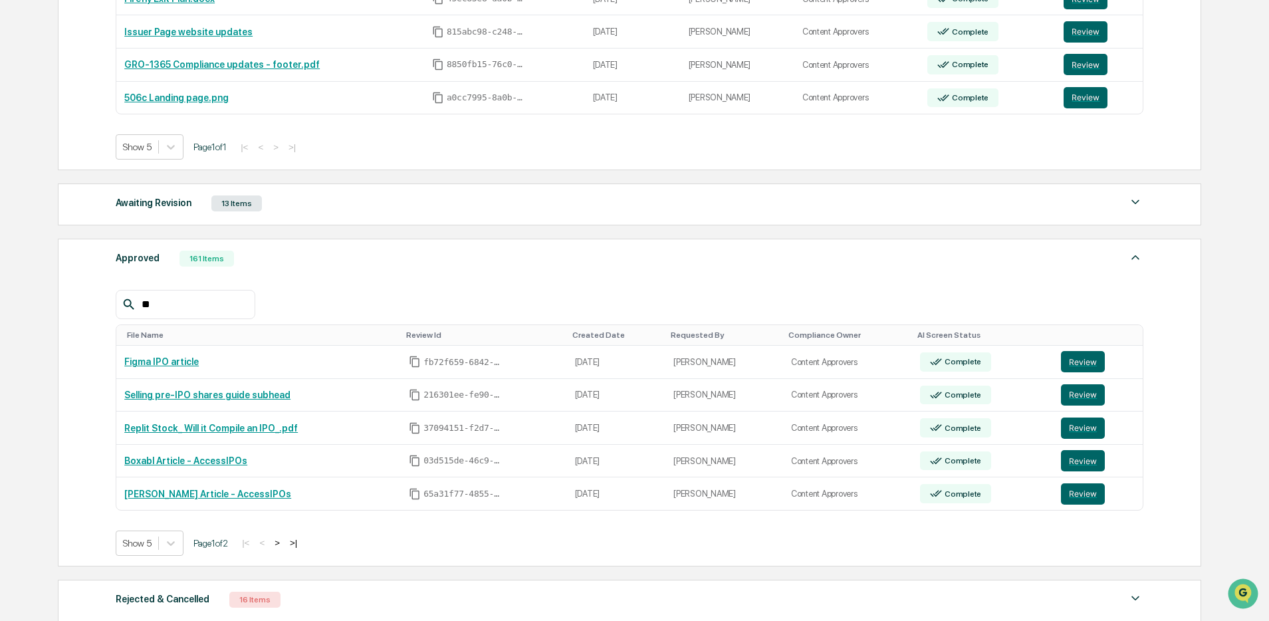
type input "*"
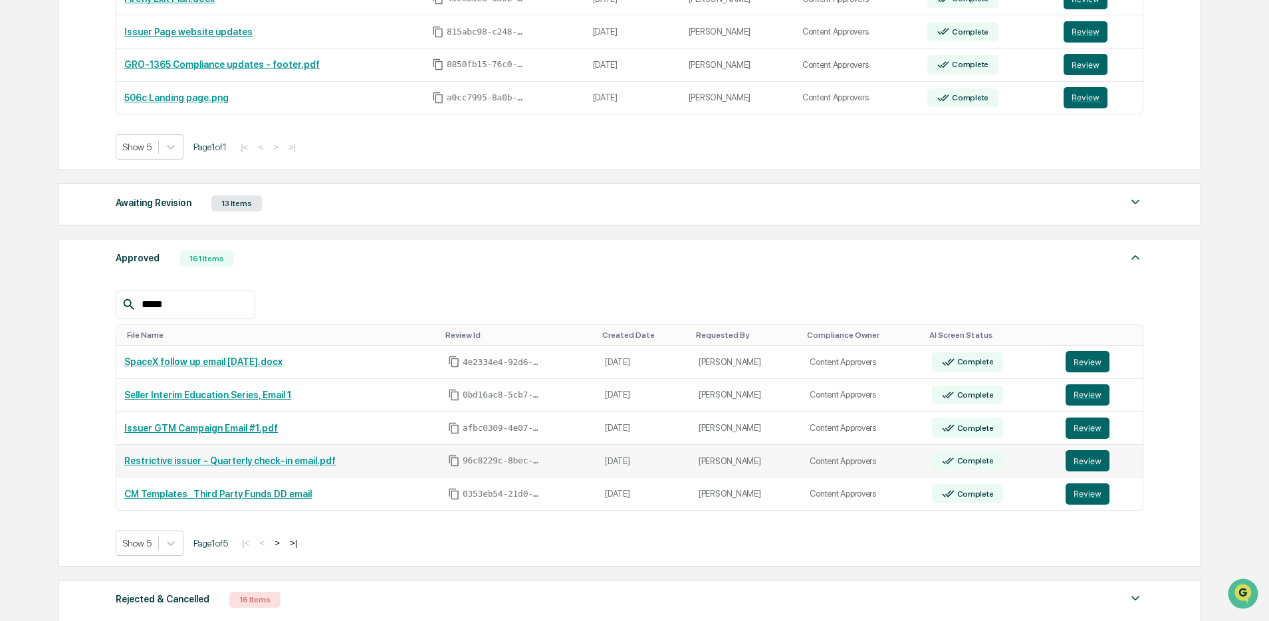
scroll to position [326, 0]
type input "*****"
click at [284, 546] on button ">" at bounding box center [277, 543] width 13 height 11
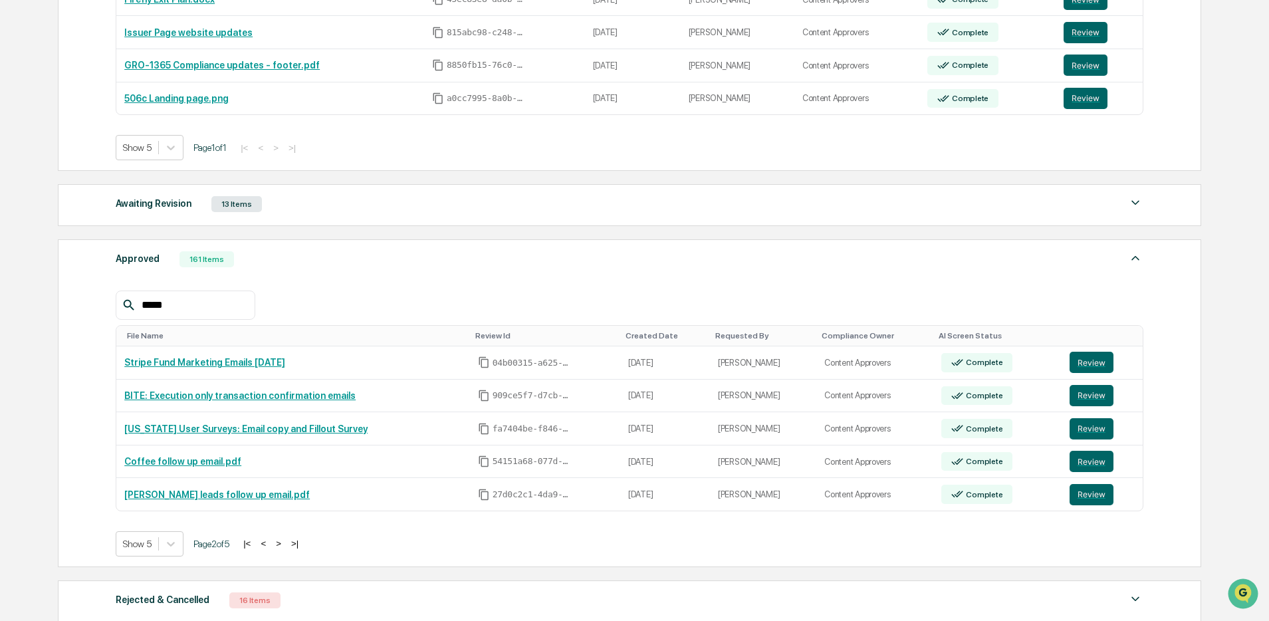
click at [285, 546] on button ">" at bounding box center [278, 543] width 13 height 11
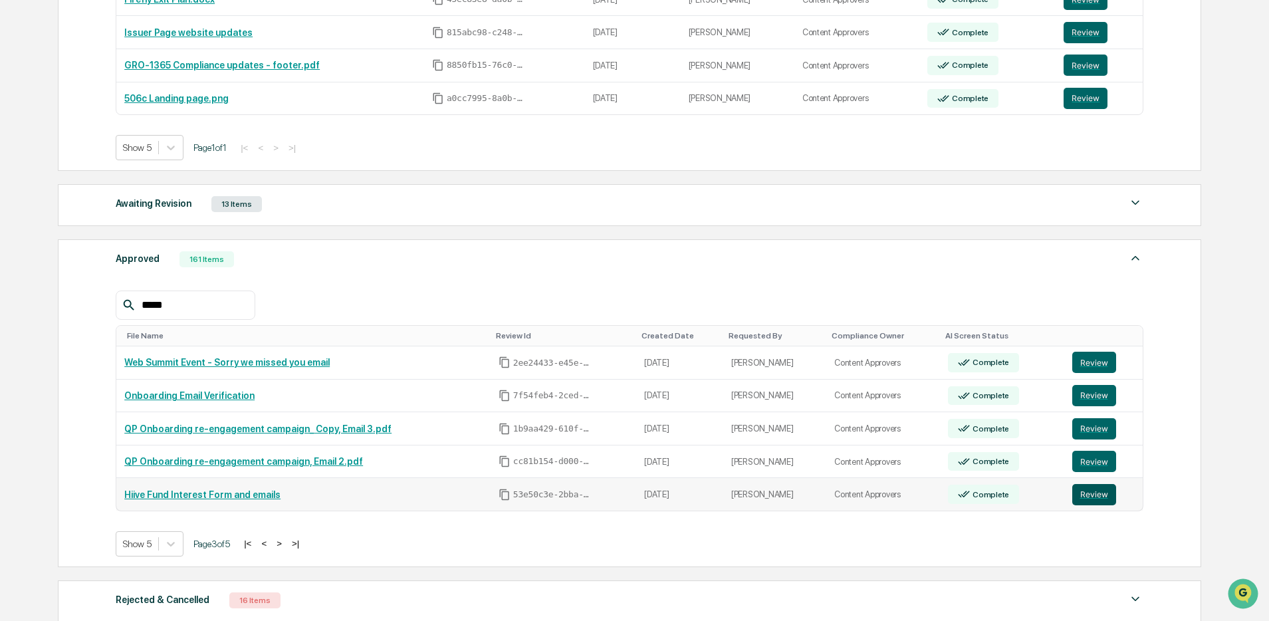
click at [1079, 500] on button "Review" at bounding box center [1094, 494] width 44 height 21
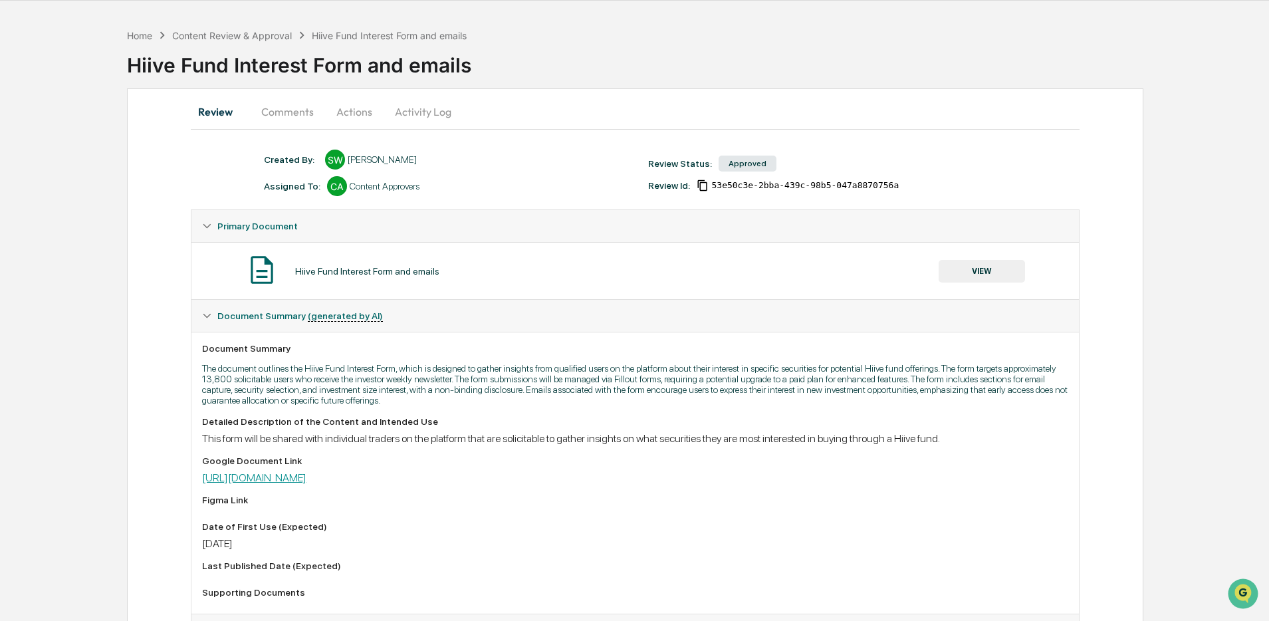
click at [306, 477] on link "[URL][DOMAIN_NAME]" at bounding box center [254, 477] width 104 height 13
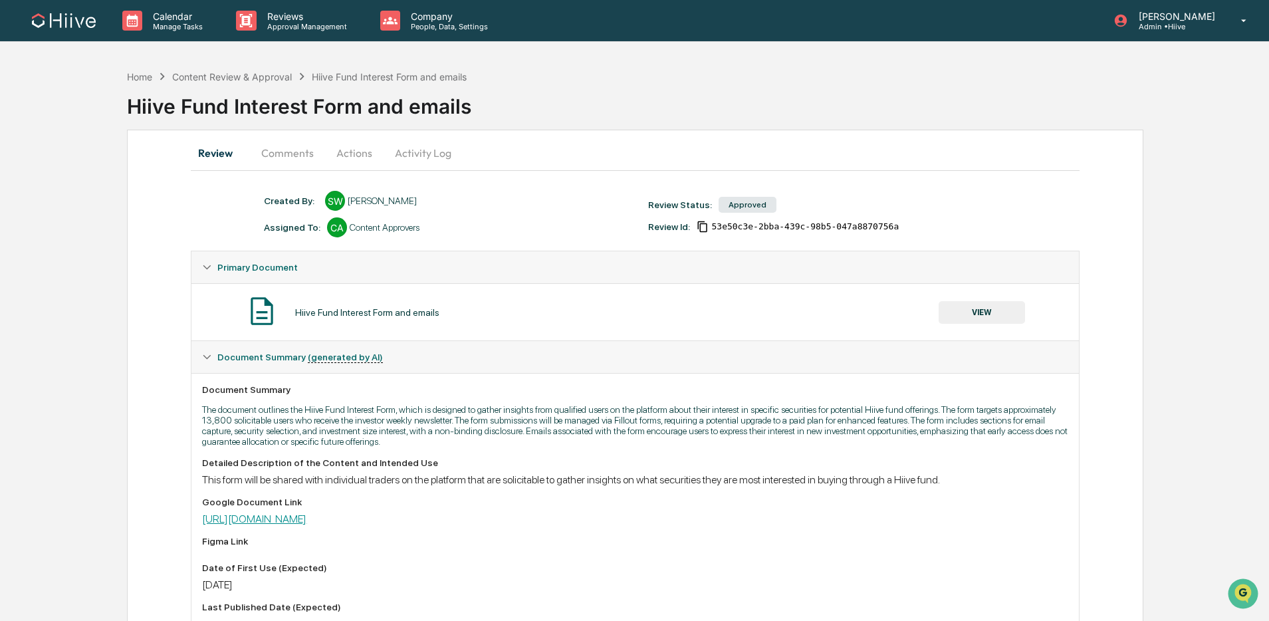
click at [306, 520] on link "[URL][DOMAIN_NAME]" at bounding box center [254, 518] width 104 height 13
click at [273, 35] on div "Reviews Approval Management" at bounding box center [297, 20] width 144 height 41
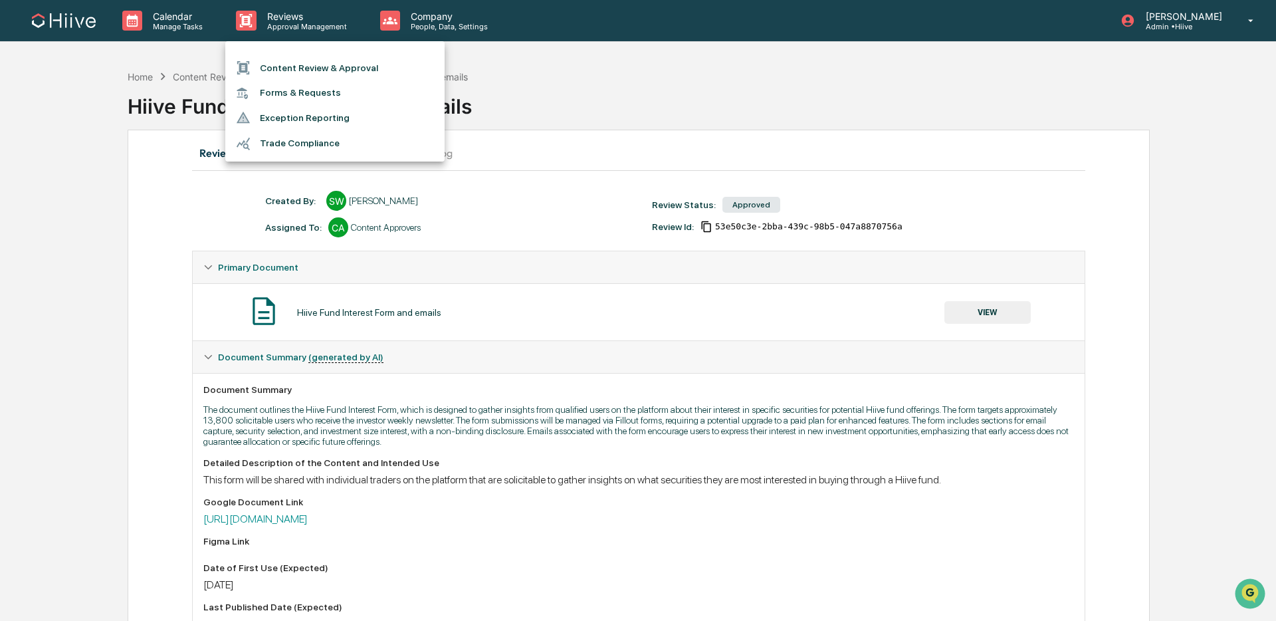
click at [303, 65] on li "Content Review & Approval" at bounding box center [334, 67] width 219 height 25
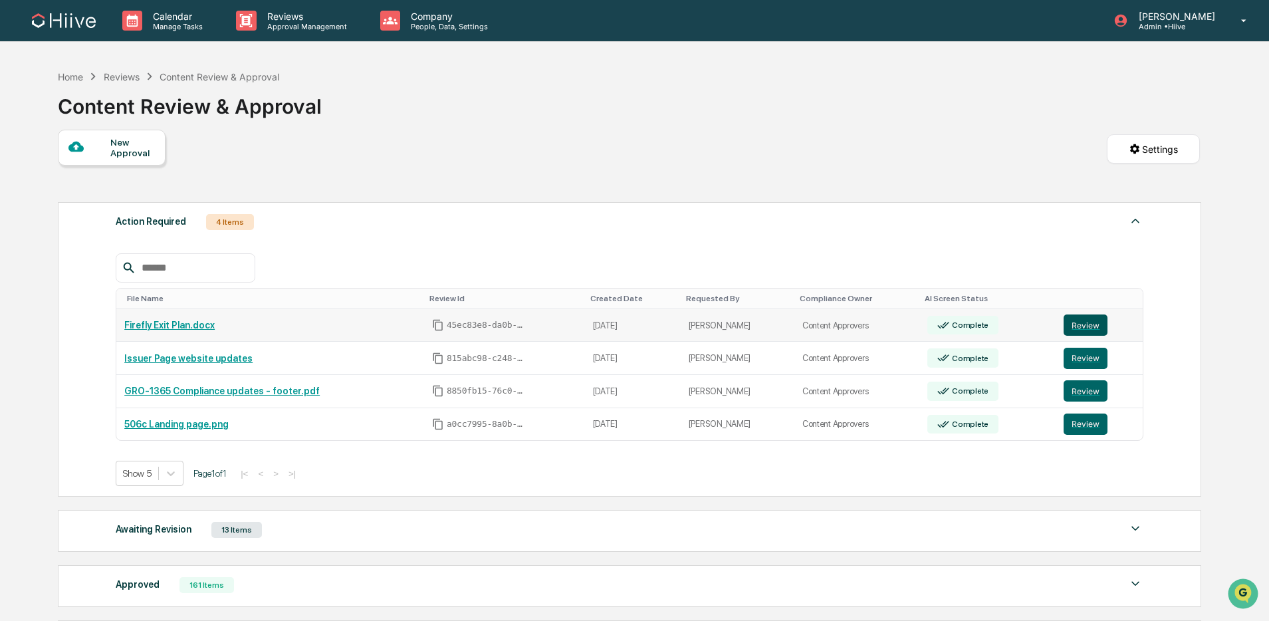
click at [1081, 320] on button "Review" at bounding box center [1085, 324] width 44 height 21
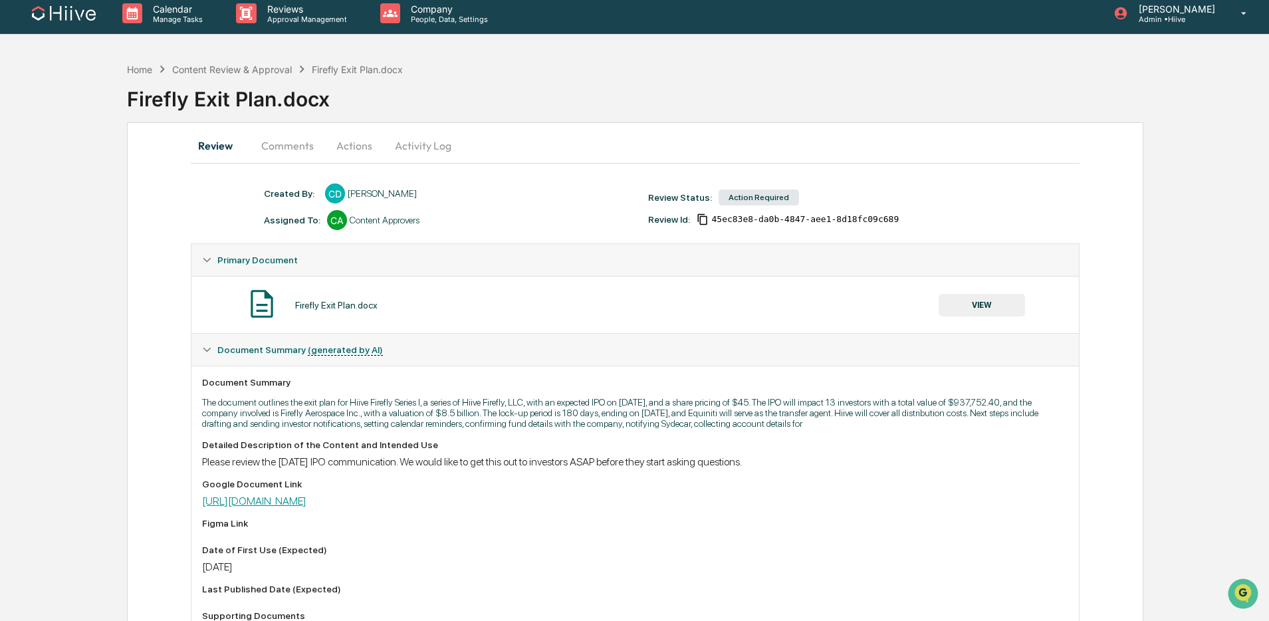
click at [306, 507] on link "[URL][DOMAIN_NAME]" at bounding box center [254, 501] width 104 height 13
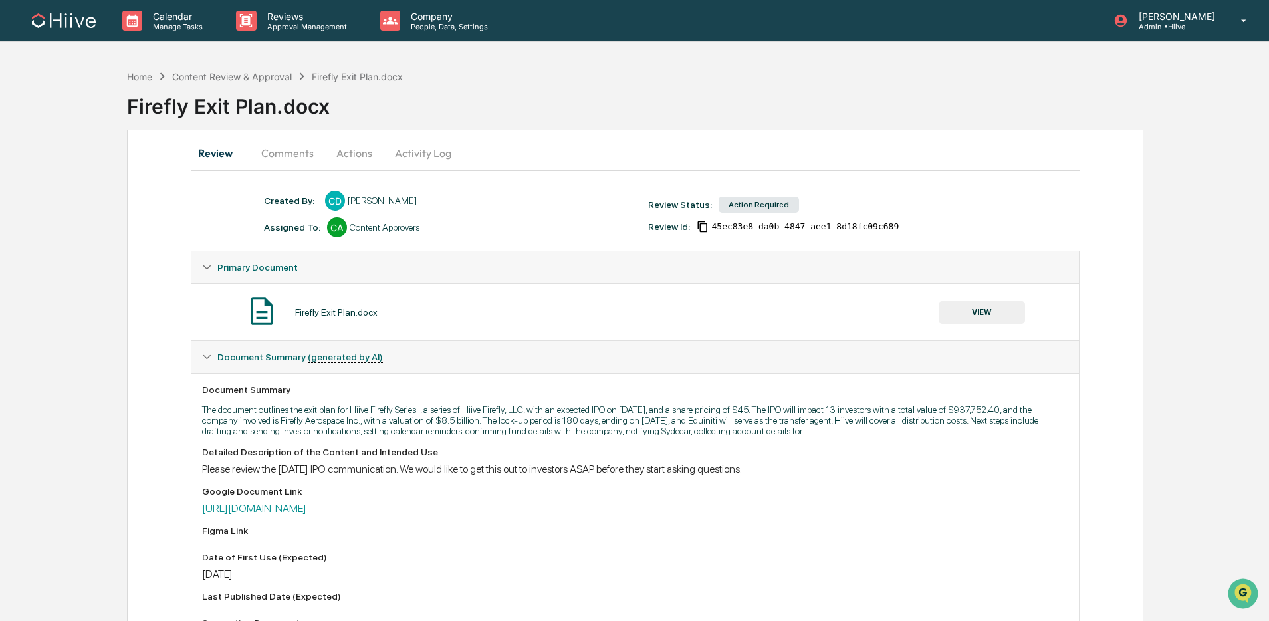
scroll to position [3, 0]
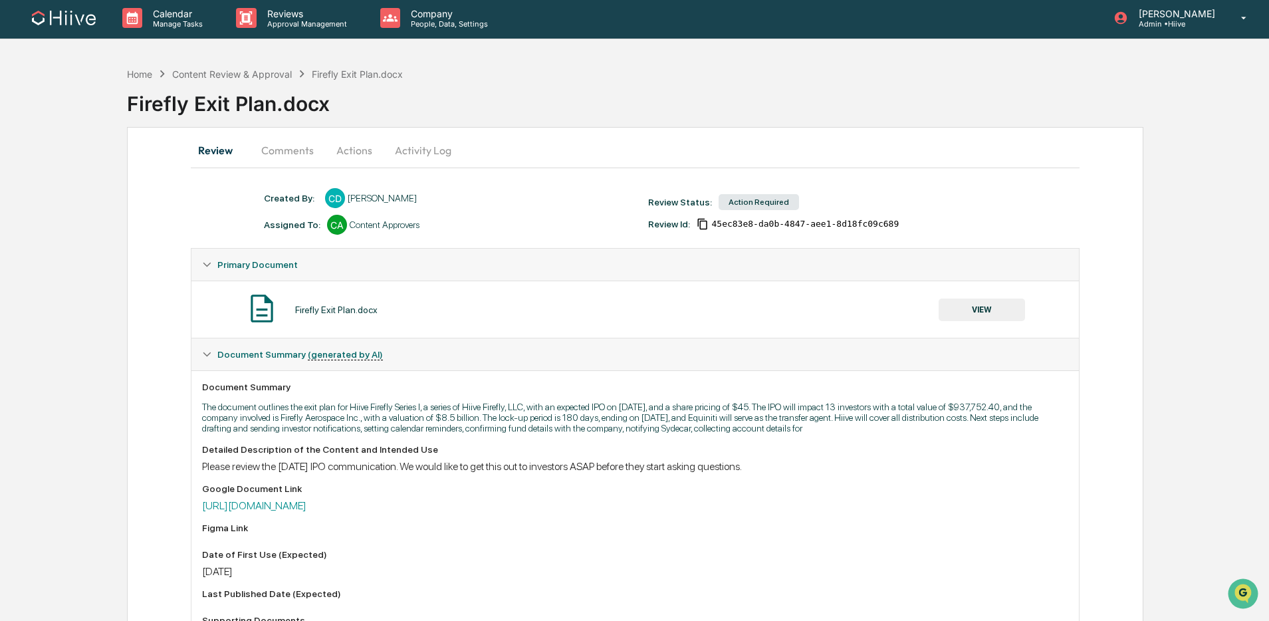
click at [402, 148] on button "Activity Log" at bounding box center [423, 150] width 78 height 32
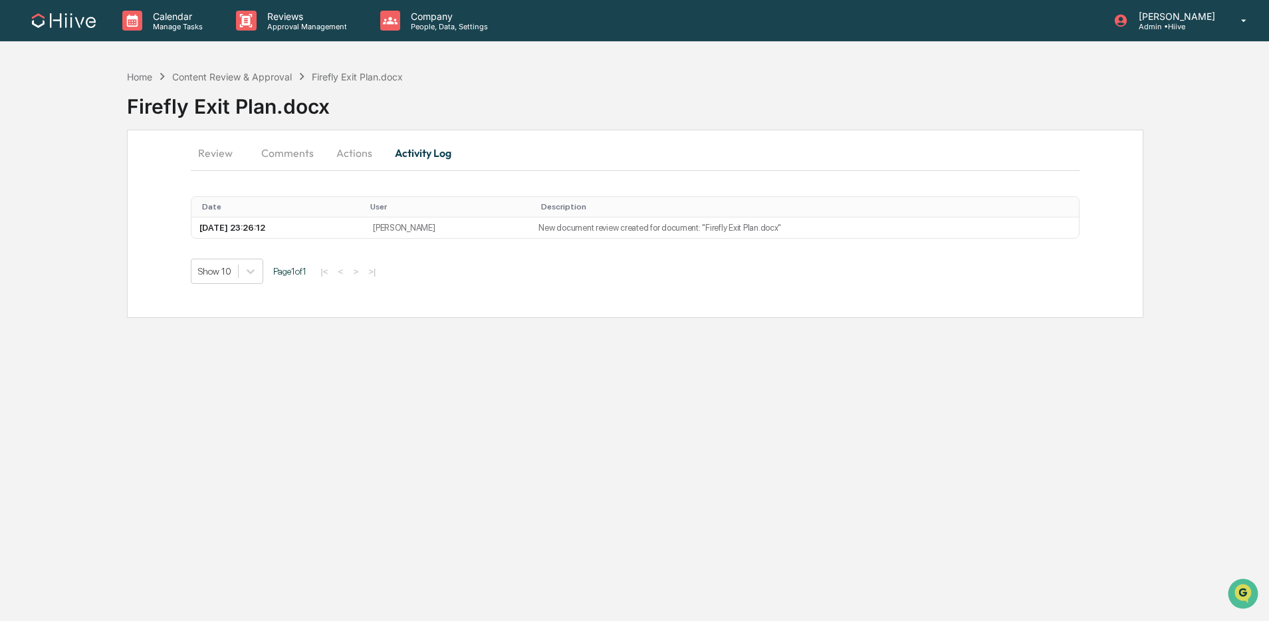
scroll to position [0, 0]
click at [348, 149] on button "Actions" at bounding box center [356, 153] width 60 height 32
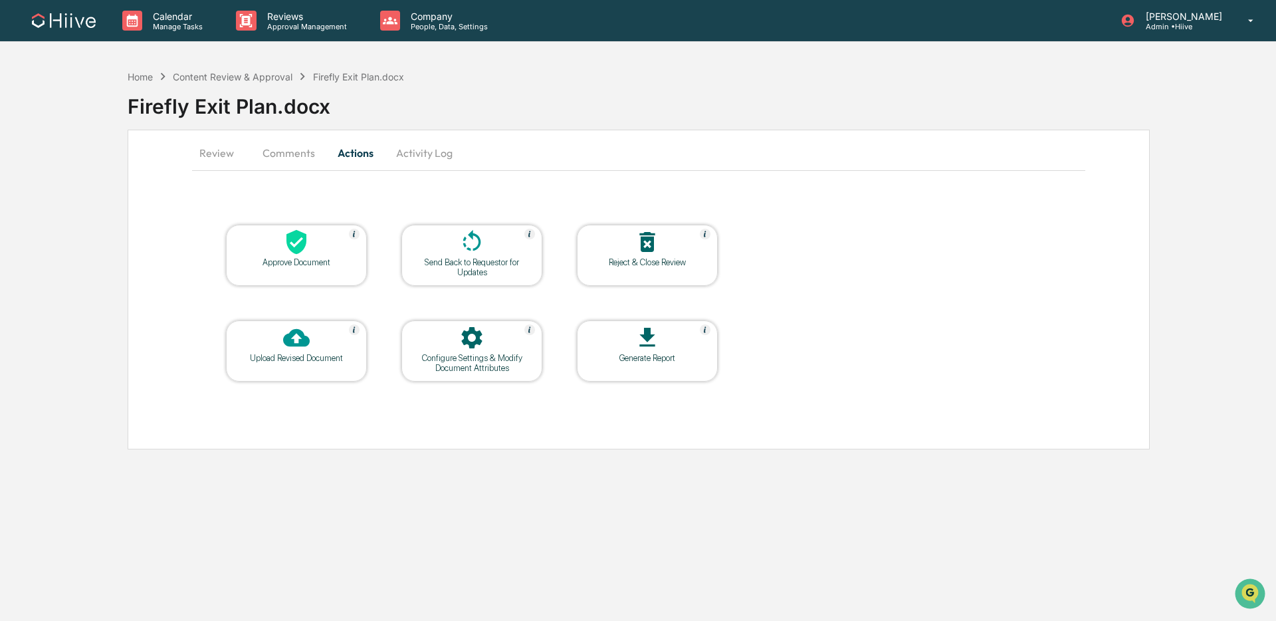
click at [304, 343] on icon at bounding box center [296, 338] width 27 height 18
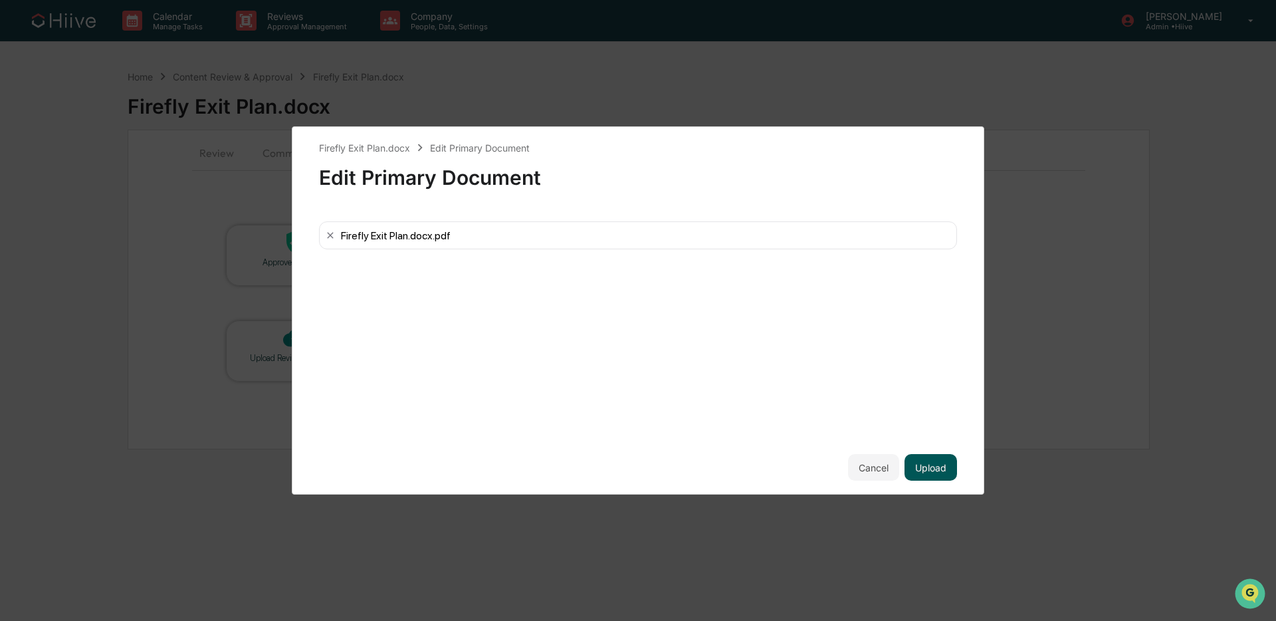
click at [929, 466] on button "Upload" at bounding box center [931, 467] width 53 height 27
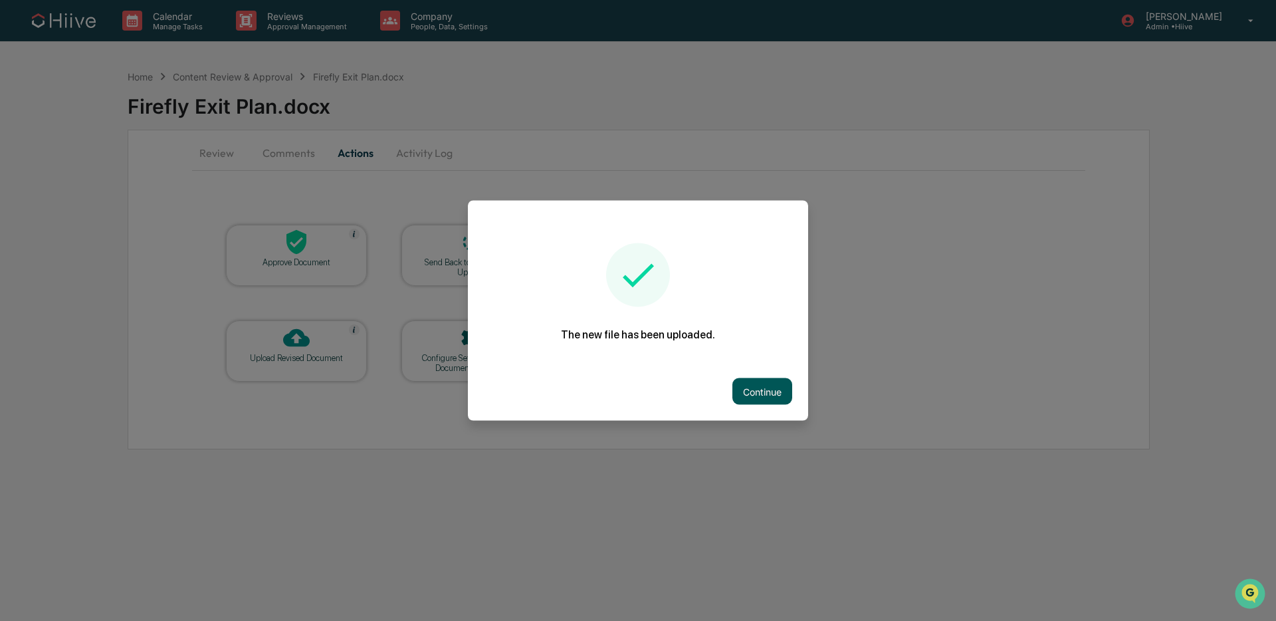
click at [745, 388] on button "Continue" at bounding box center [762, 391] width 60 height 27
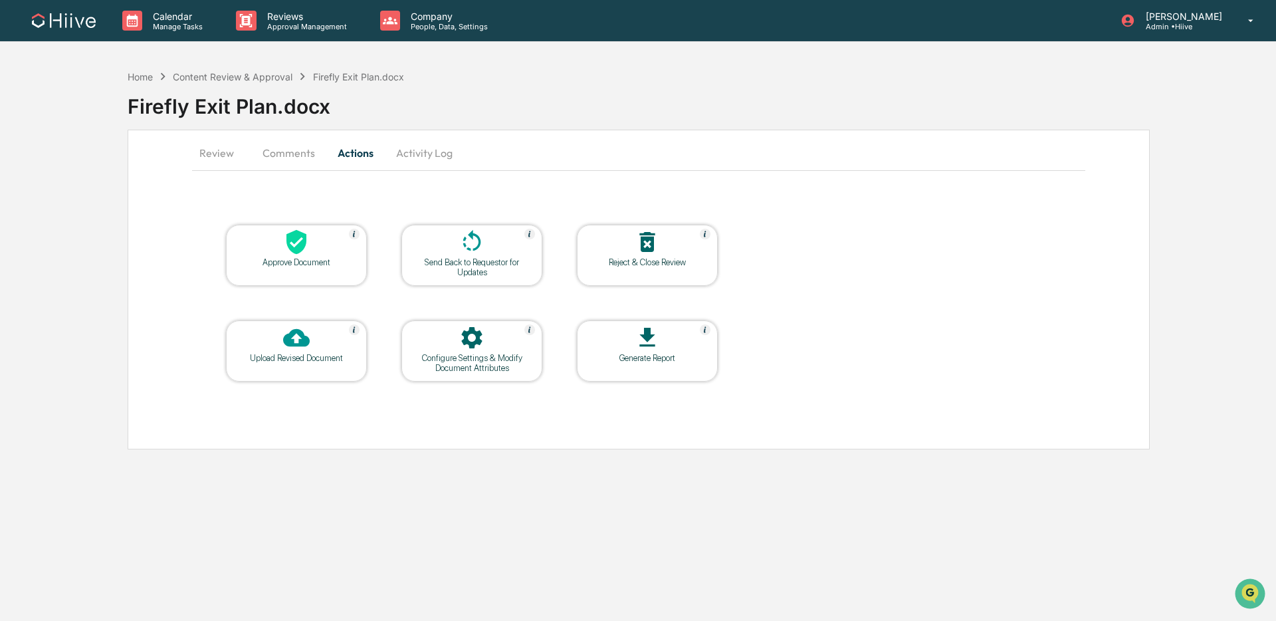
click at [310, 356] on div "Upload Revised Document" at bounding box center [297, 358] width 120 height 10
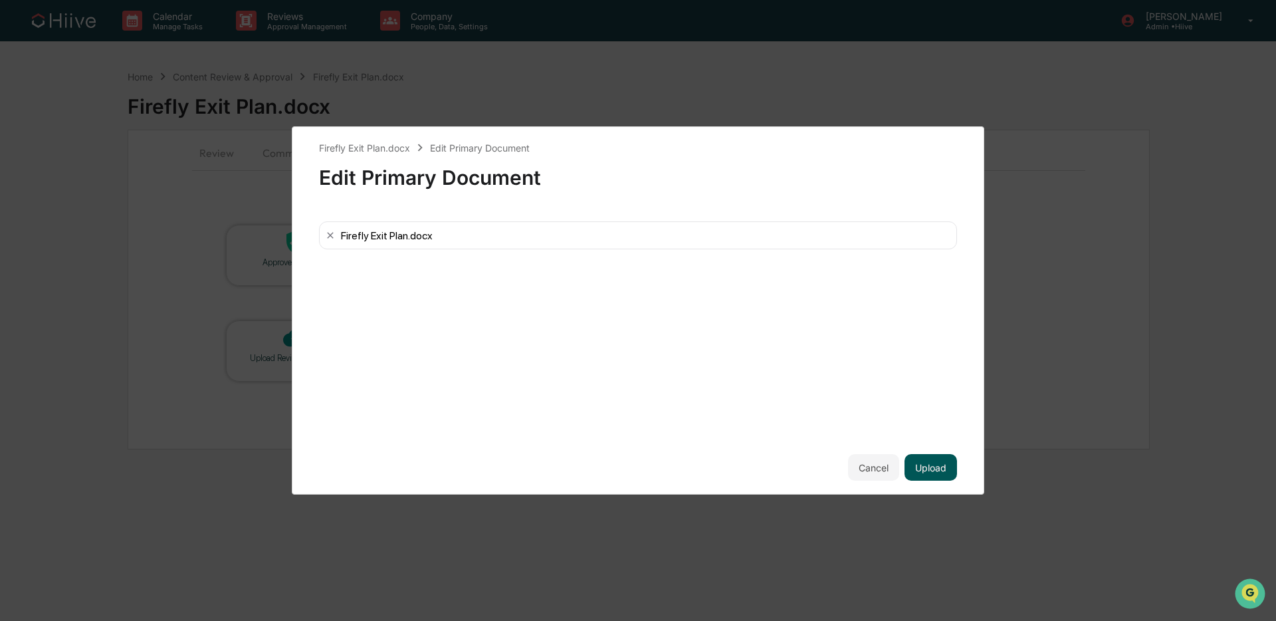
click at [929, 462] on button "Upload" at bounding box center [931, 467] width 53 height 27
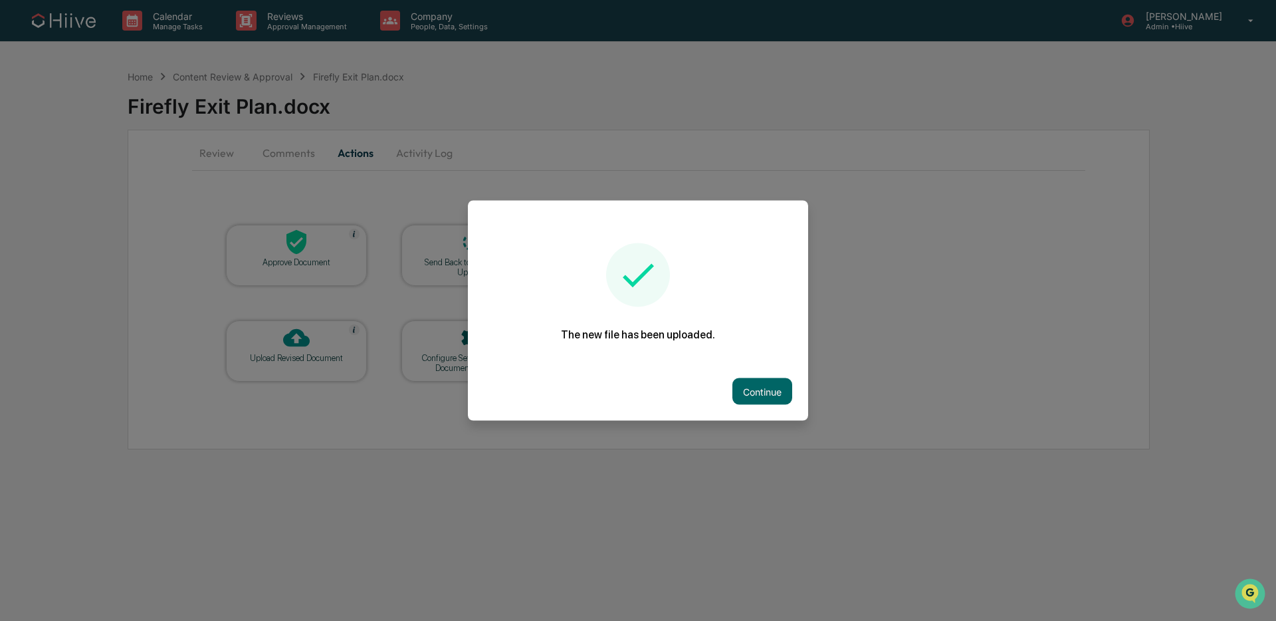
drag, startPoint x: 749, startPoint y: 384, endPoint x: 731, endPoint y: 373, distance: 20.9
click at [748, 383] on button "Continue" at bounding box center [762, 391] width 60 height 27
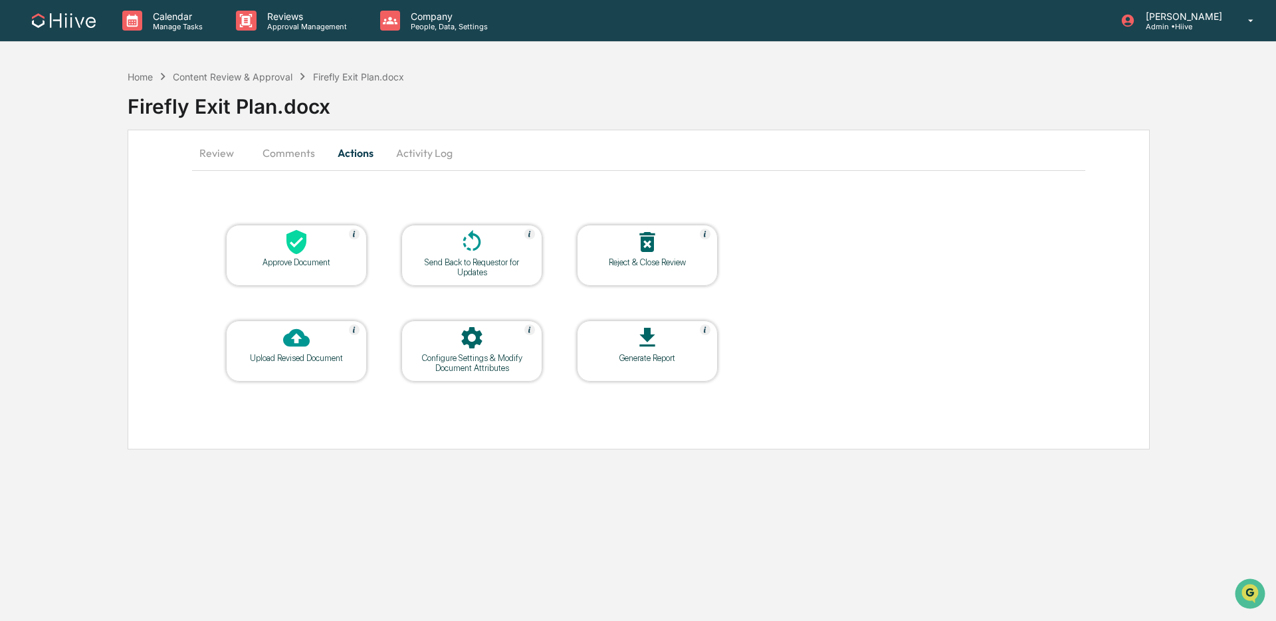
click at [462, 245] on icon at bounding box center [472, 242] width 27 height 27
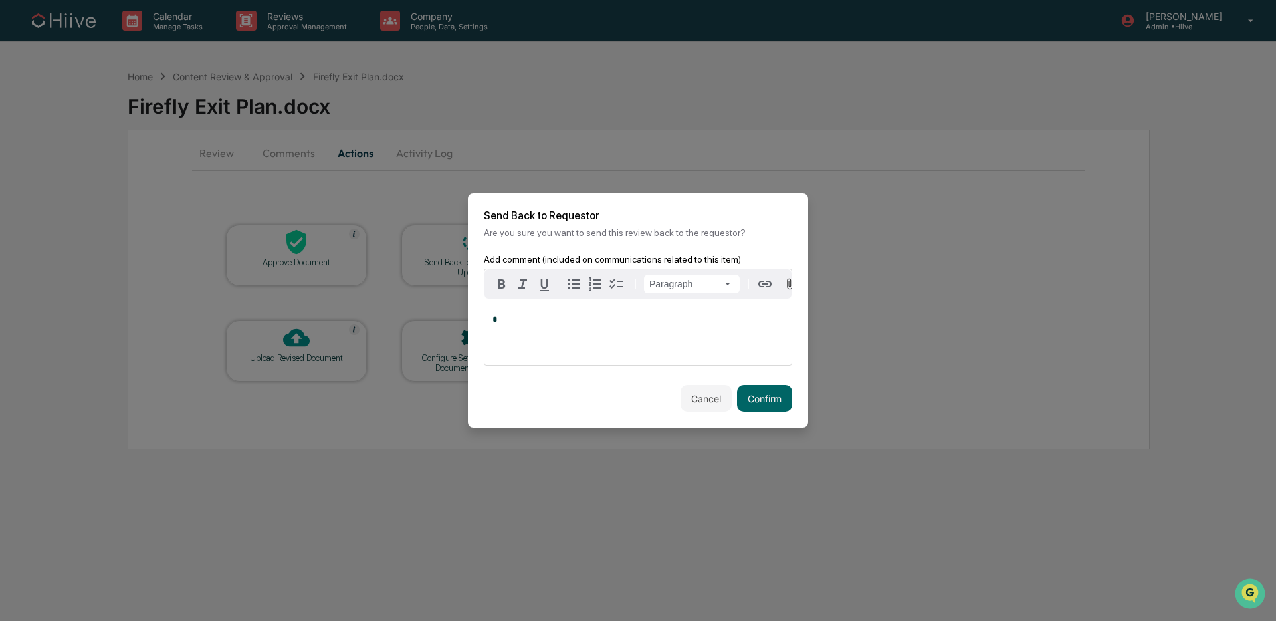
click at [558, 339] on div "*" at bounding box center [638, 331] width 307 height 66
click at [509, 355] on div "[PERSON_NAME]" at bounding box center [588, 362] width 191 height 17
click at [651, 333] on span "**********" at bounding box center [633, 324] width 281 height 18
drag, startPoint x: 728, startPoint y: 326, endPoint x: 722, endPoint y: 360, distance: 34.5
click at [728, 327] on span "**********" at bounding box center [640, 324] width 294 height 18
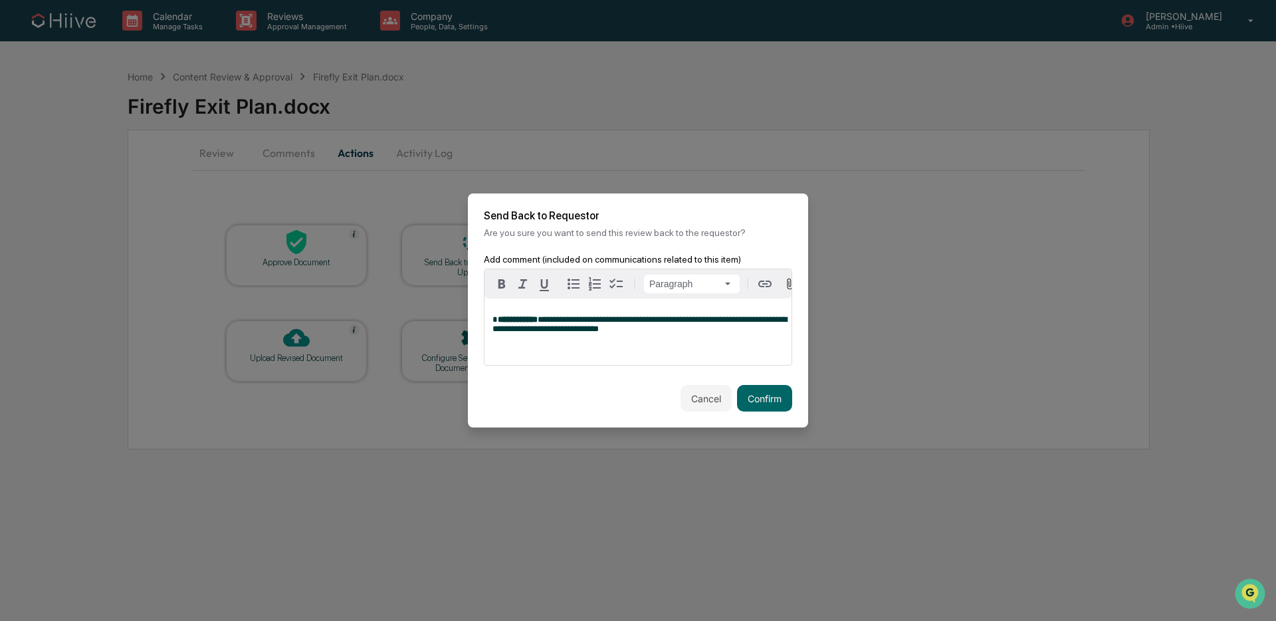
click at [738, 352] on div "**********" at bounding box center [638, 331] width 307 height 66
click at [764, 325] on span "**********" at bounding box center [640, 324] width 294 height 18
click at [762, 402] on button "Confirm" at bounding box center [764, 398] width 55 height 27
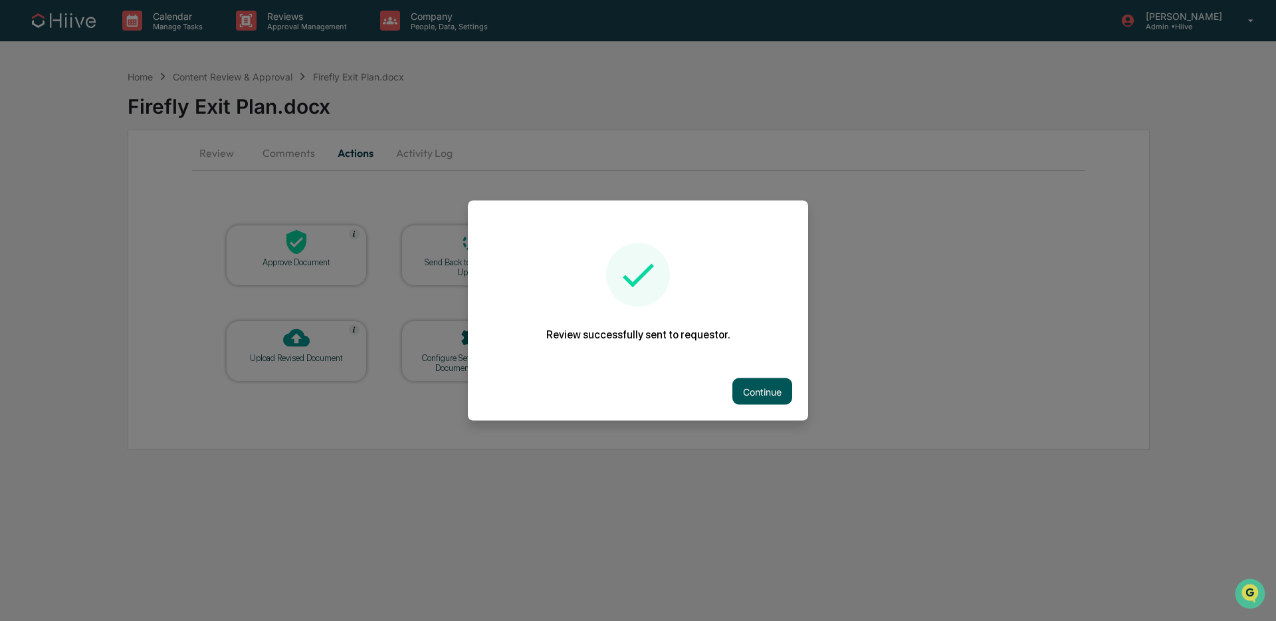
click at [759, 391] on button "Continue" at bounding box center [762, 391] width 60 height 27
